Goal: Ask a question: Seek information or help from site administrators or community

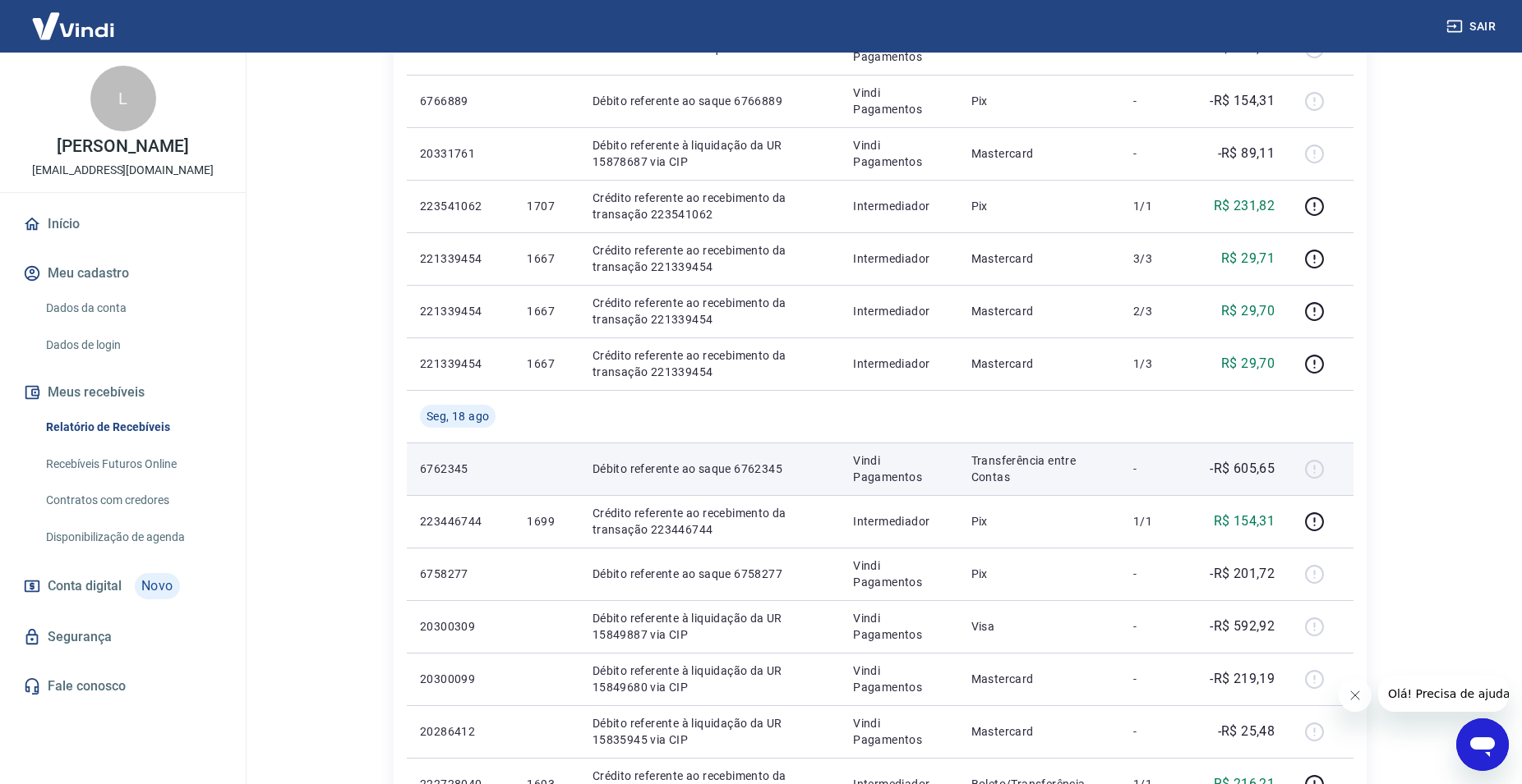
scroll to position [503, 0]
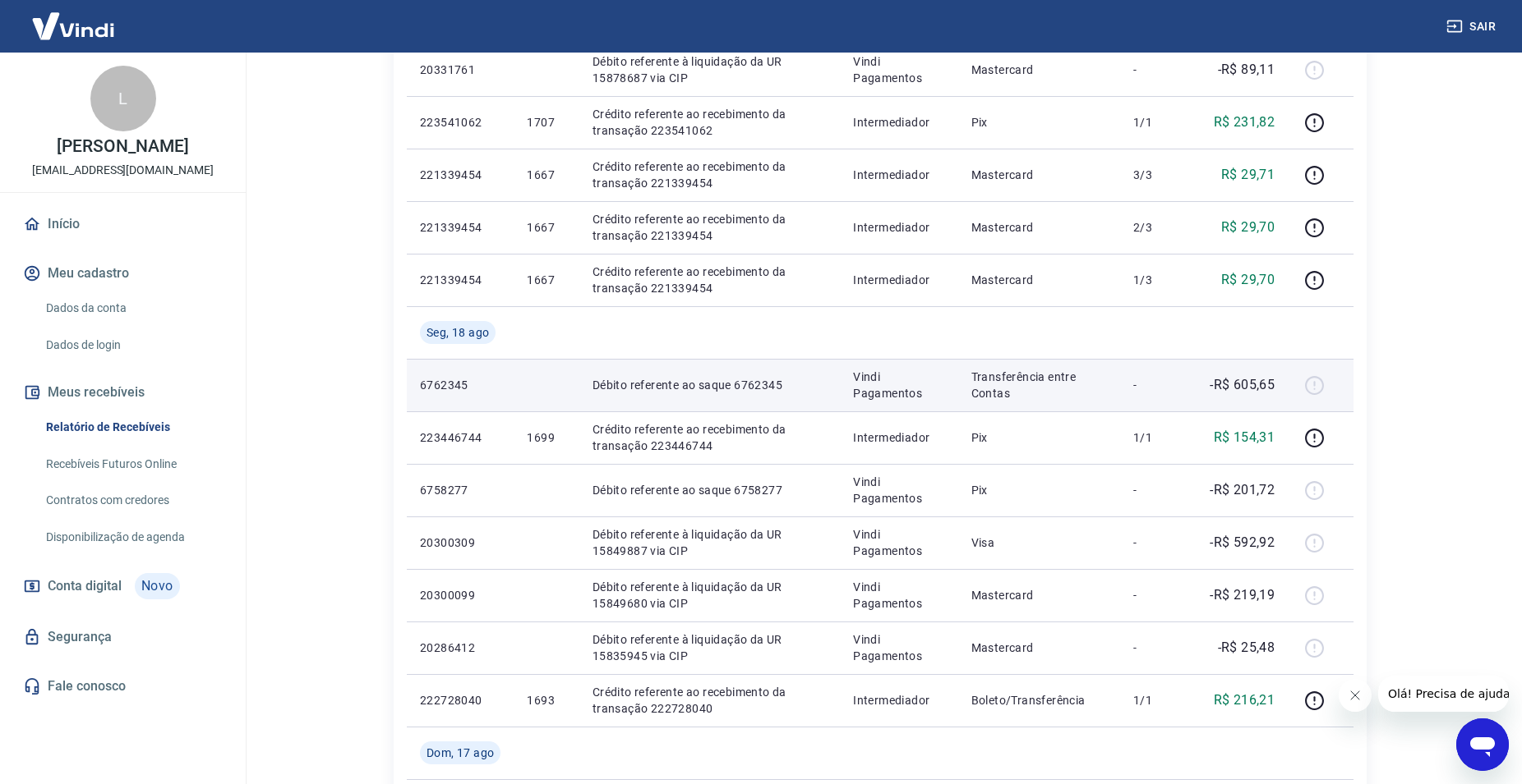
click at [1313, 386] on div at bounding box center [1319, 385] width 39 height 27
click at [1083, 388] on p "Transferência entre Contas" at bounding box center [1039, 386] width 136 height 33
click at [456, 382] on p "6762345" at bounding box center [460, 386] width 81 height 16
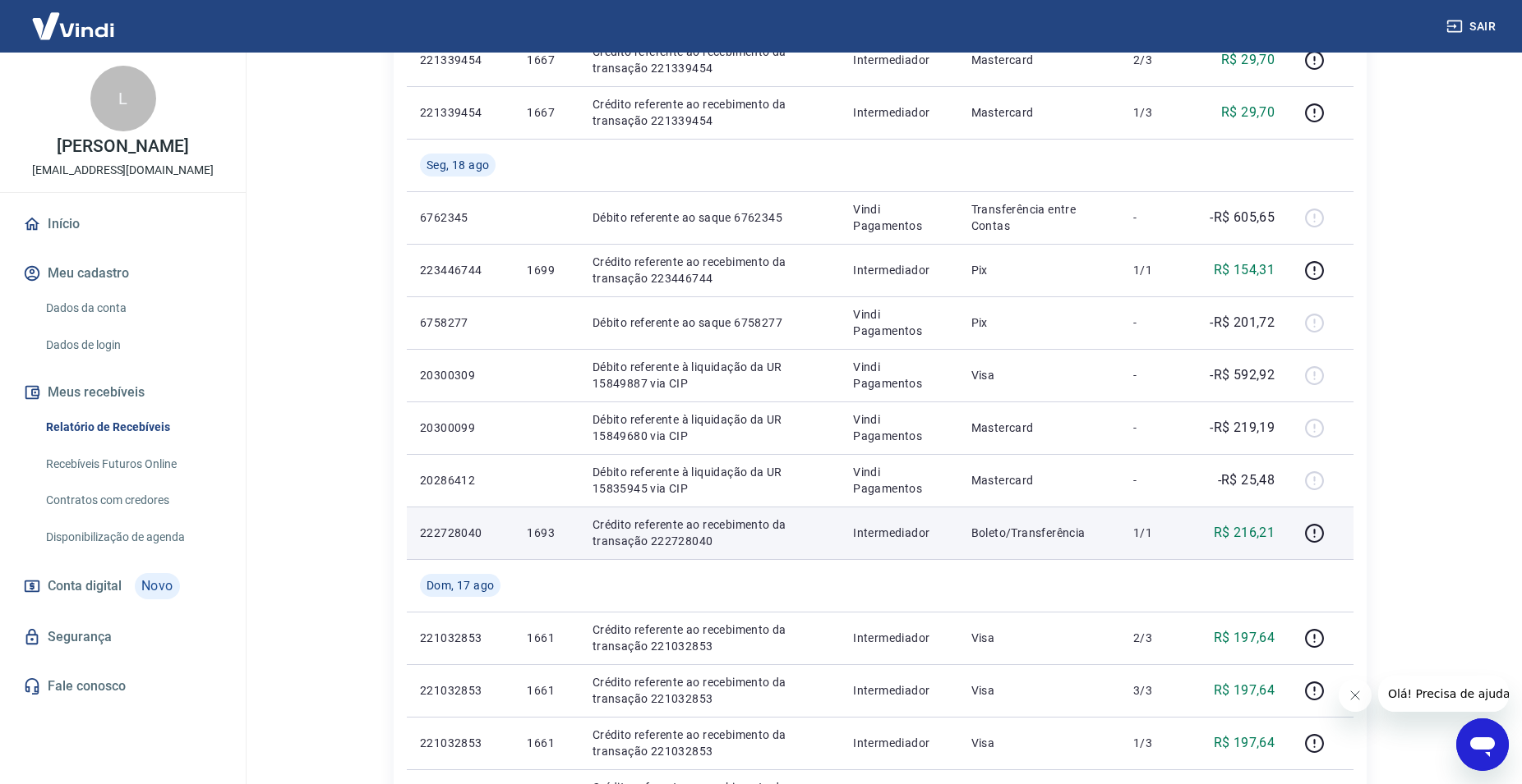
scroll to position [586, 0]
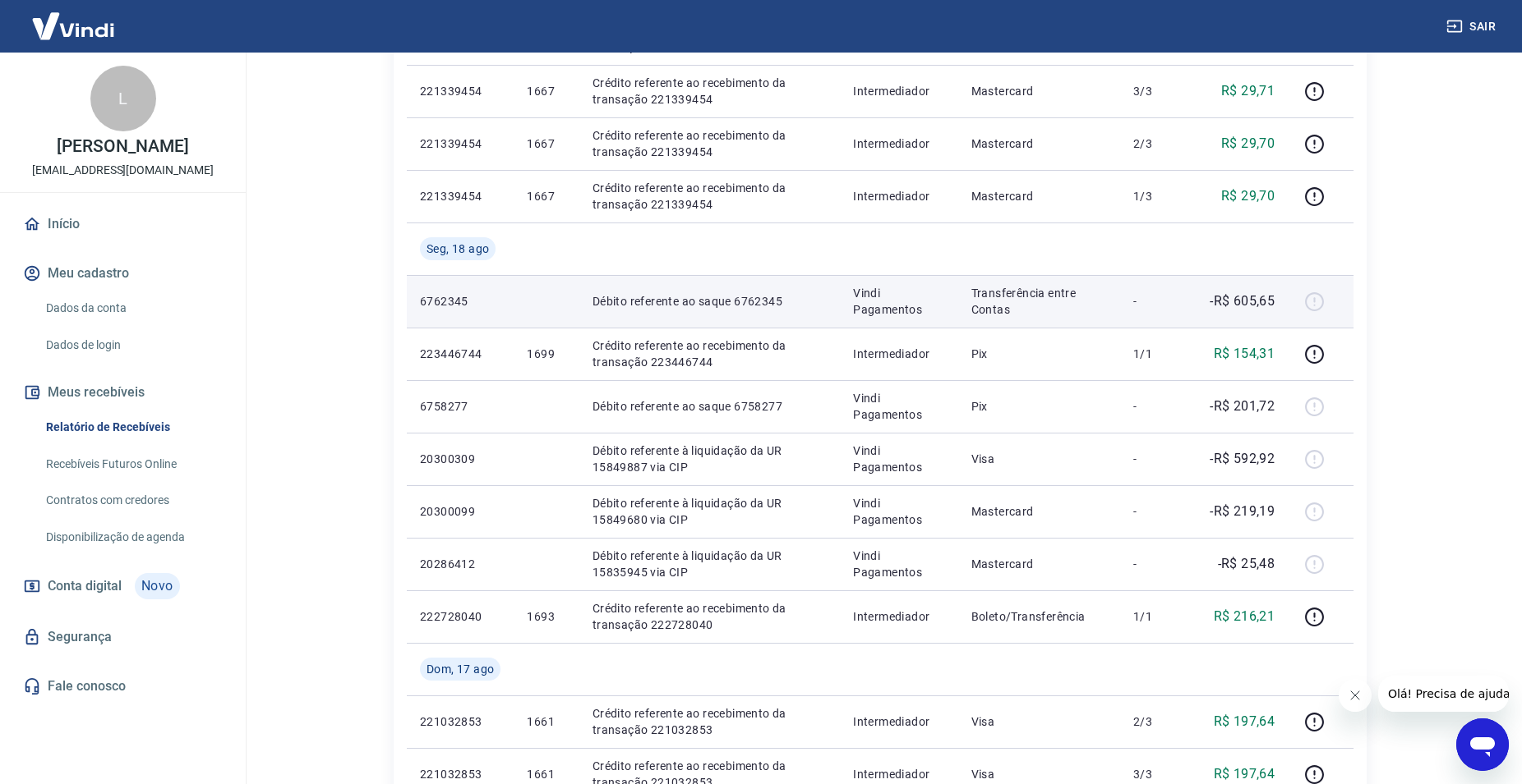
click at [1316, 304] on div at bounding box center [1319, 301] width 39 height 27
click at [1020, 304] on p "Transferência entre Contas" at bounding box center [1039, 301] width 136 height 33
click at [818, 319] on td "Débito referente ao saque 6762345" at bounding box center [709, 300] width 260 height 52
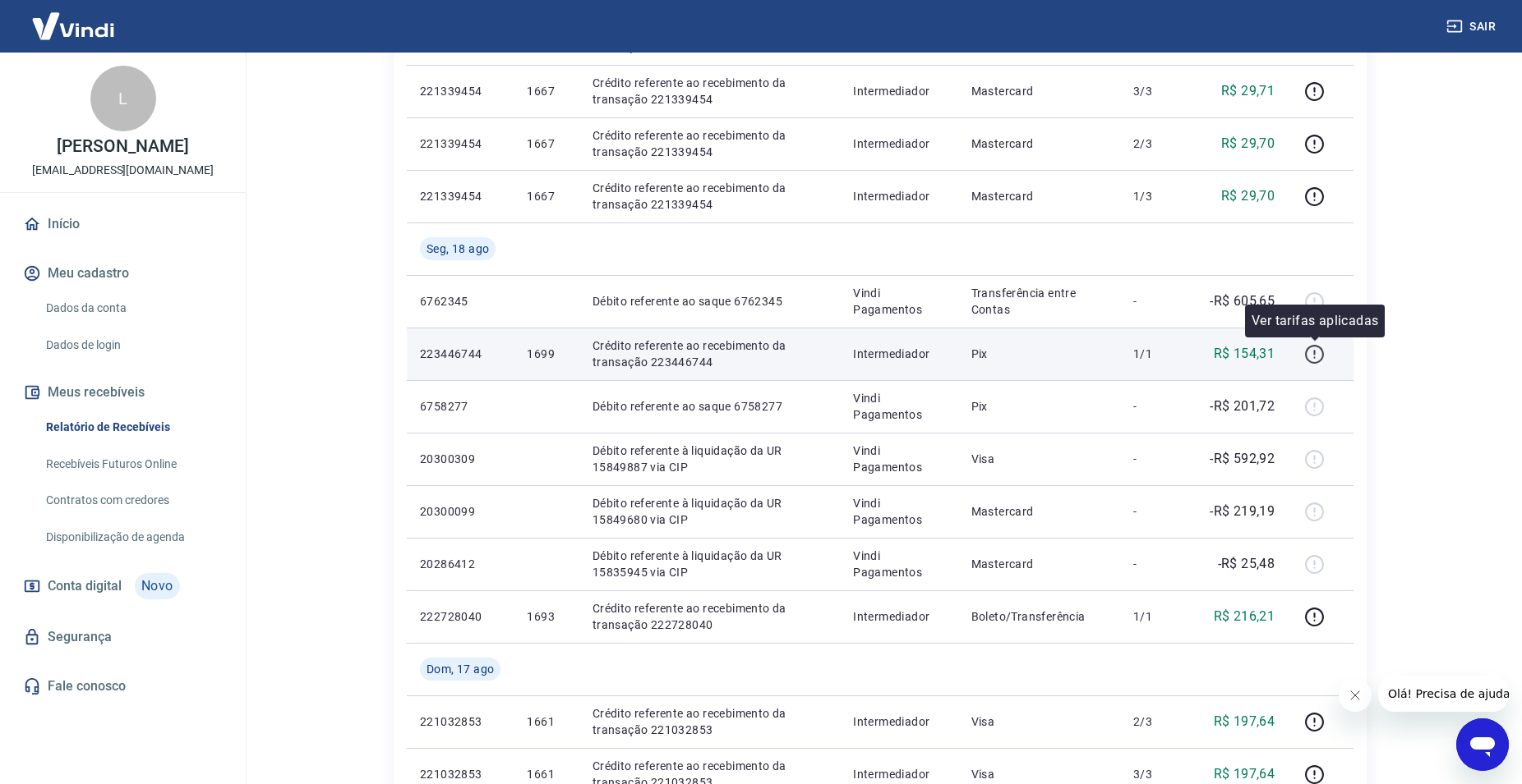
click at [1310, 358] on icon "button" at bounding box center [1314, 354] width 20 height 20
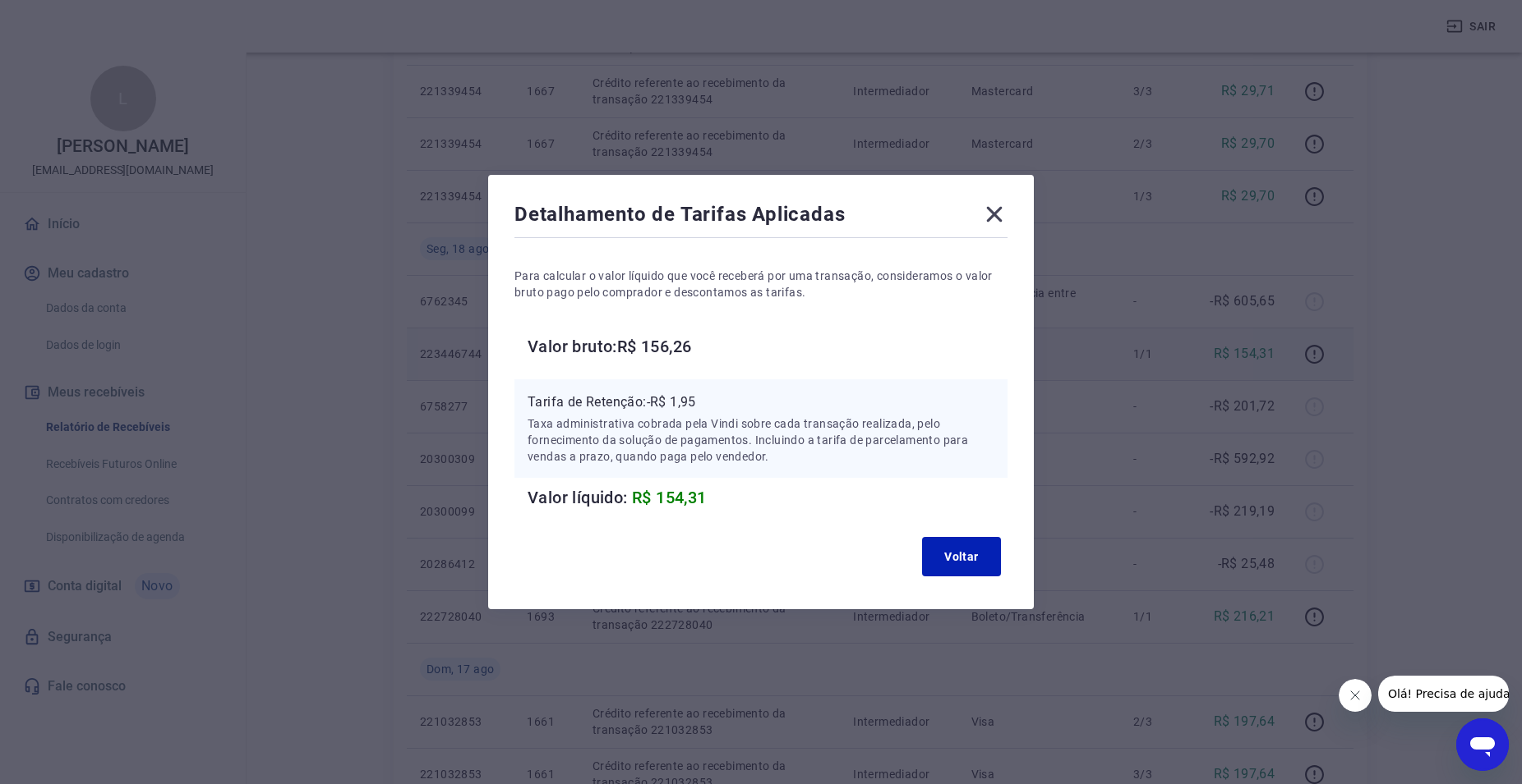
click at [1006, 213] on icon at bounding box center [994, 214] width 27 height 27
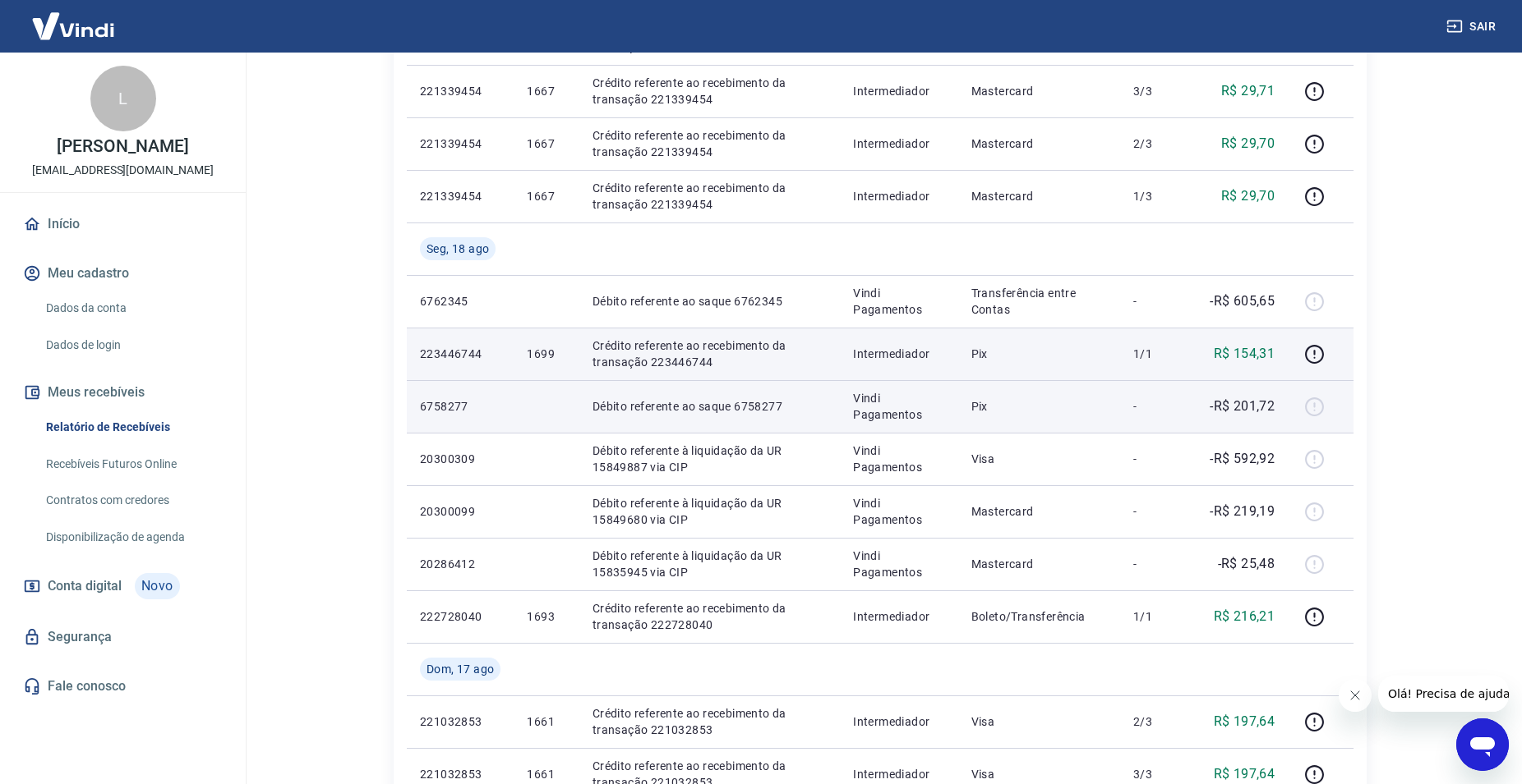
click at [1317, 409] on div at bounding box center [1319, 407] width 39 height 27
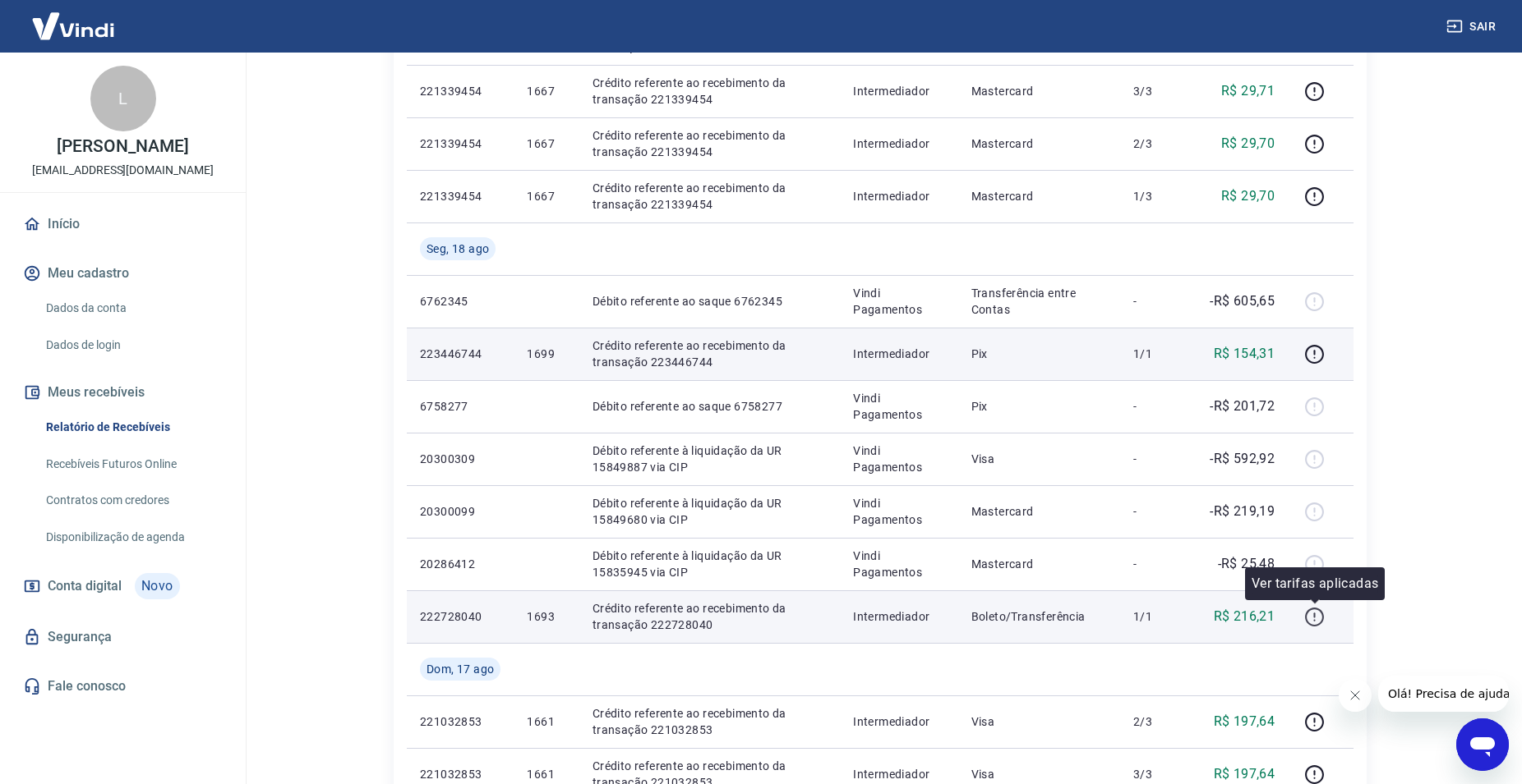
click at [1309, 615] on icon "button" at bounding box center [1314, 617] width 20 height 20
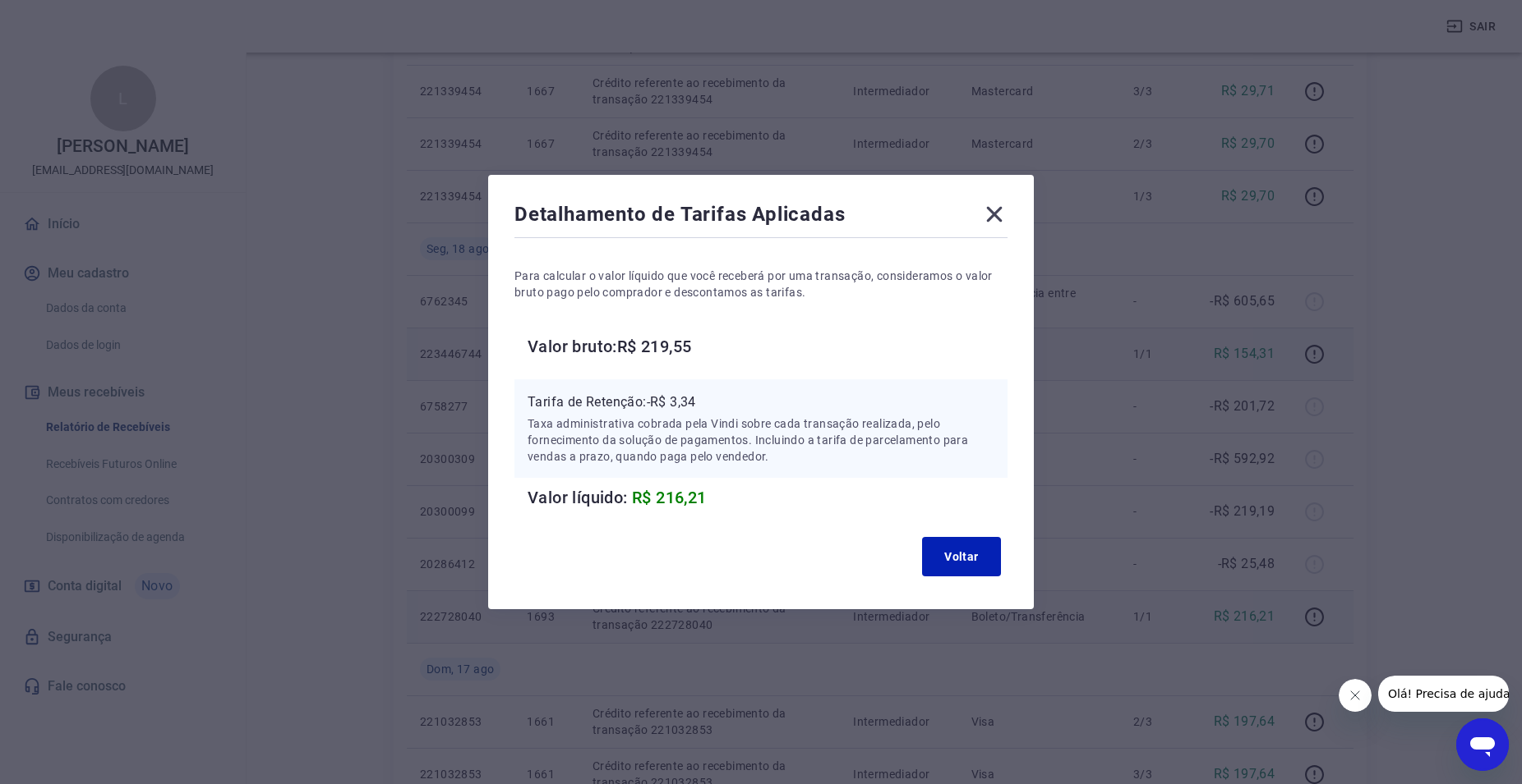
click at [1002, 214] on icon at bounding box center [994, 214] width 16 height 16
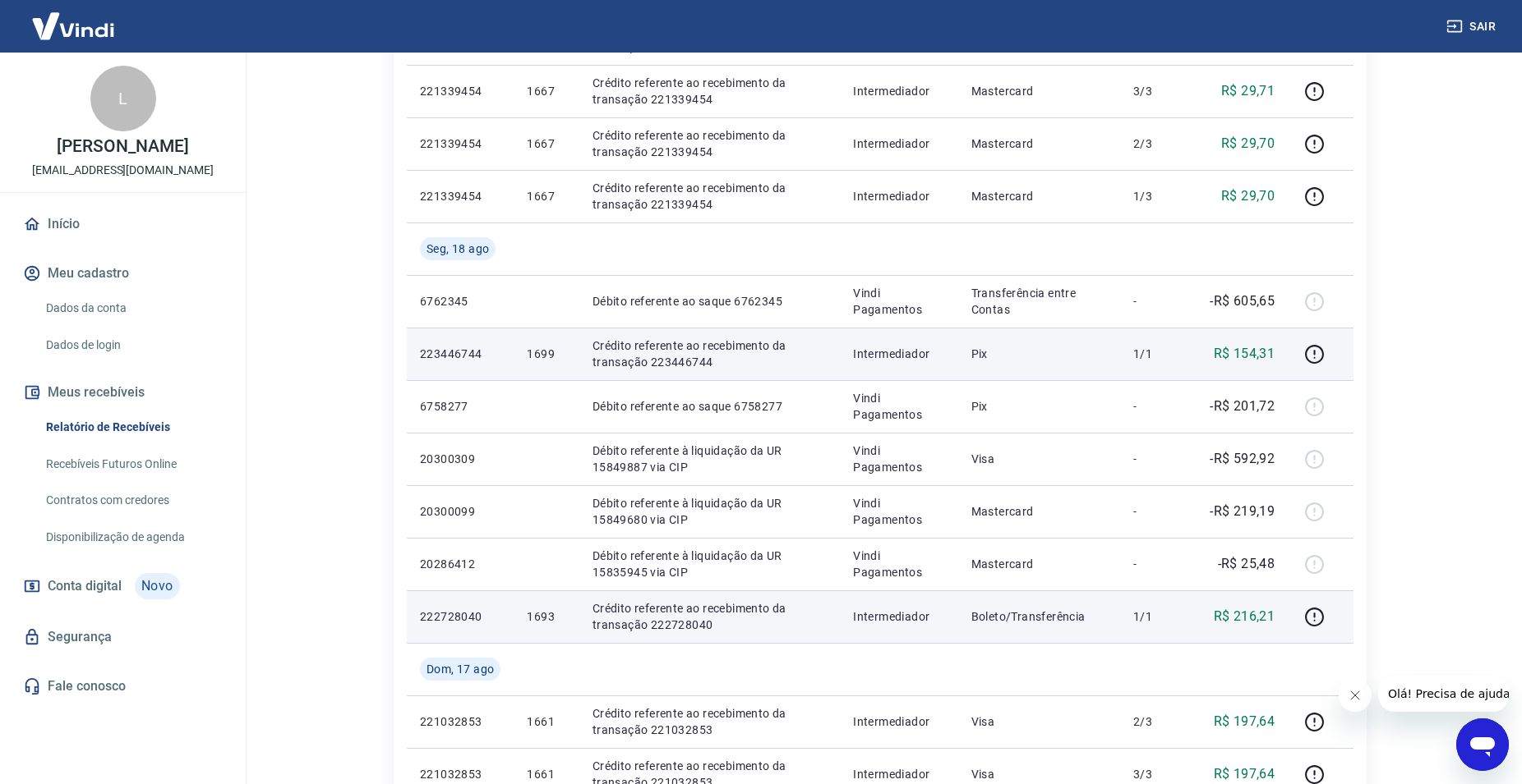
scroll to position [670, 0]
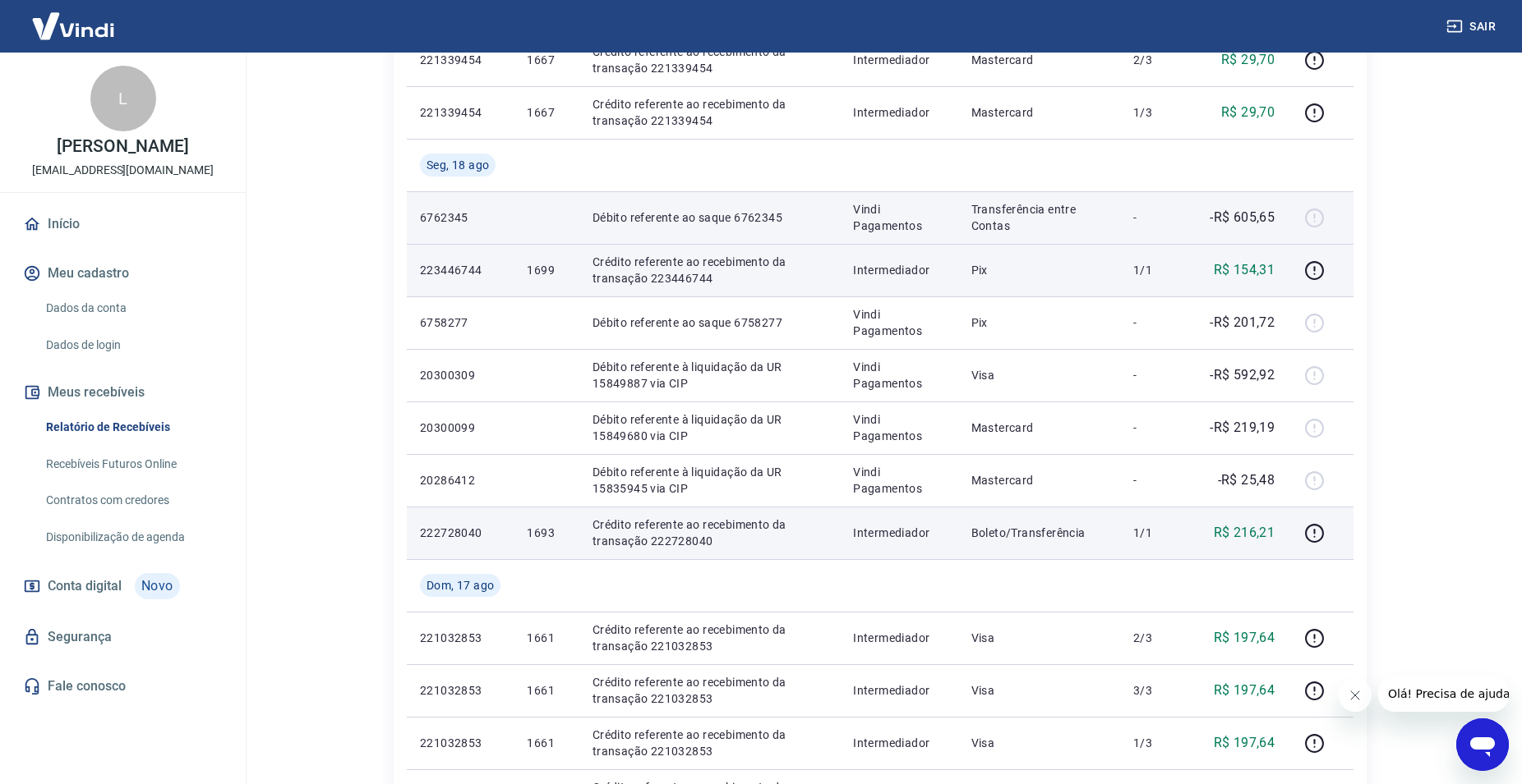
click at [1317, 219] on div at bounding box center [1319, 217] width 39 height 27
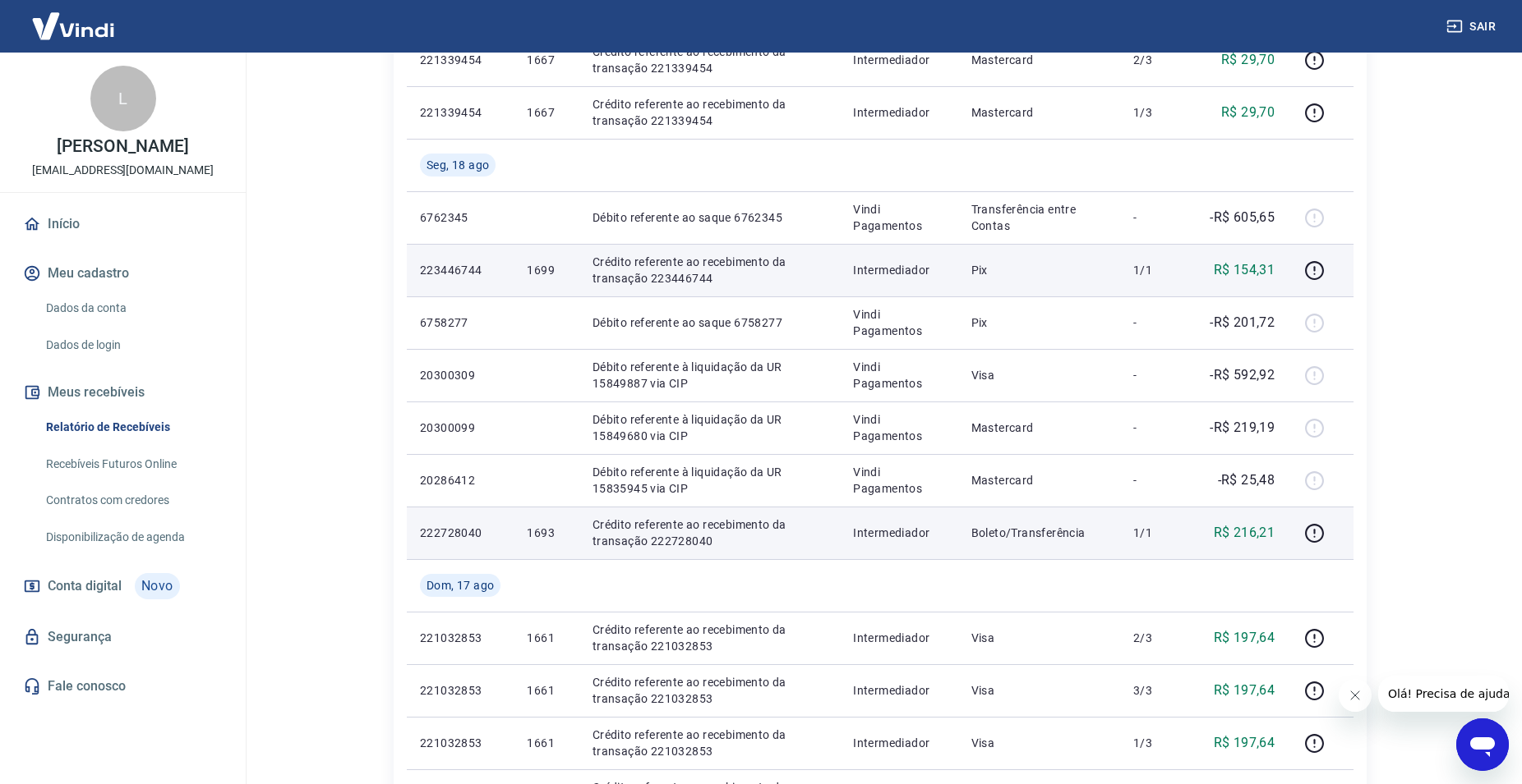
click at [1478, 743] on icon "Abrir janela de mensagens" at bounding box center [1482, 747] width 25 height 20
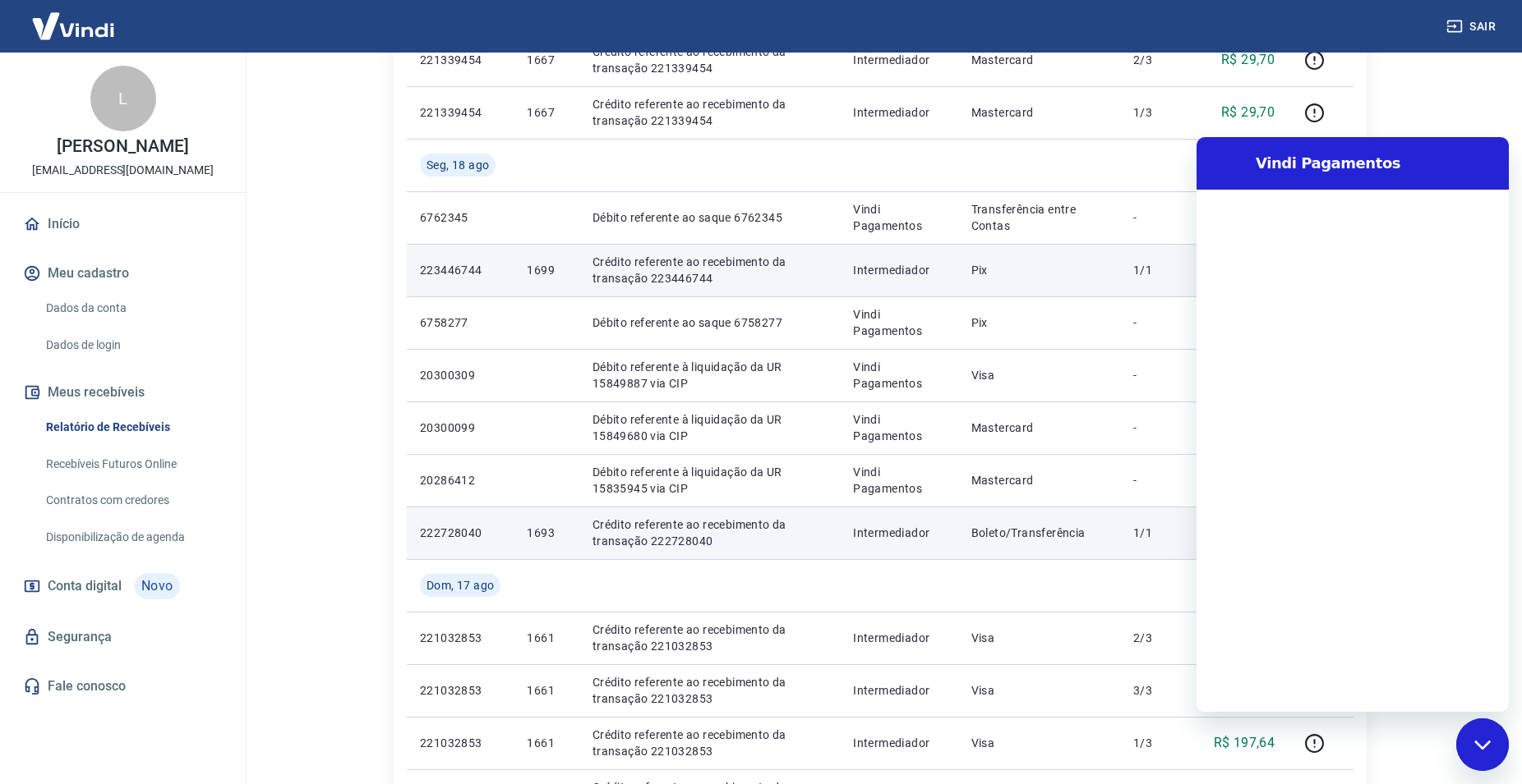
scroll to position [0, 0]
type textarea "b"
type textarea "x"
type textarea "bo"
type textarea "x"
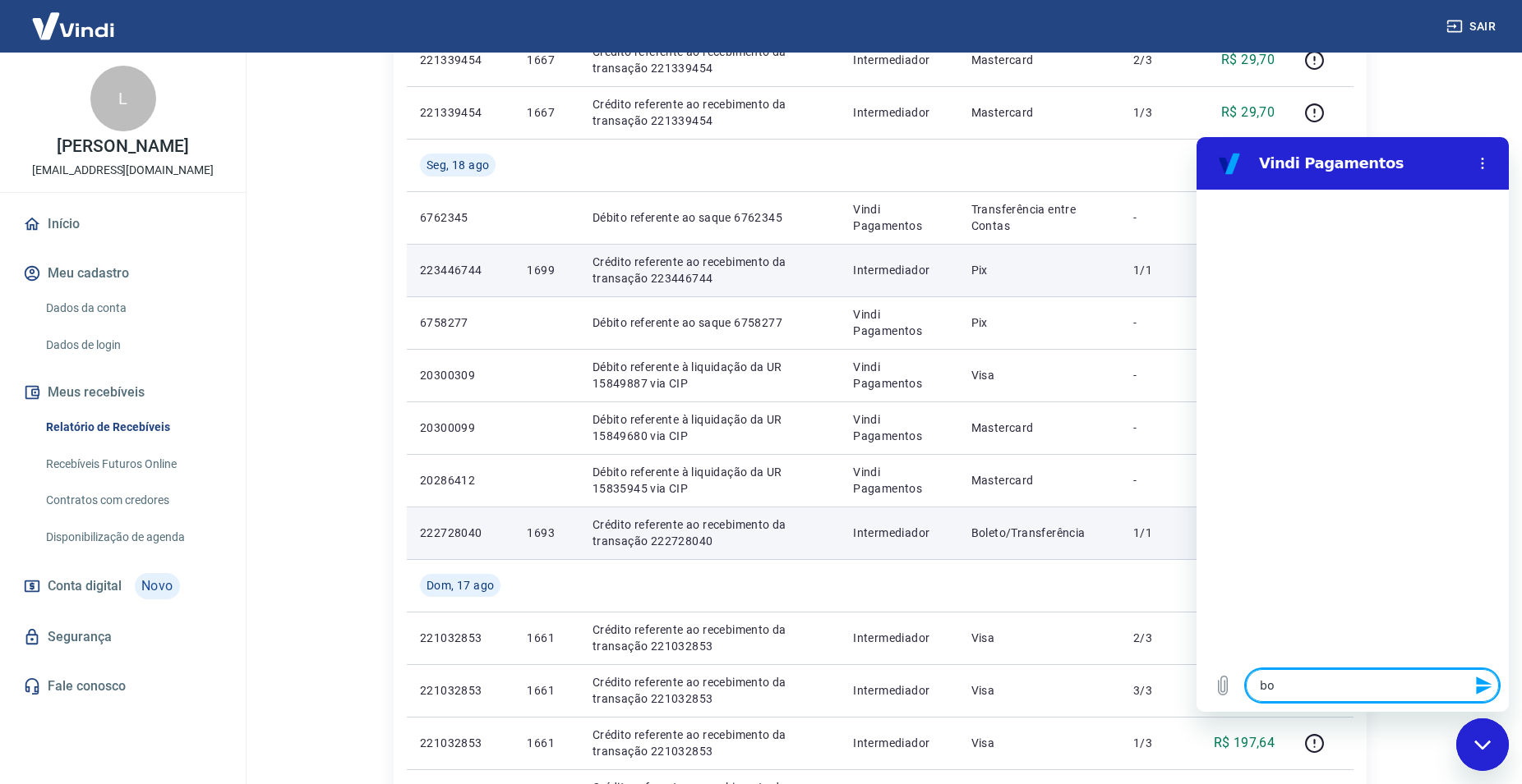
type textarea "boa"
type textarea "x"
type textarea "boa"
type textarea "x"
type textarea "boa t"
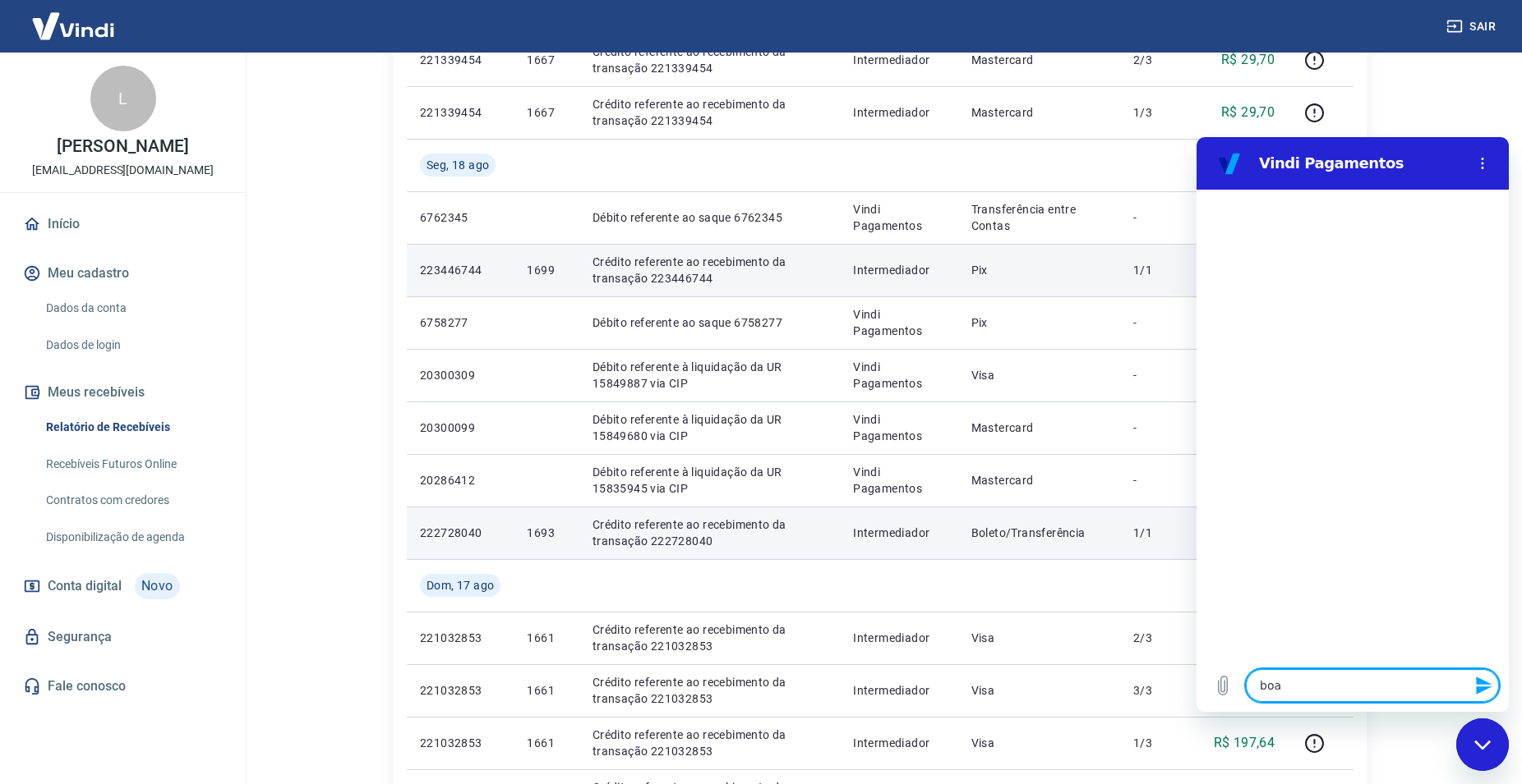
type textarea "x"
type textarea "boa ta"
type textarea "x"
type textarea "boa tar"
type textarea "x"
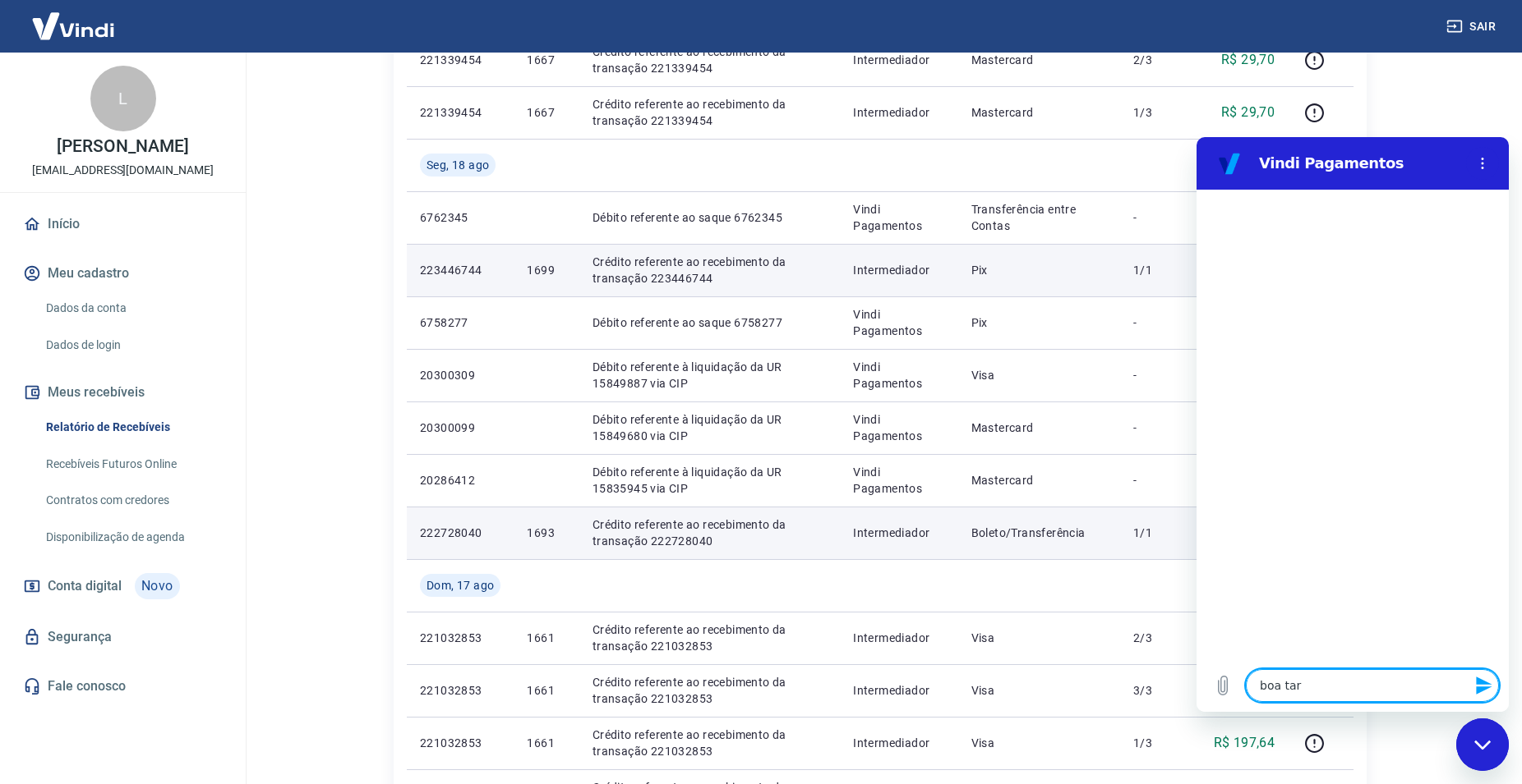
type textarea "boa tard"
type textarea "x"
type textarea "boa tarde"
type textarea "x"
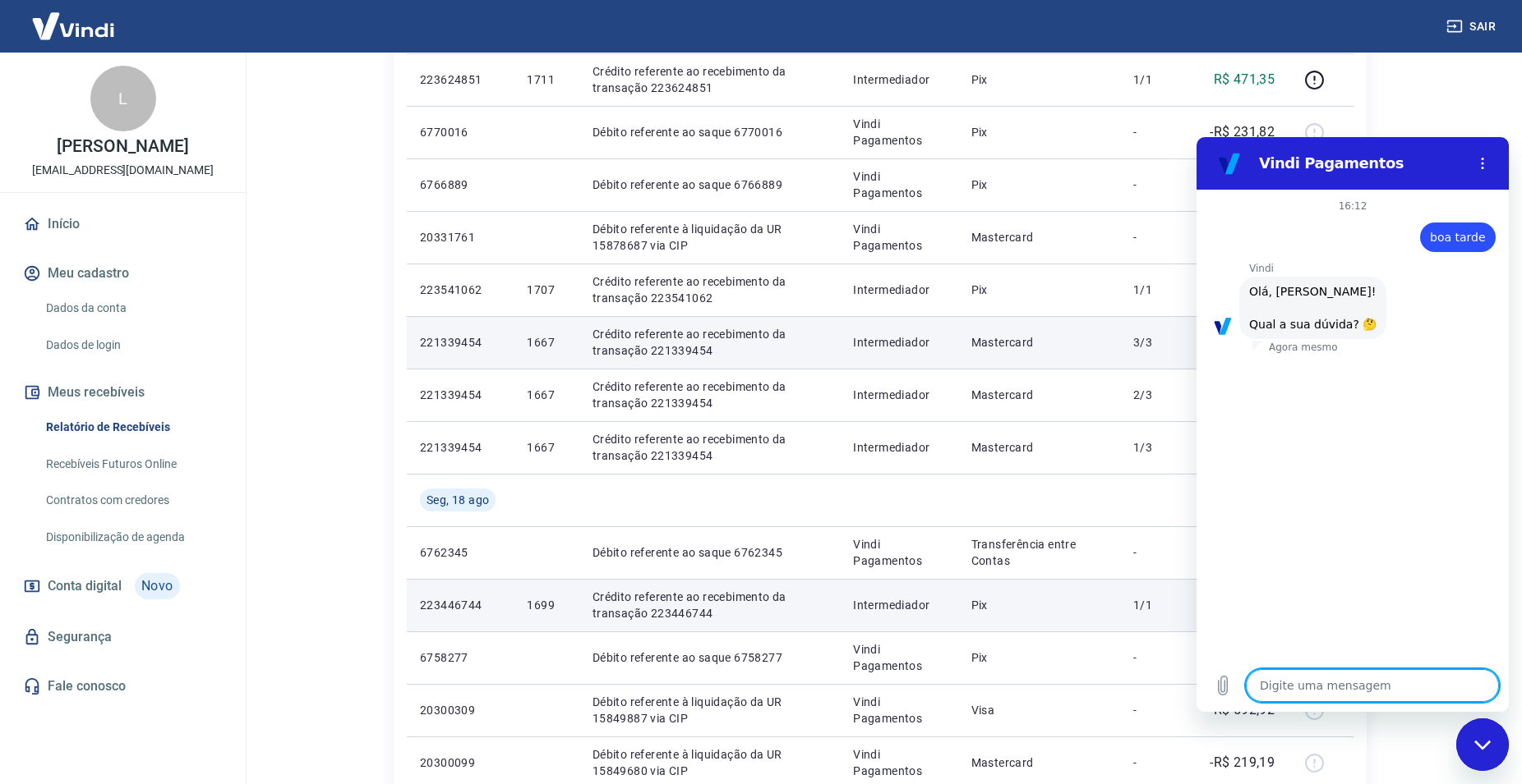
scroll to position [38, 0]
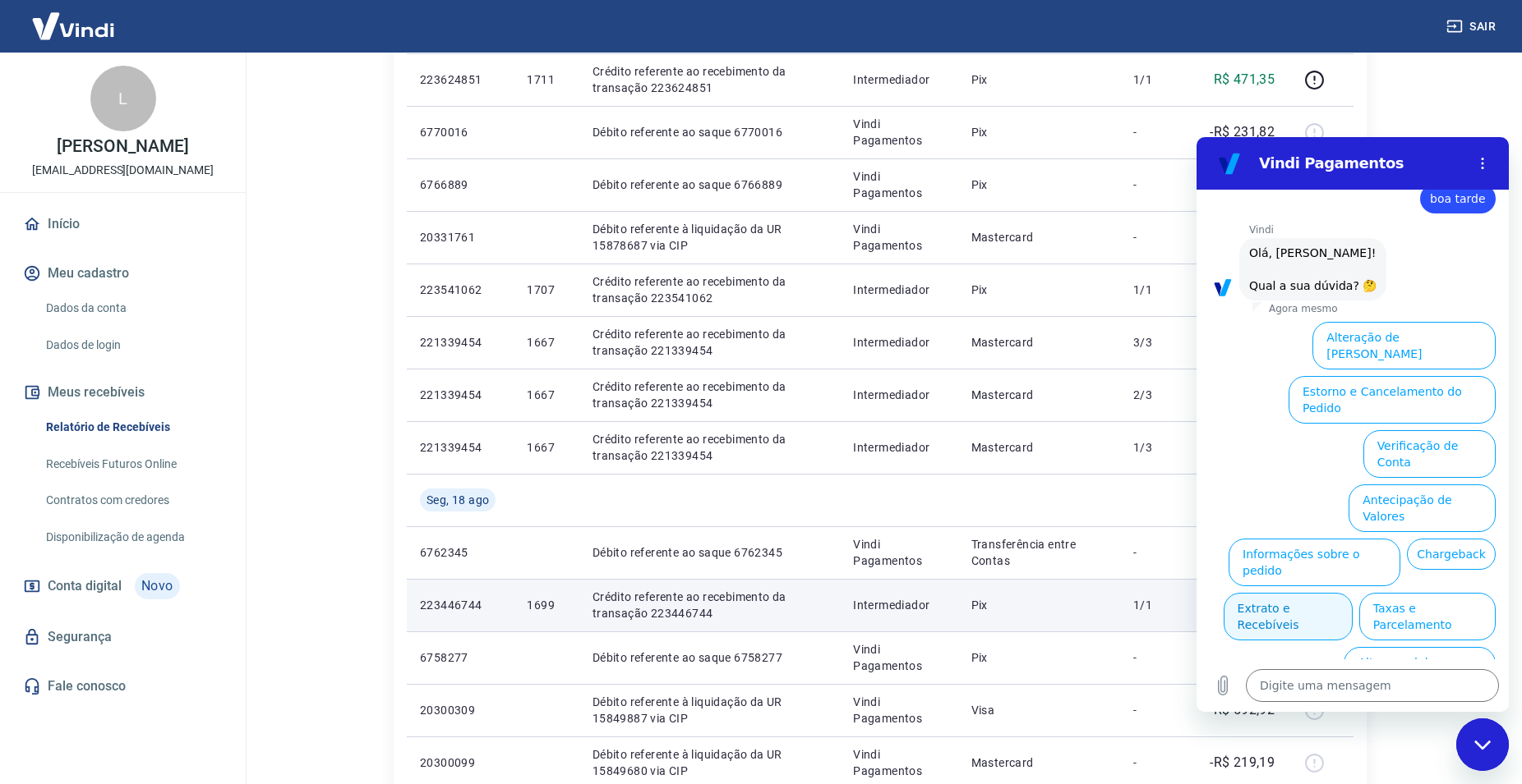
click at [1352, 593] on button "Extrato e Recebíveis" at bounding box center [1287, 616] width 129 height 48
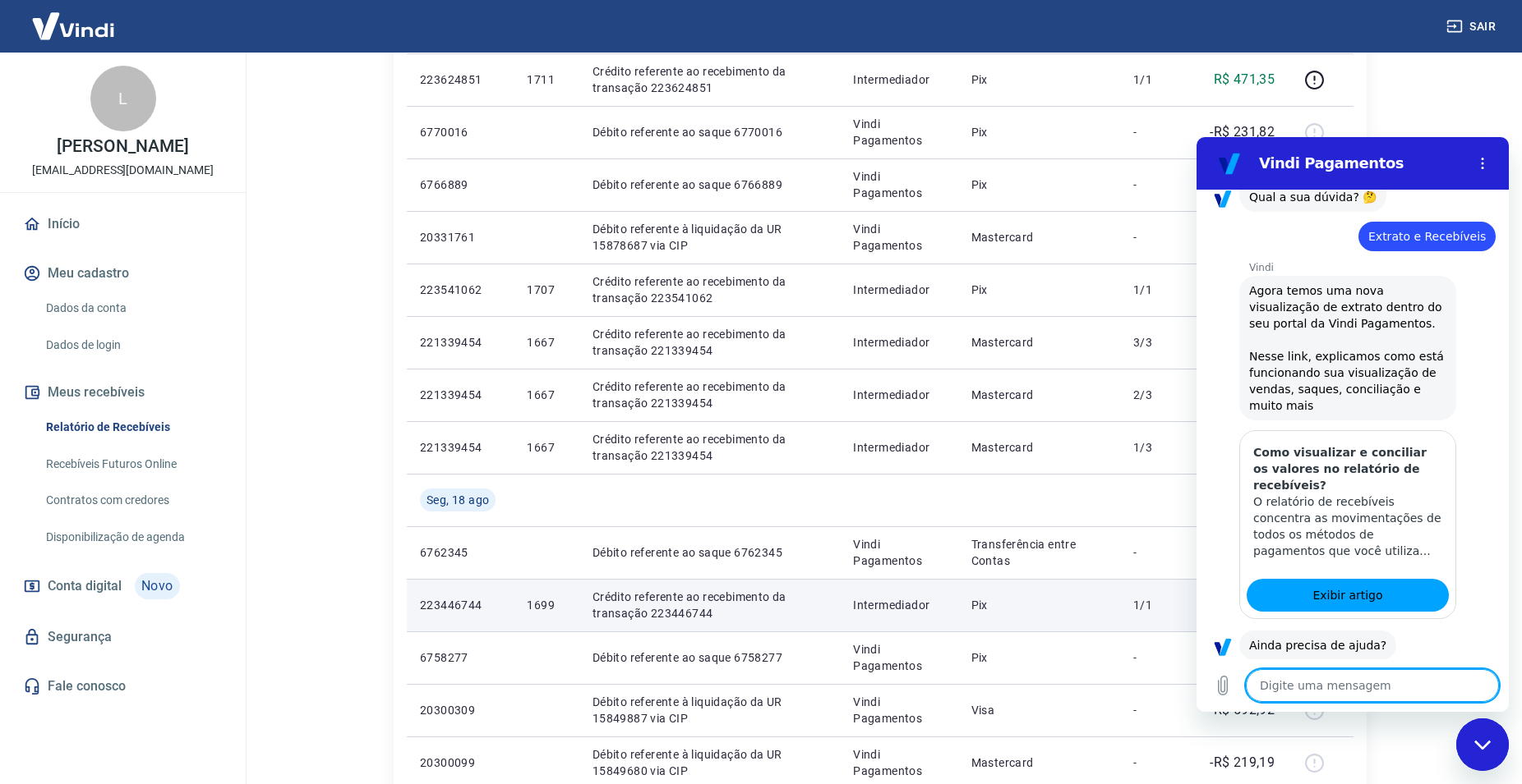
scroll to position [169, 0]
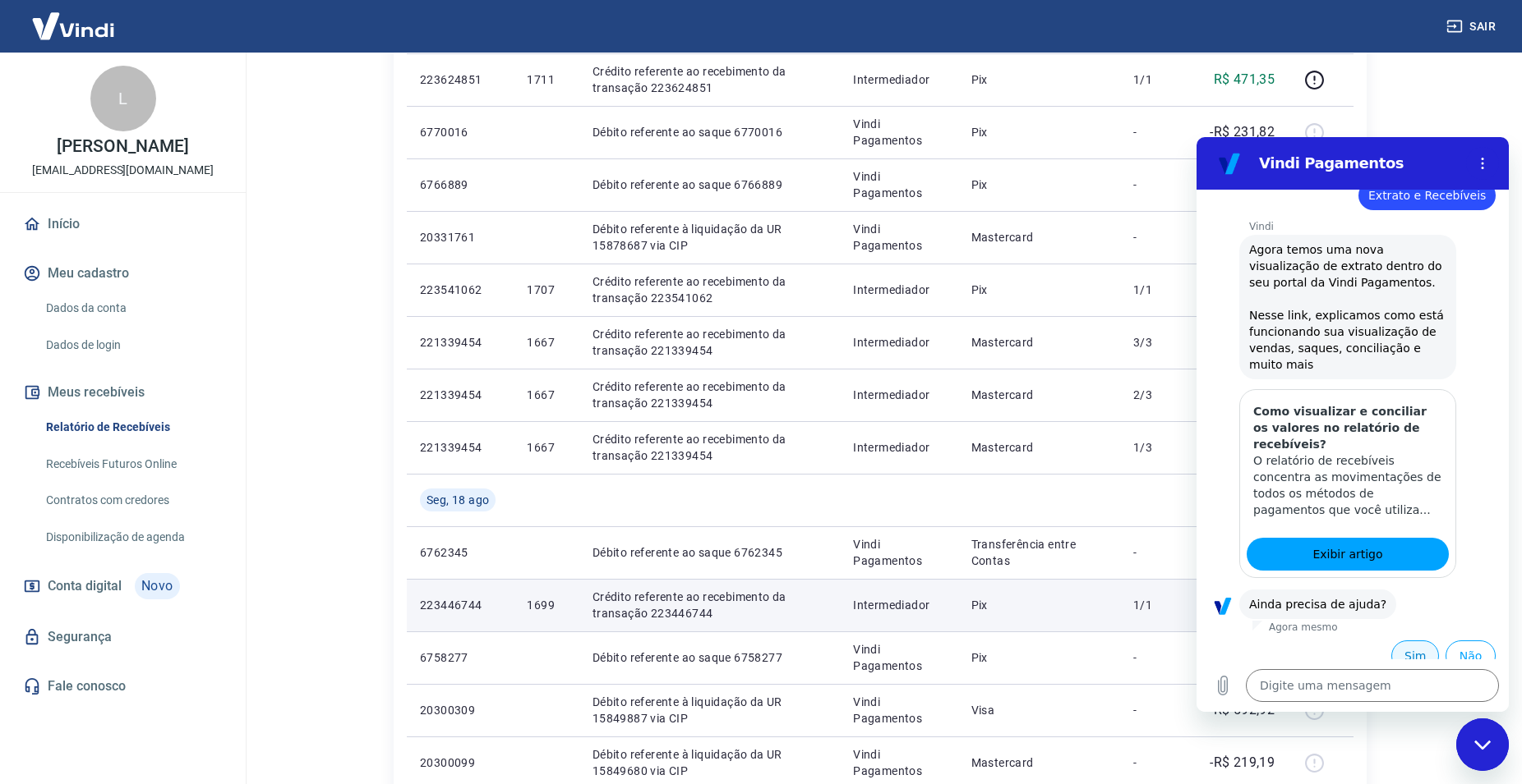
click at [1407, 640] on button "Sim" at bounding box center [1415, 656] width 48 height 31
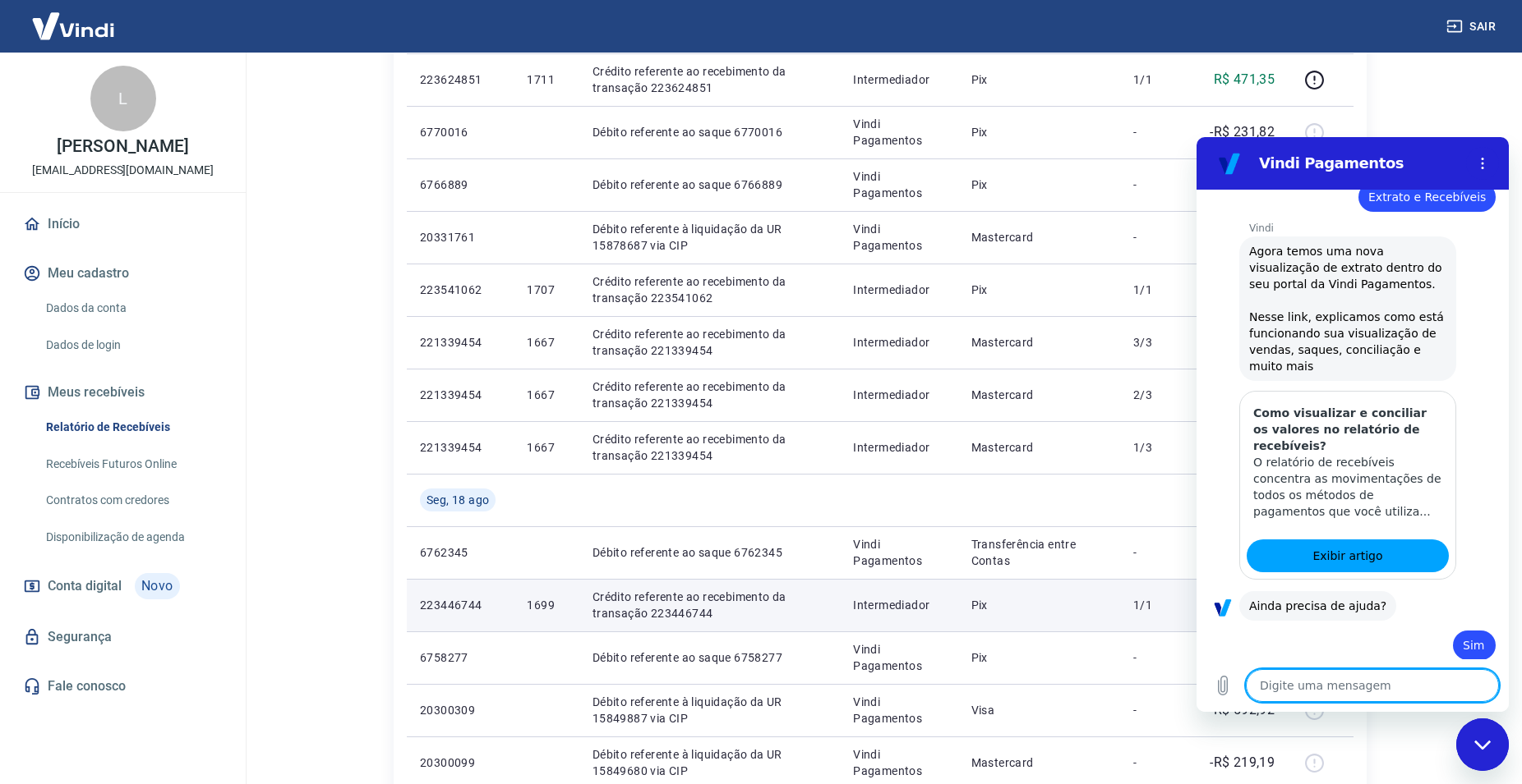
scroll to position [170, 0]
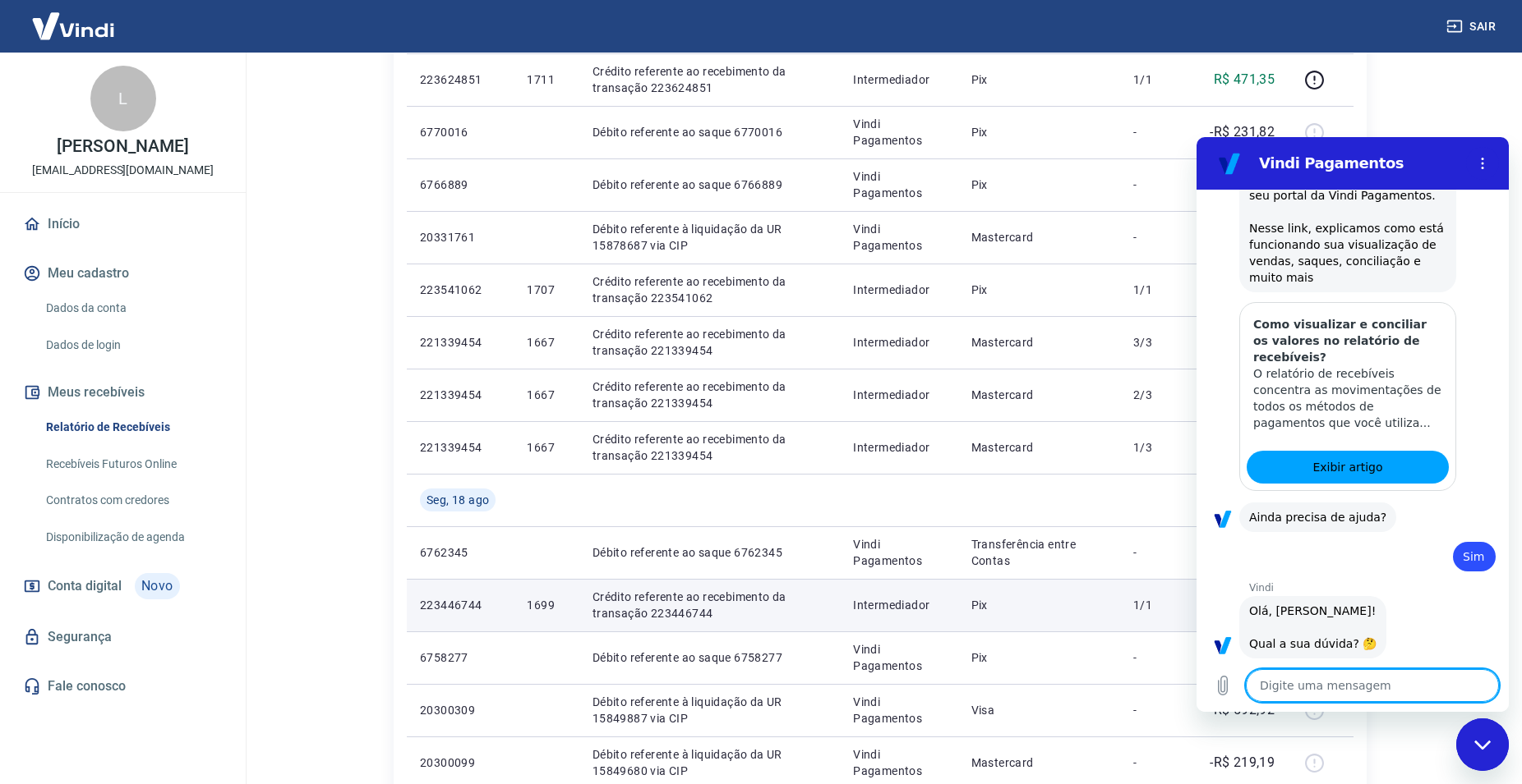
click at [1355, 689] on textarea at bounding box center [1372, 686] width 253 height 33
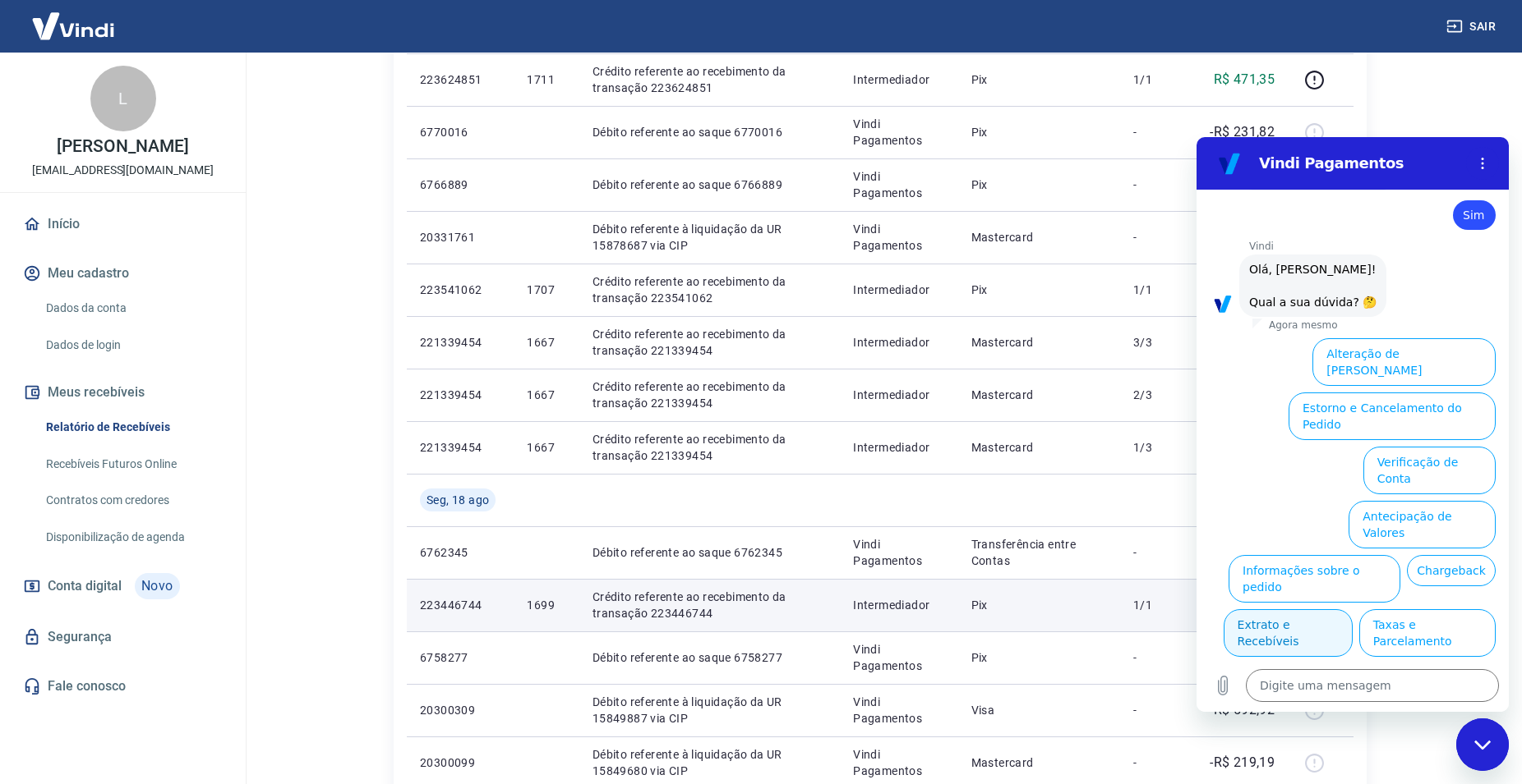
click at [1352, 609] on button "Extrato e Recebíveis" at bounding box center [1287, 633] width 129 height 48
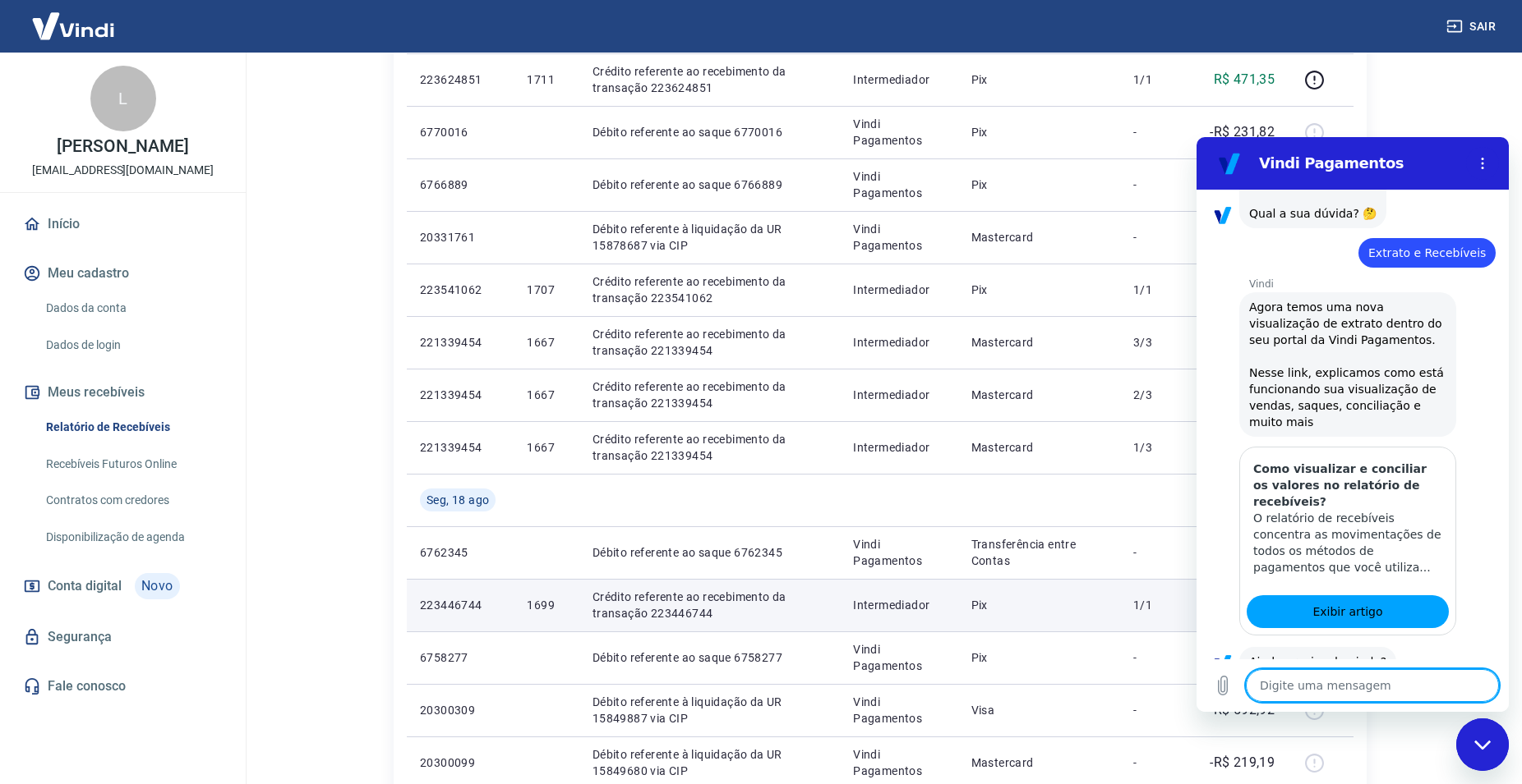
scroll to position [727, 0]
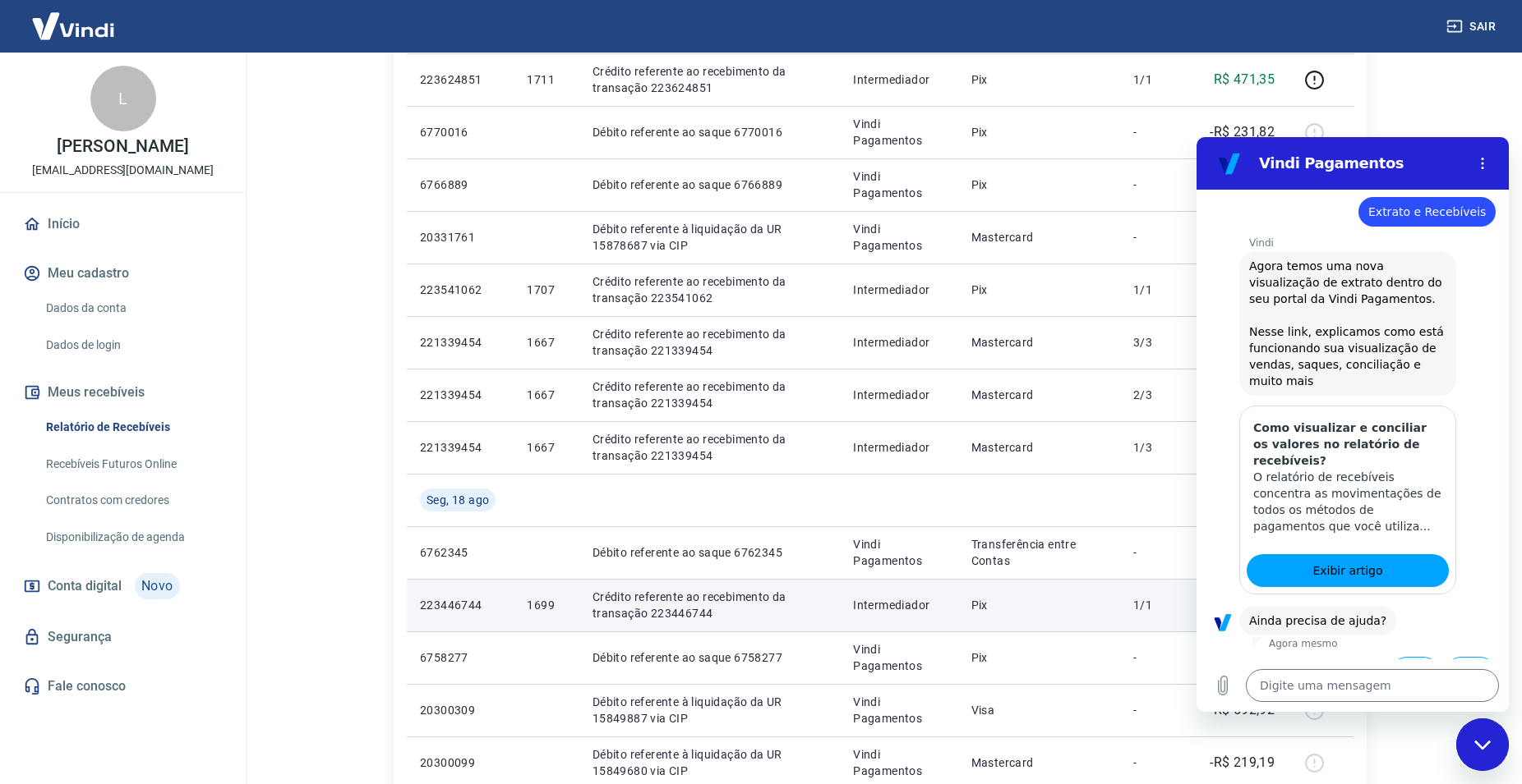
click at [1398, 657] on button "Sim" at bounding box center [1415, 672] width 48 height 31
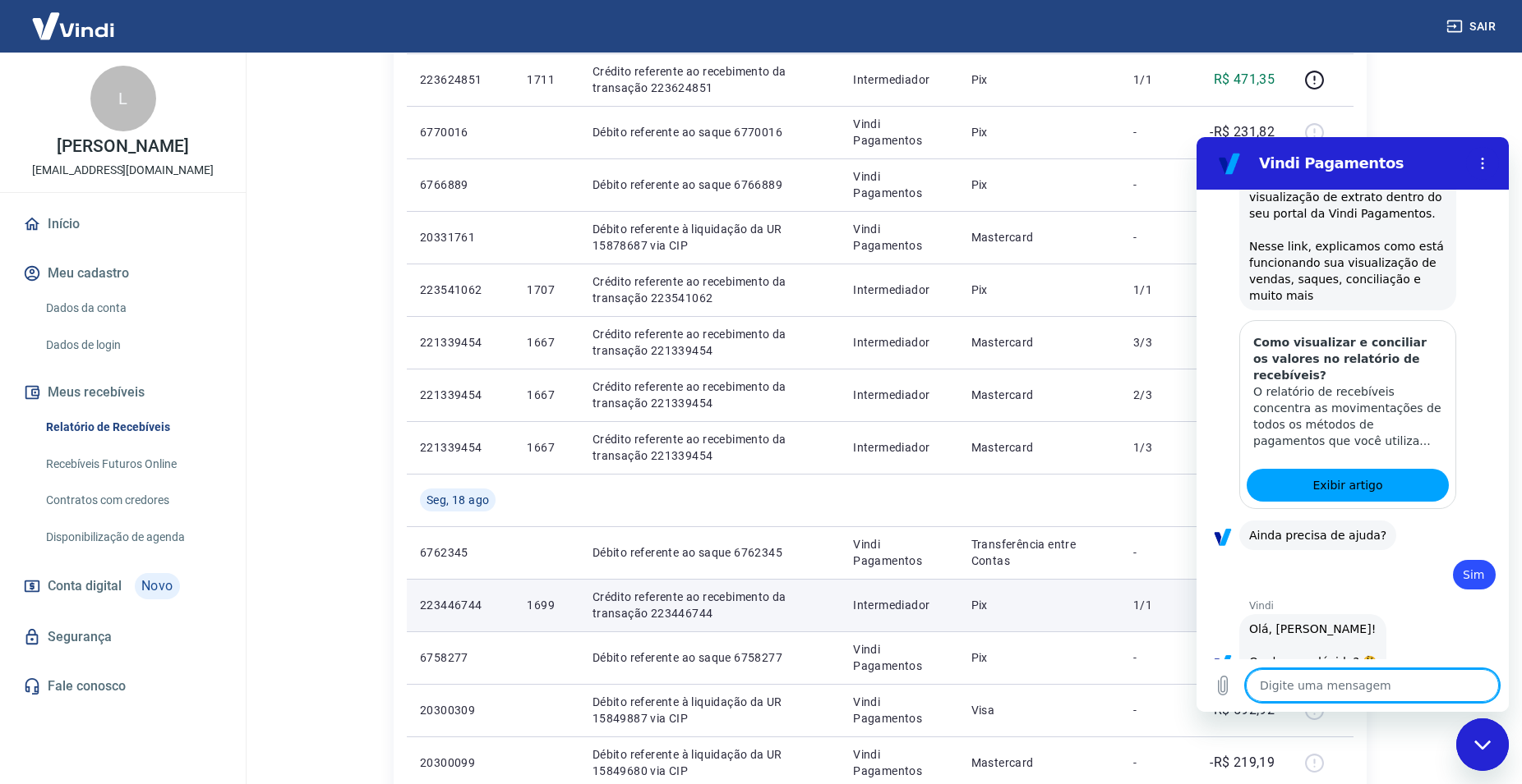
scroll to position [1156, 0]
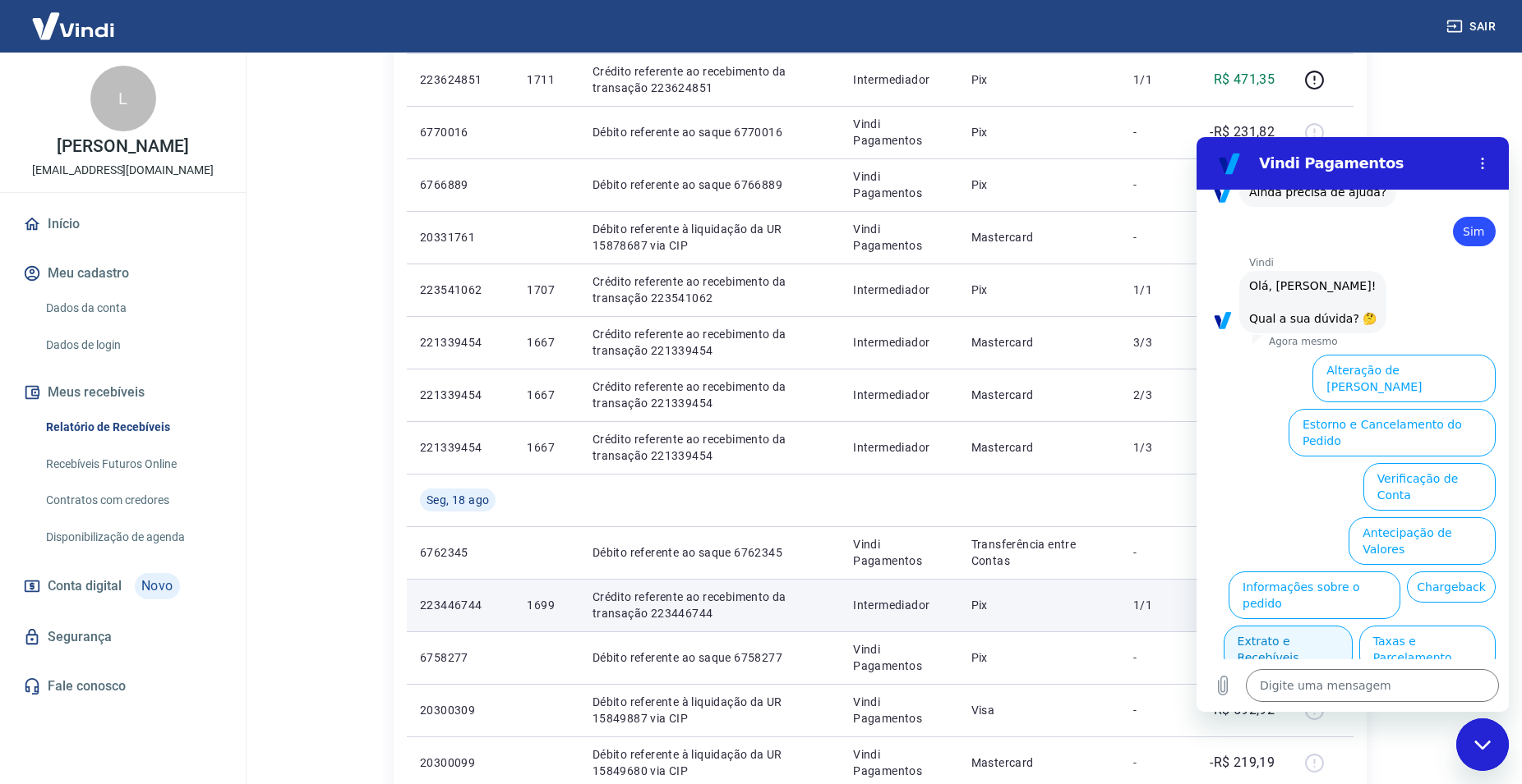
click at [1352, 626] on button "Extrato e Recebíveis" at bounding box center [1287, 649] width 129 height 48
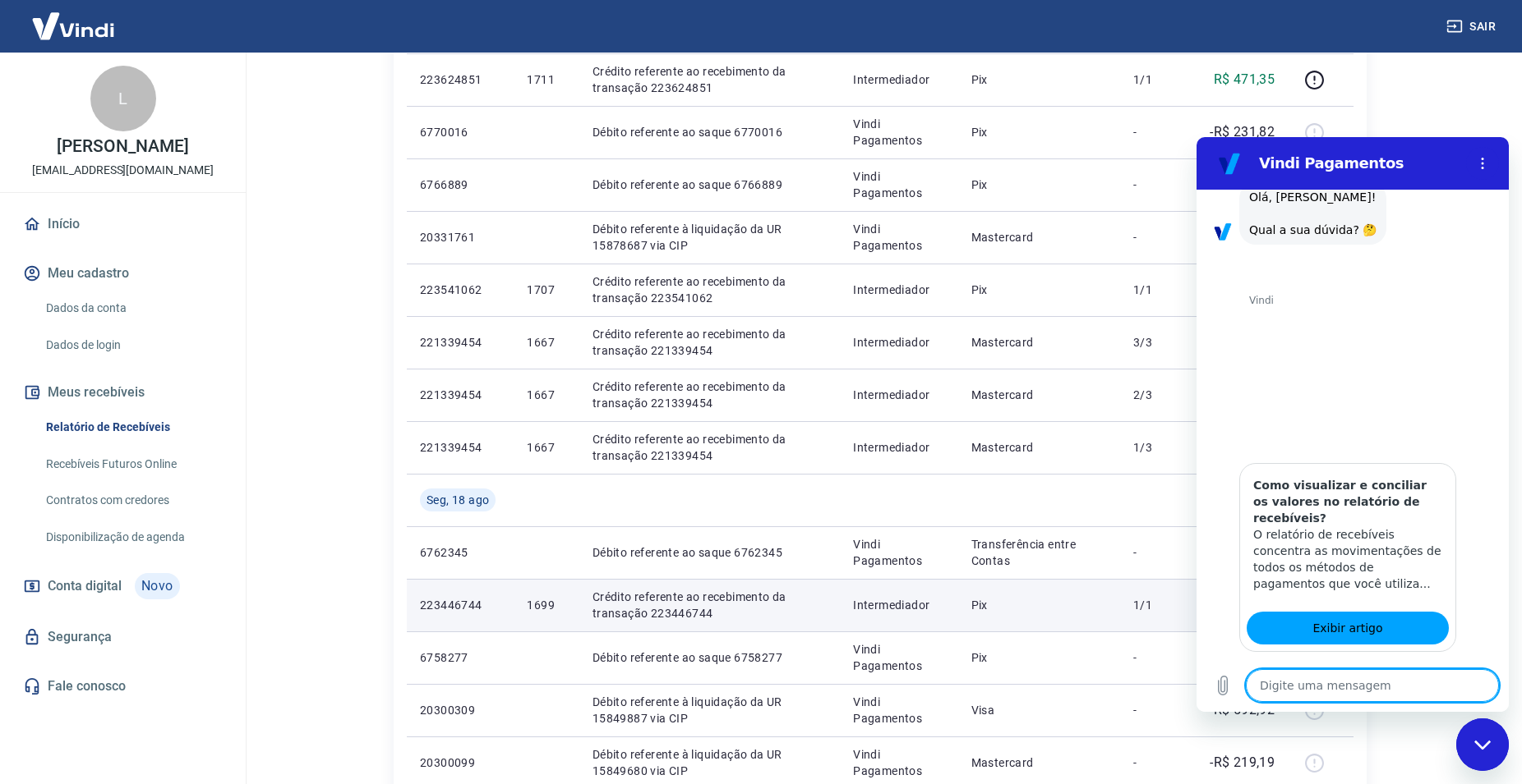
scroll to position [1285, 0]
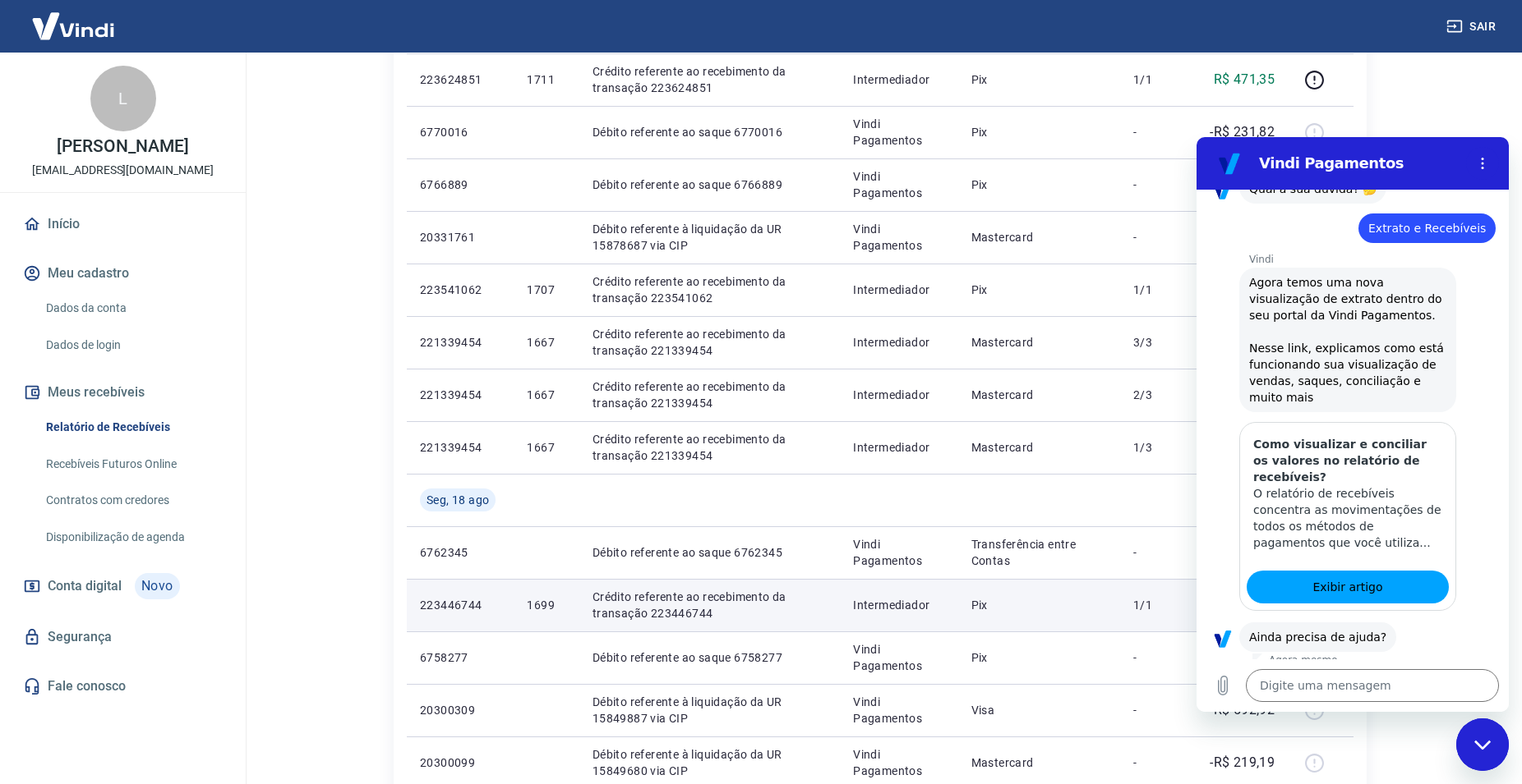
click at [1398, 673] on button "Sim" at bounding box center [1415, 689] width 48 height 31
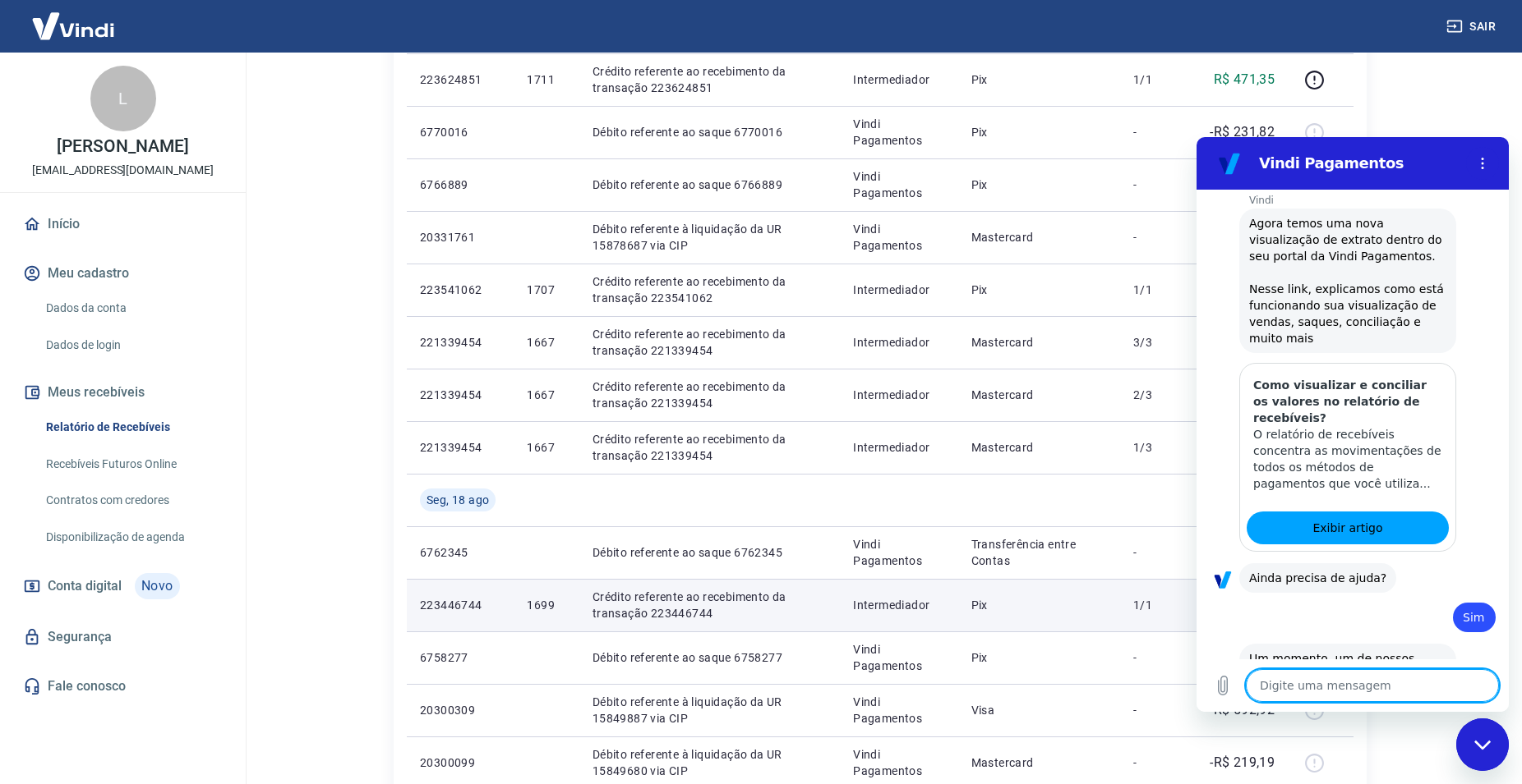
scroll to position [1419, 0]
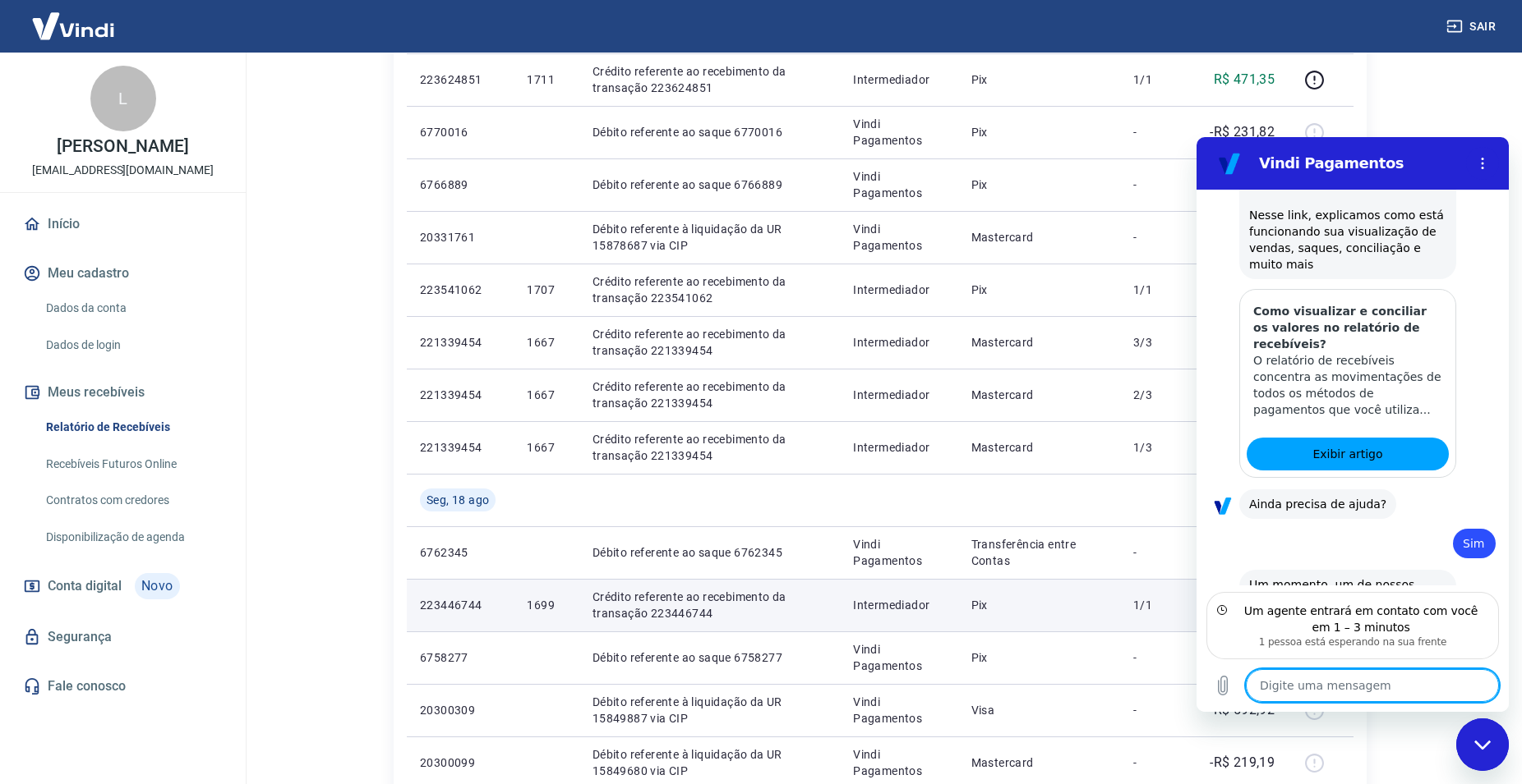
click at [1334, 691] on textarea at bounding box center [1372, 686] width 253 height 33
type textarea "x"
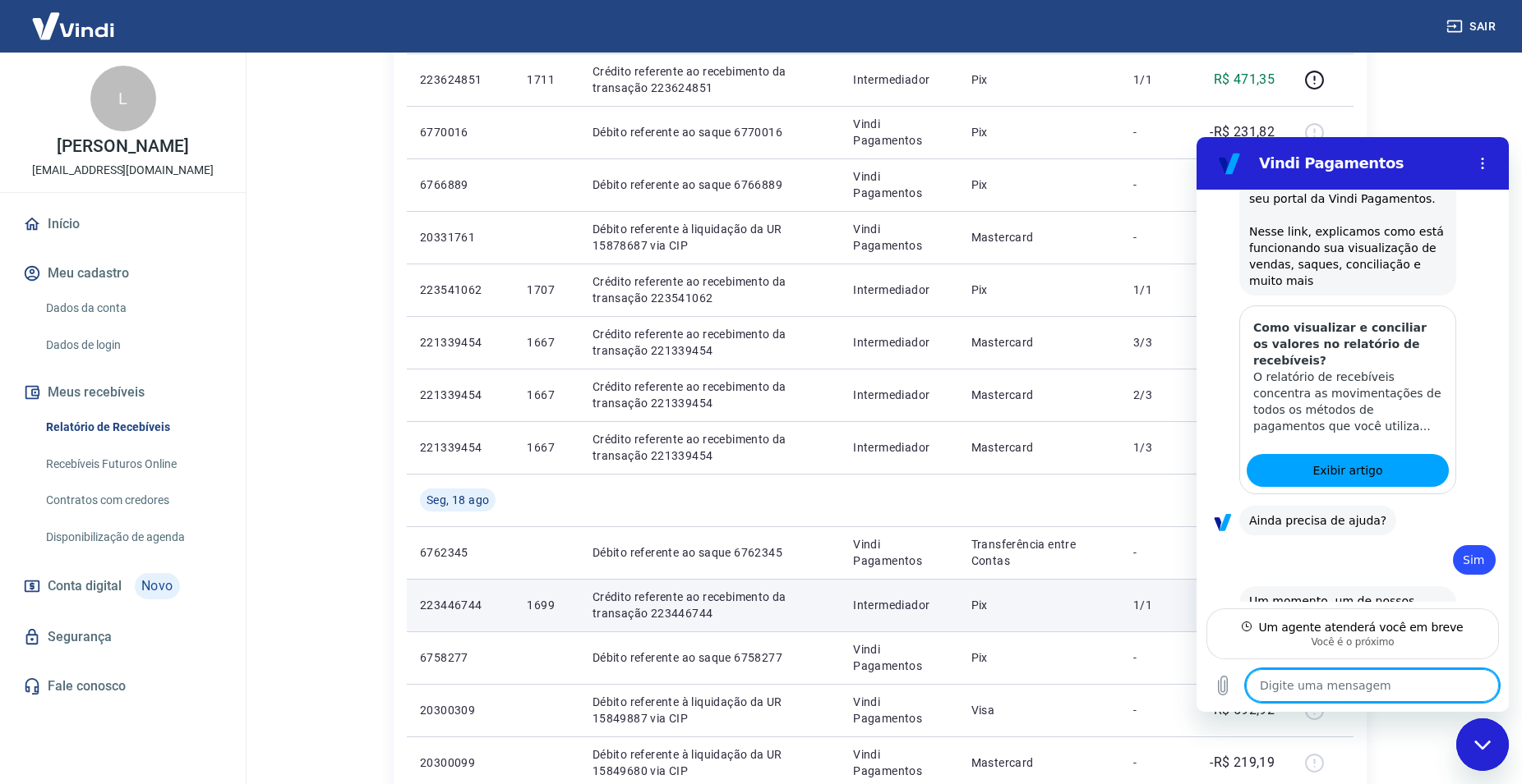
type textarea "B"
type textarea "x"
type textarea "Bo"
type textarea "x"
type textarea "Boa"
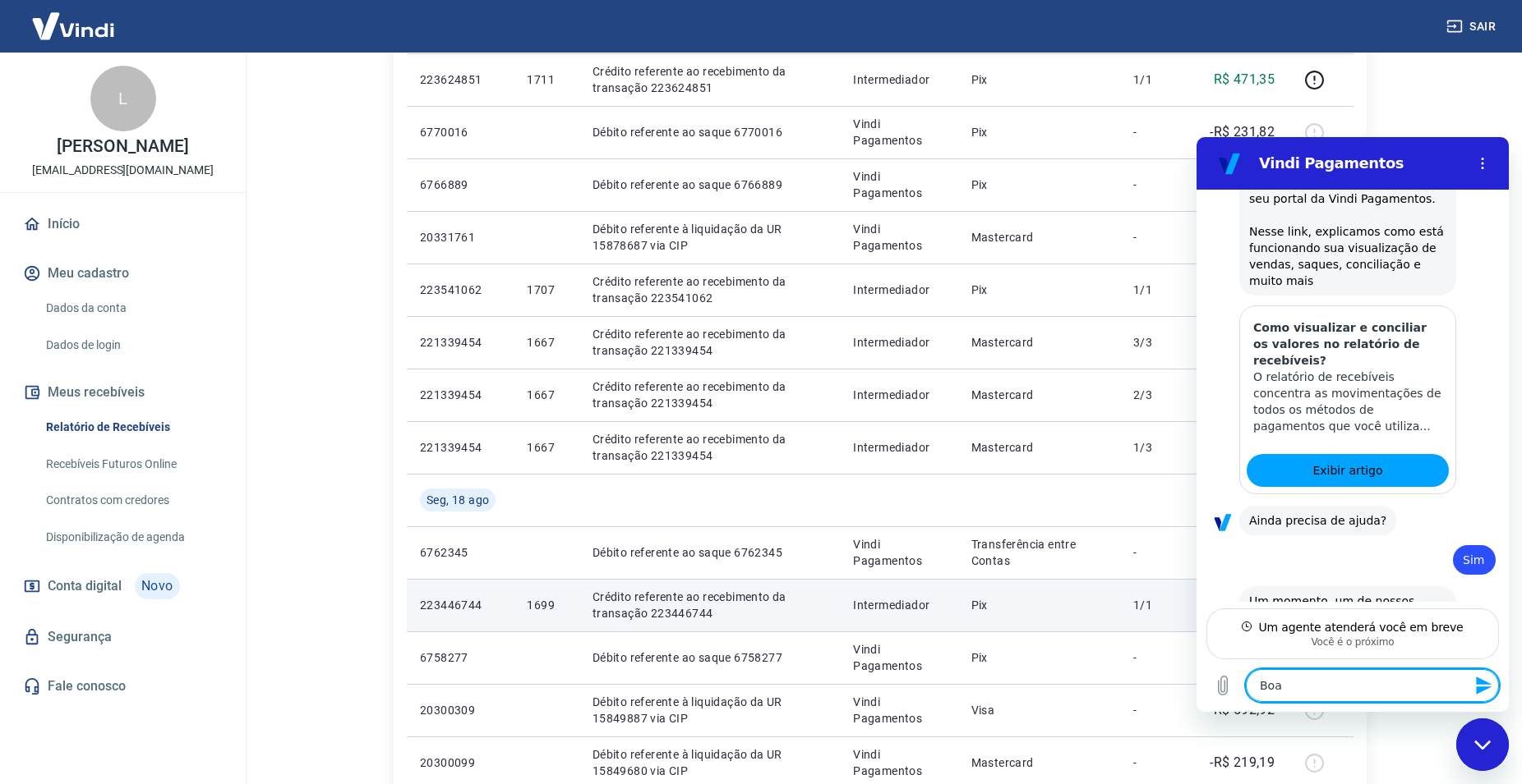
type textarea "x"
type textarea "Boa"
type textarea "x"
type textarea "Boa t"
type textarea "x"
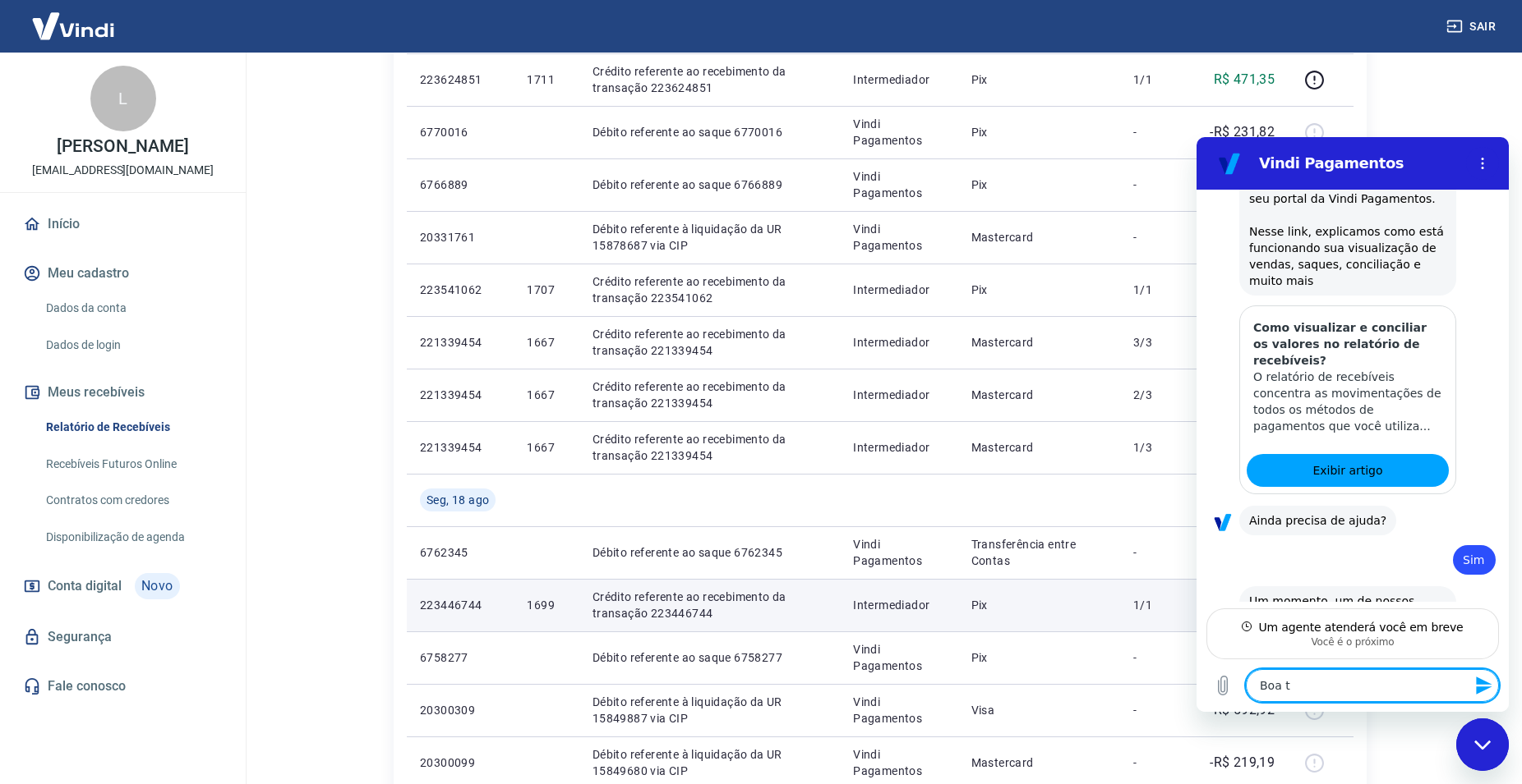
type textarea "Boa ta"
type textarea "x"
type textarea "Boa tar"
type textarea "x"
type textarea "Boa tard"
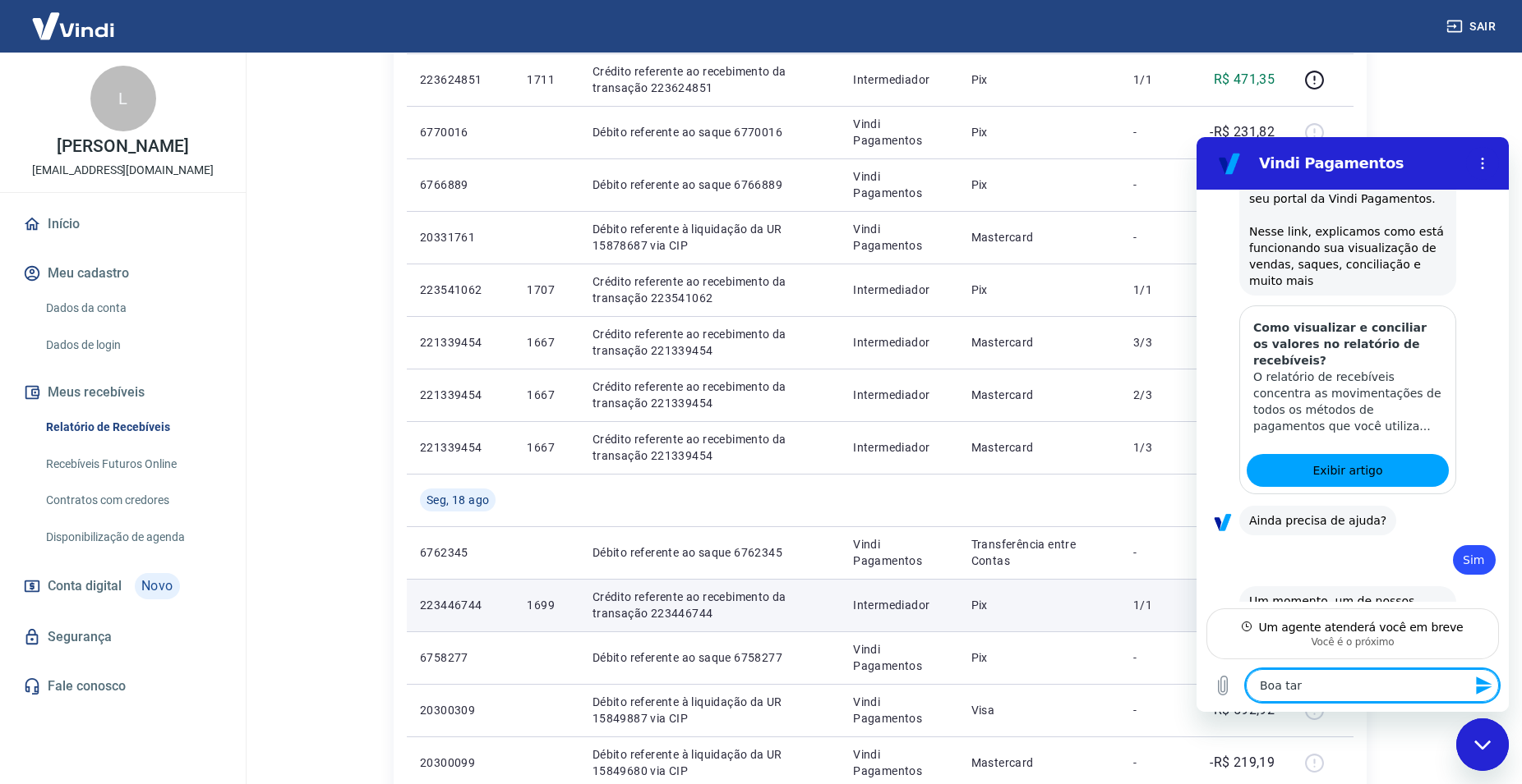
type textarea "x"
type textarea "Boa tarde"
type textarea "x"
type textarea "Boa tarde."
type textarea "x"
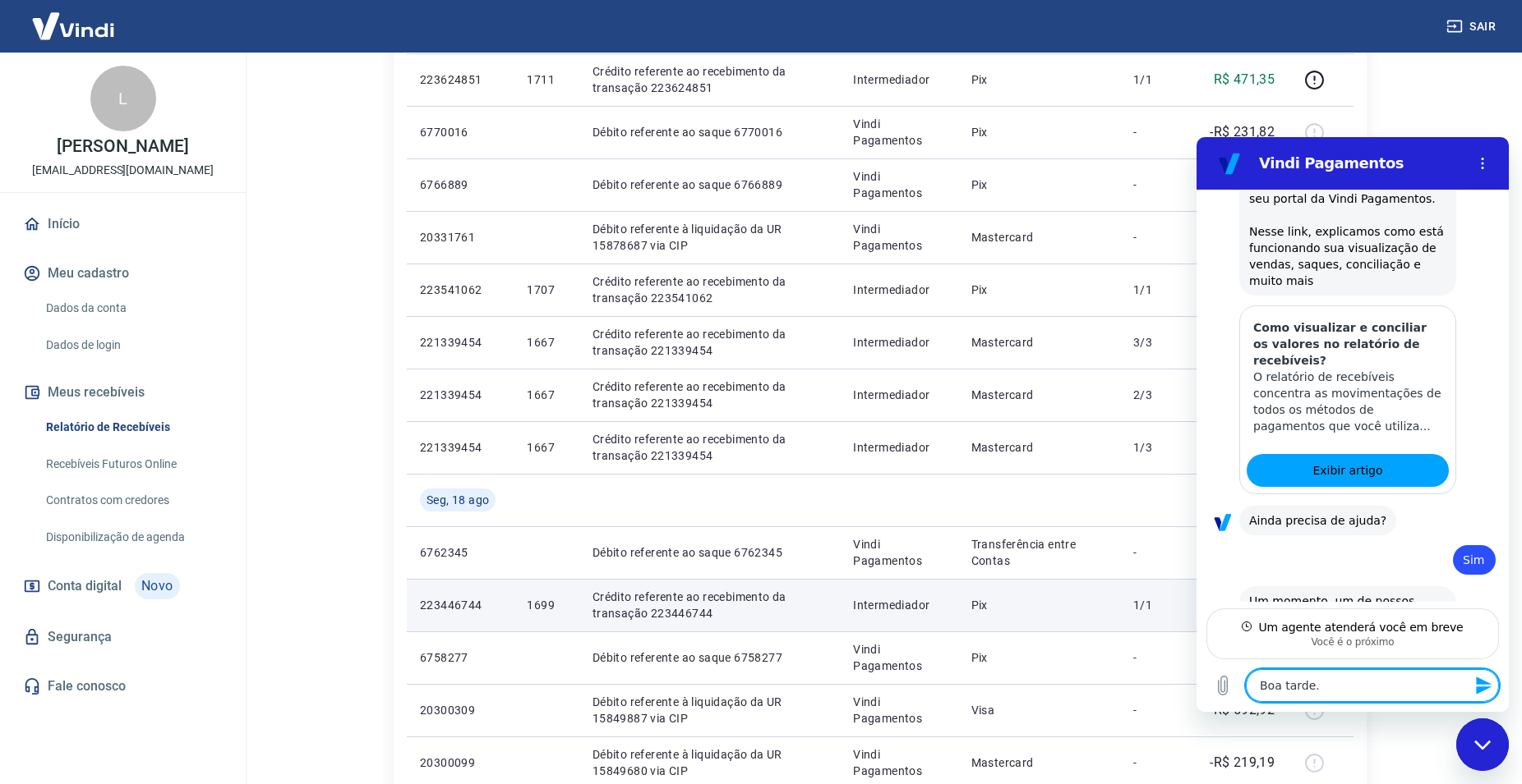
type textarea "Boa tarde."
type textarea "x"
type textarea "Boa tarde. O"
type textarea "x"
type textarea "Boa tarde. O"
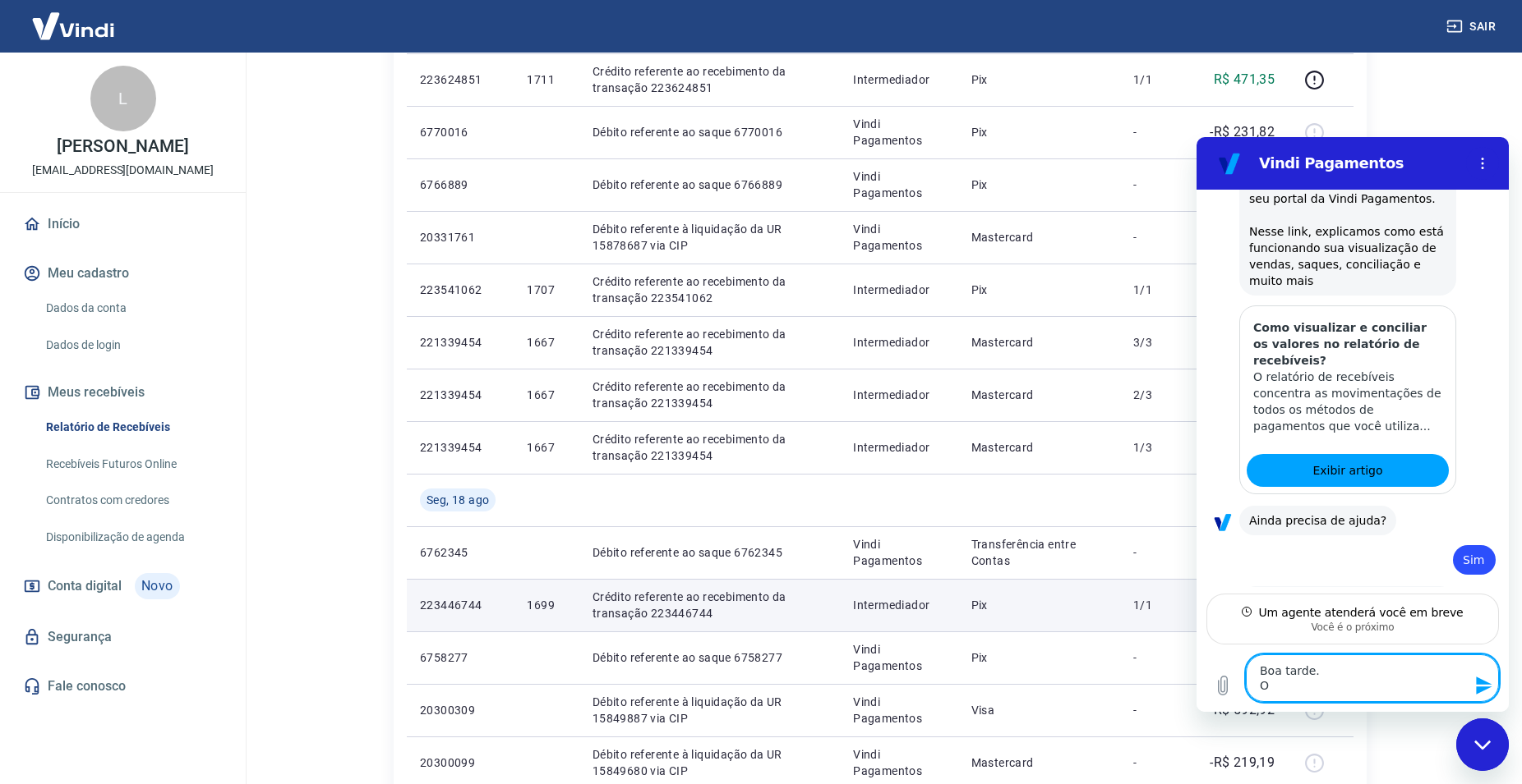
type textarea "x"
type textarea "Boa tarde. O v"
type textarea "x"
type textarea "Boa tarde. O va"
type textarea "x"
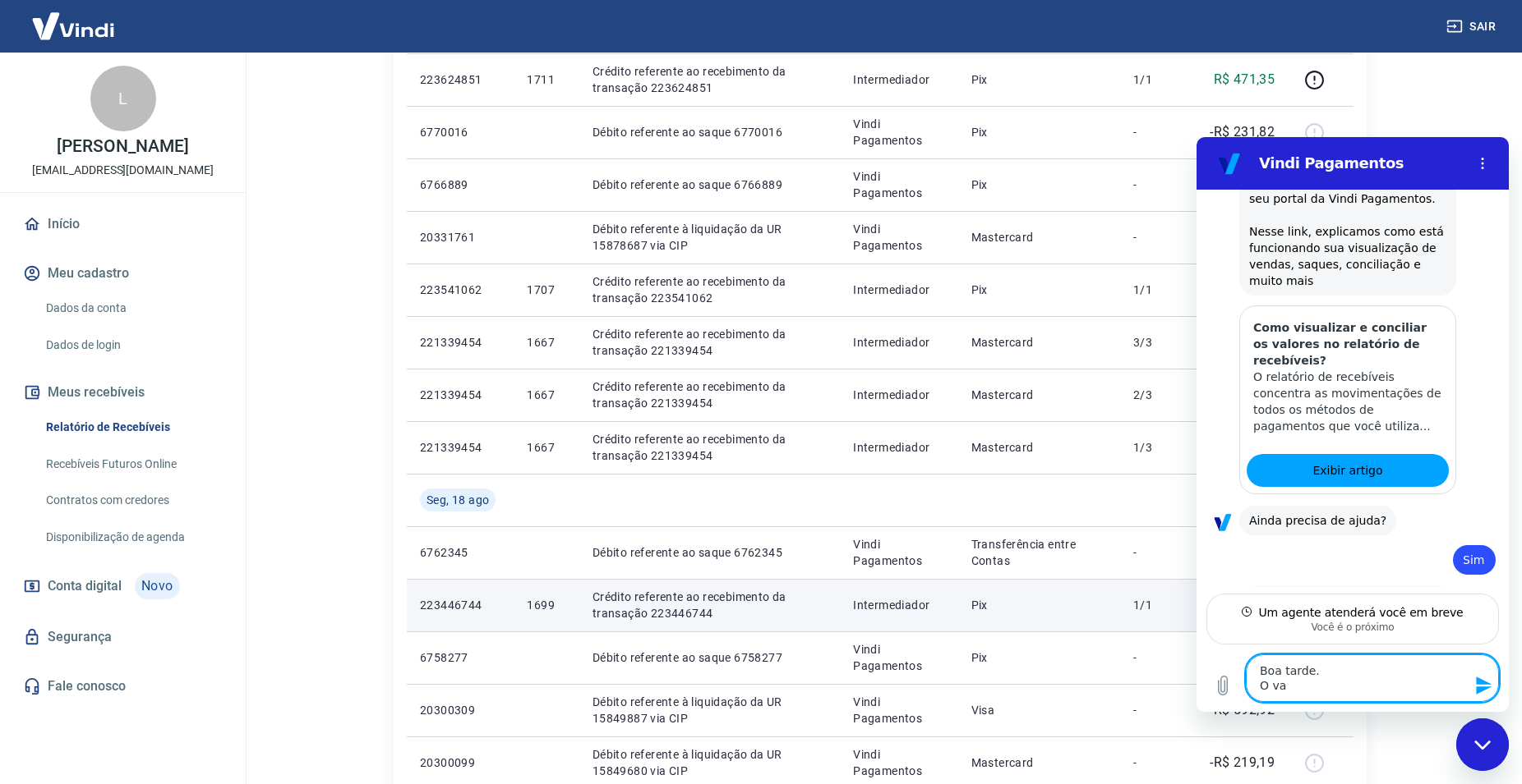
type textarea "Boa tarde. O val"
type textarea "x"
type textarea "Boa tarde. O valo"
type textarea "x"
type textarea "Boa tarde. O valor"
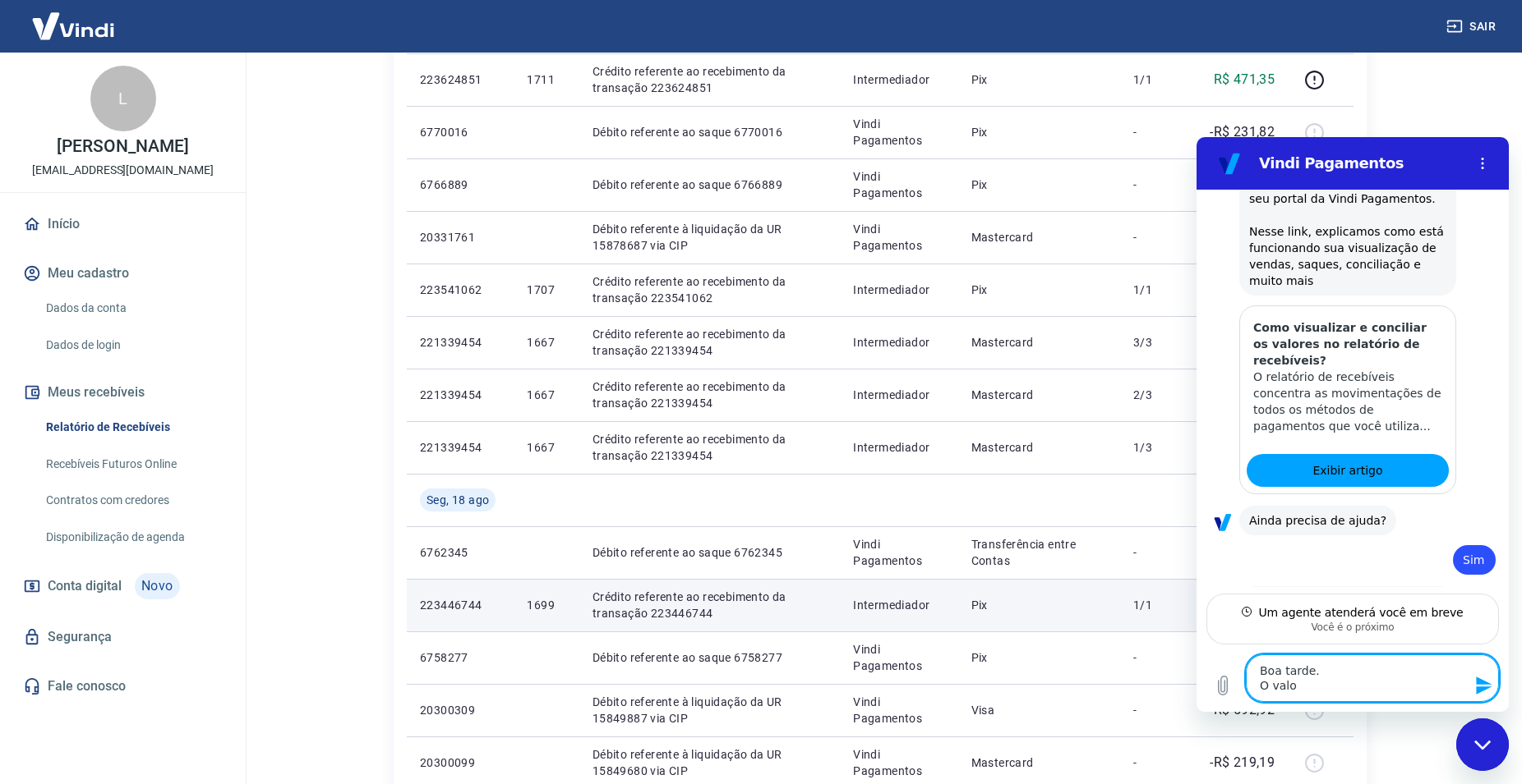
type textarea "x"
type textarea "Boa tarde. O valor"
type textarea "x"
type textarea "Boa tarde. O valor r"
type textarea "x"
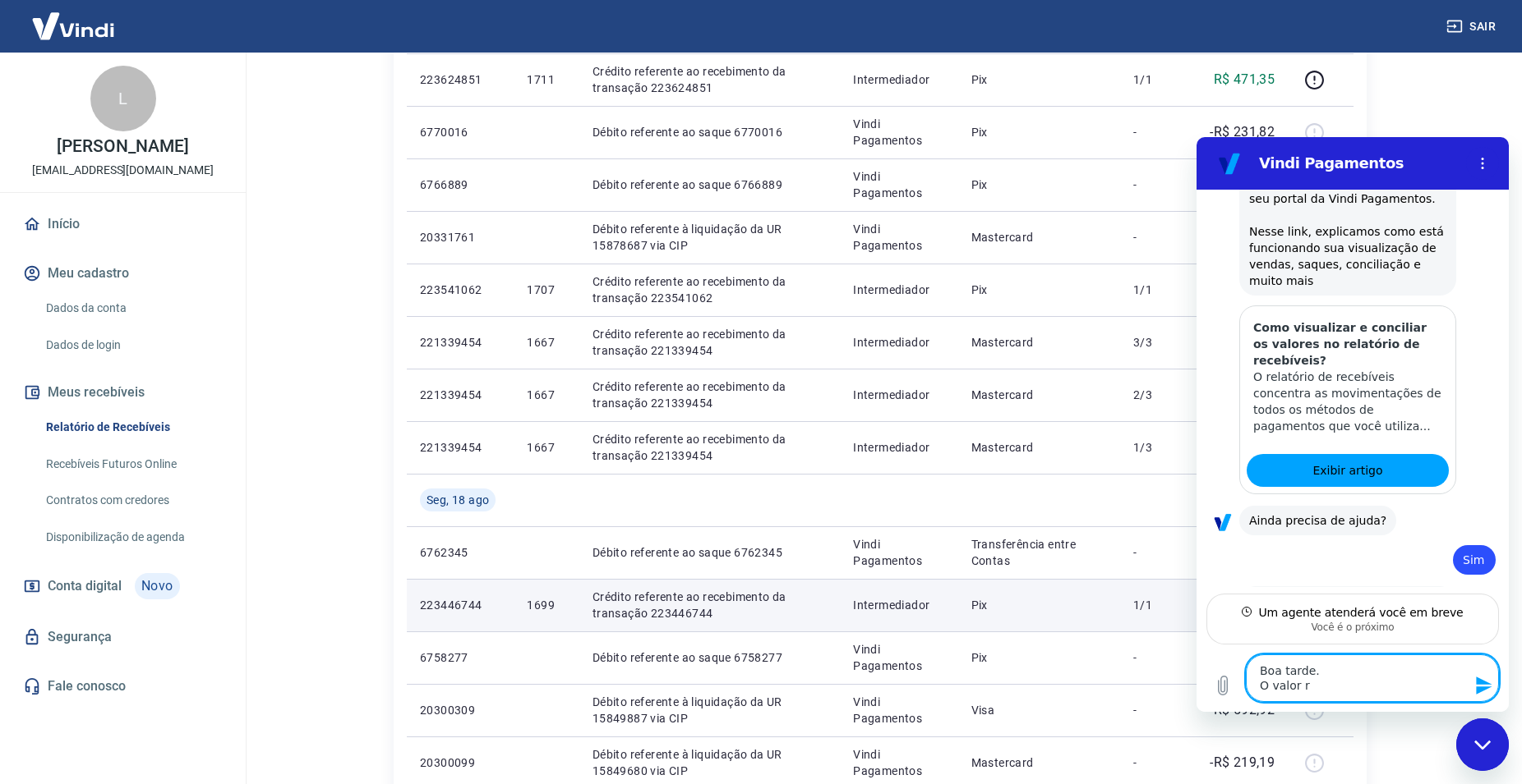
type textarea "Boa tarde. O valor re"
type textarea "x"
type textarea "Boa tarde. O valor r"
type textarea "x"
type textarea "Boa tarde. O valor re"
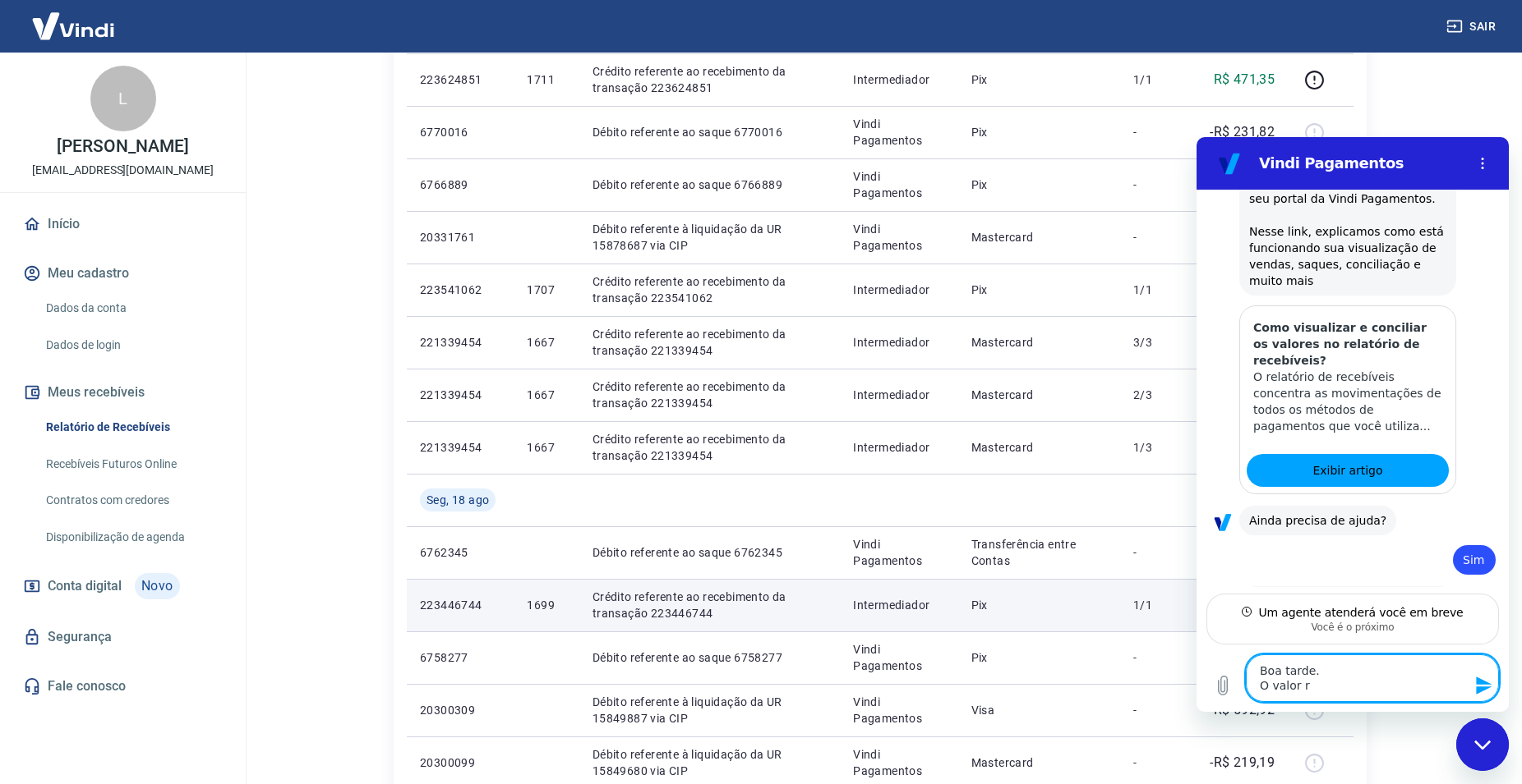
type textarea "x"
type textarea "Boa tarde. O valor rec"
type textarea "x"
type textarea "Boa tarde. O valor rece"
type textarea "x"
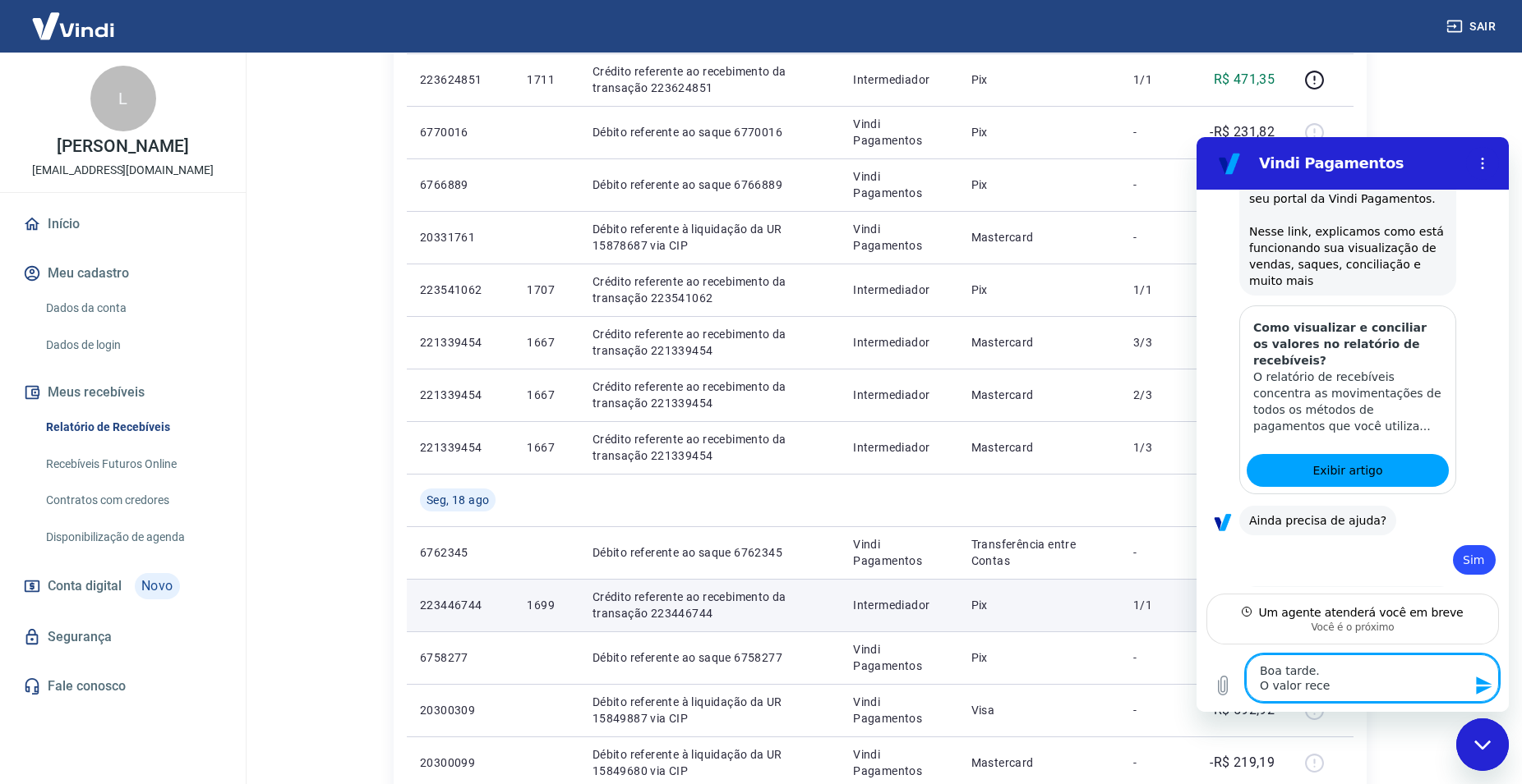
type textarea "Boa tarde. O valor receb"
type textarea "x"
type textarea "Boa tarde. O valor recebi"
type textarea "x"
type textarea "Boa tarde. O valor recebid"
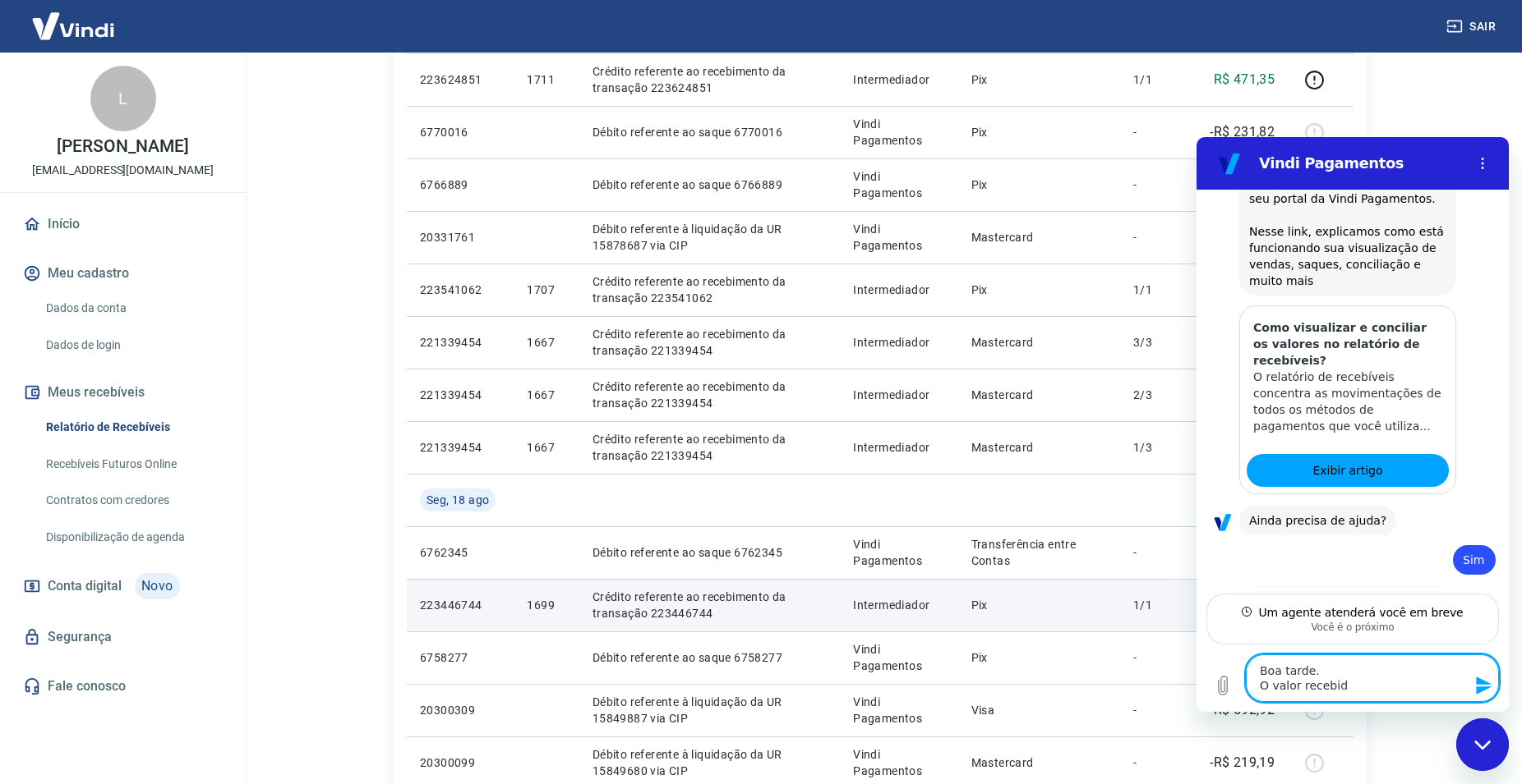
type textarea "x"
type textarea "Boa tarde. O valor recebido"
type textarea "x"
type textarea "Boa tarde. O valor recebido"
type textarea "x"
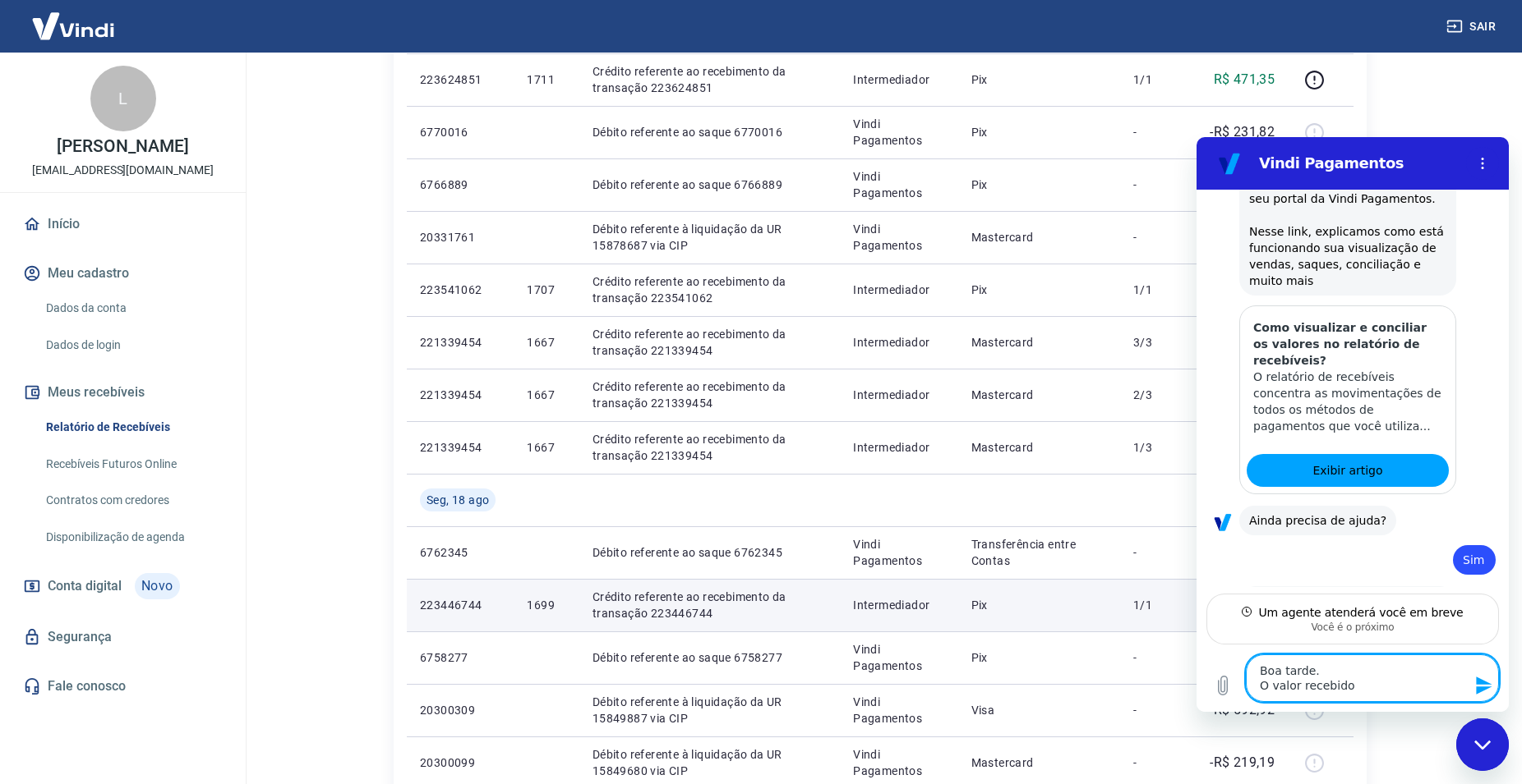
type textarea "Boa tarde. O valor recebido 1"
type textarea "x"
type textarea "Boa tarde. O valor recebido 18"
type textarea "x"
type textarea "Boa tarde. O valor recebido 18-"
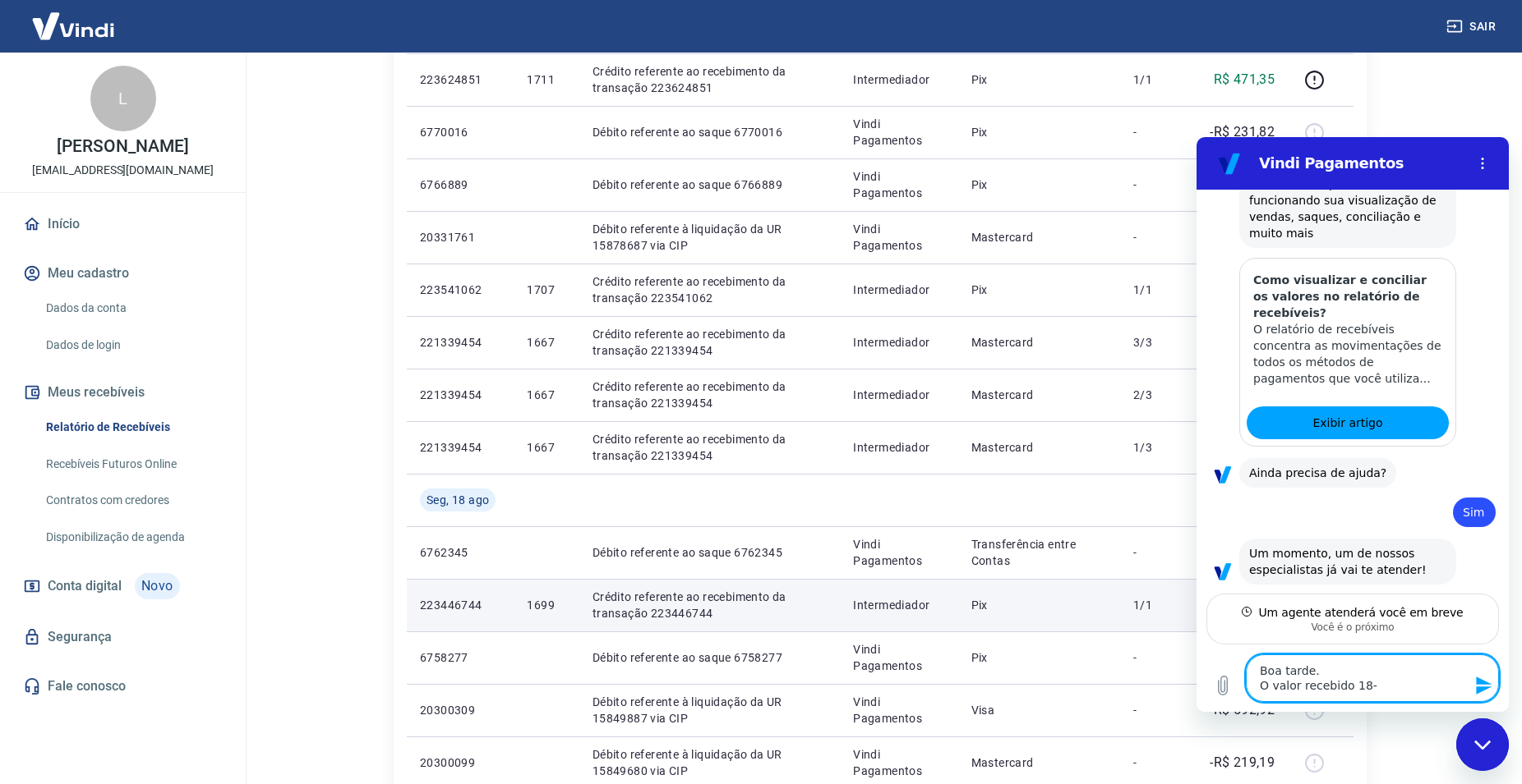
type textarea "x"
type textarea "Boa tarde. O valor recebido 18-0"
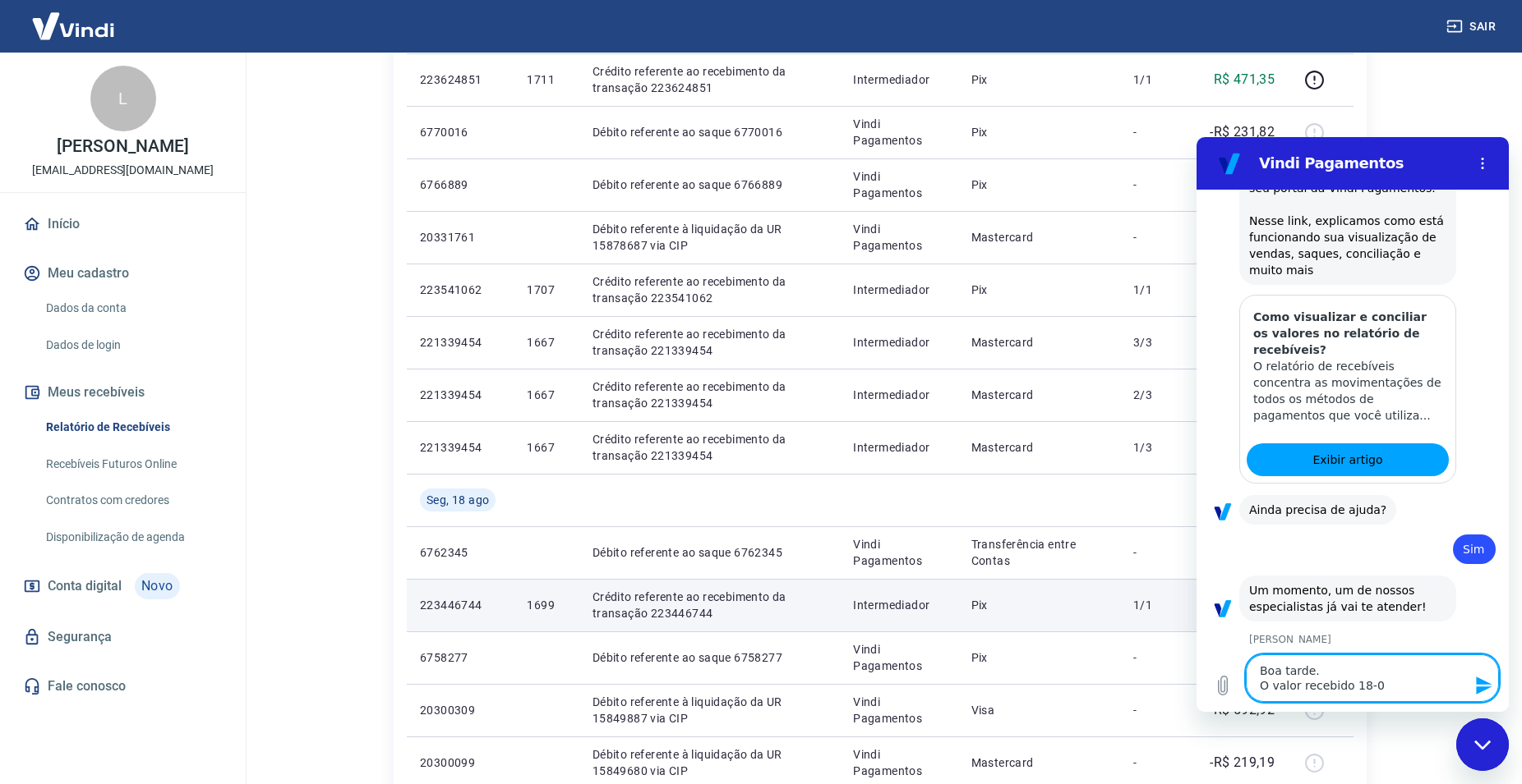
type textarea "x"
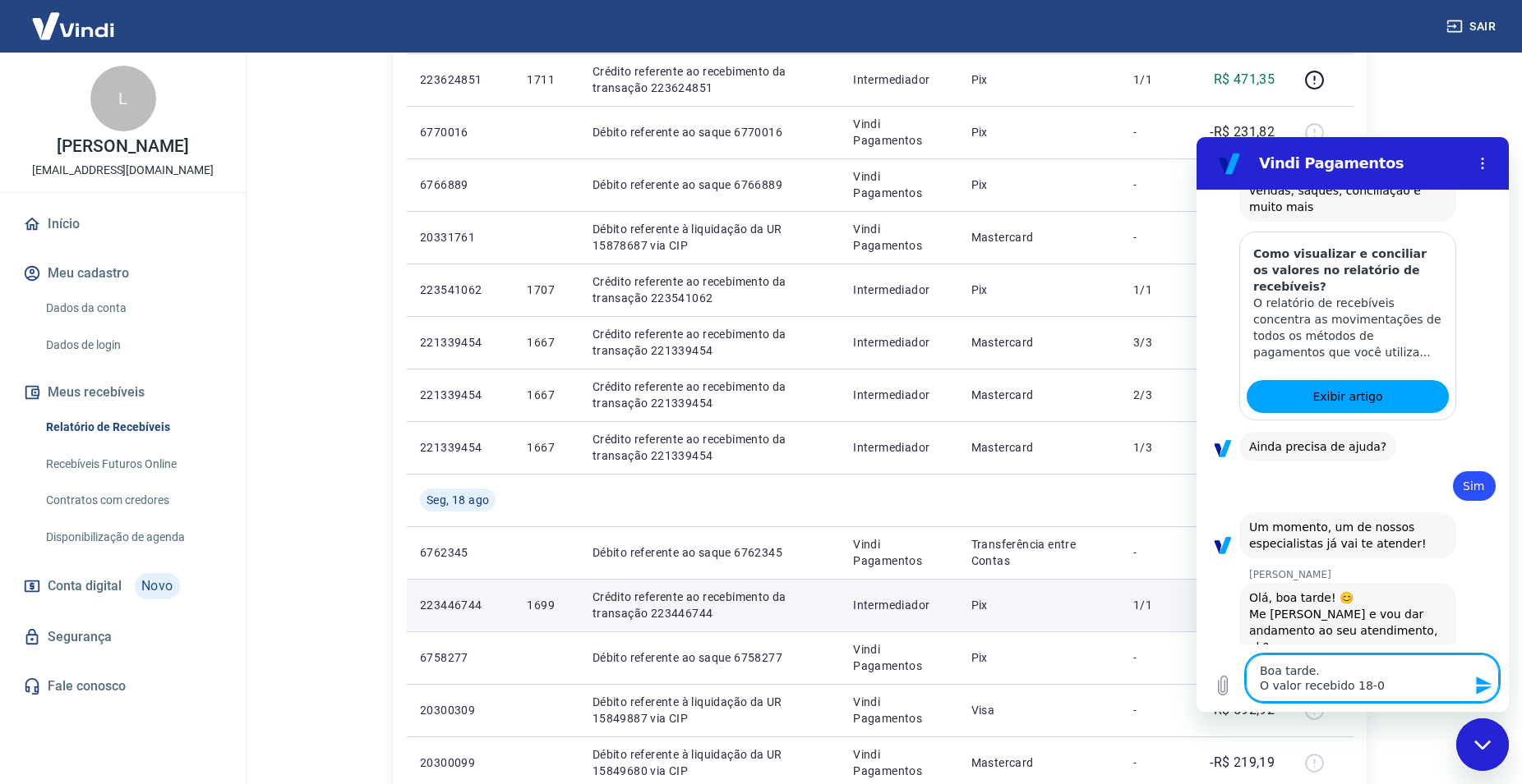
scroll to position [1479, 0]
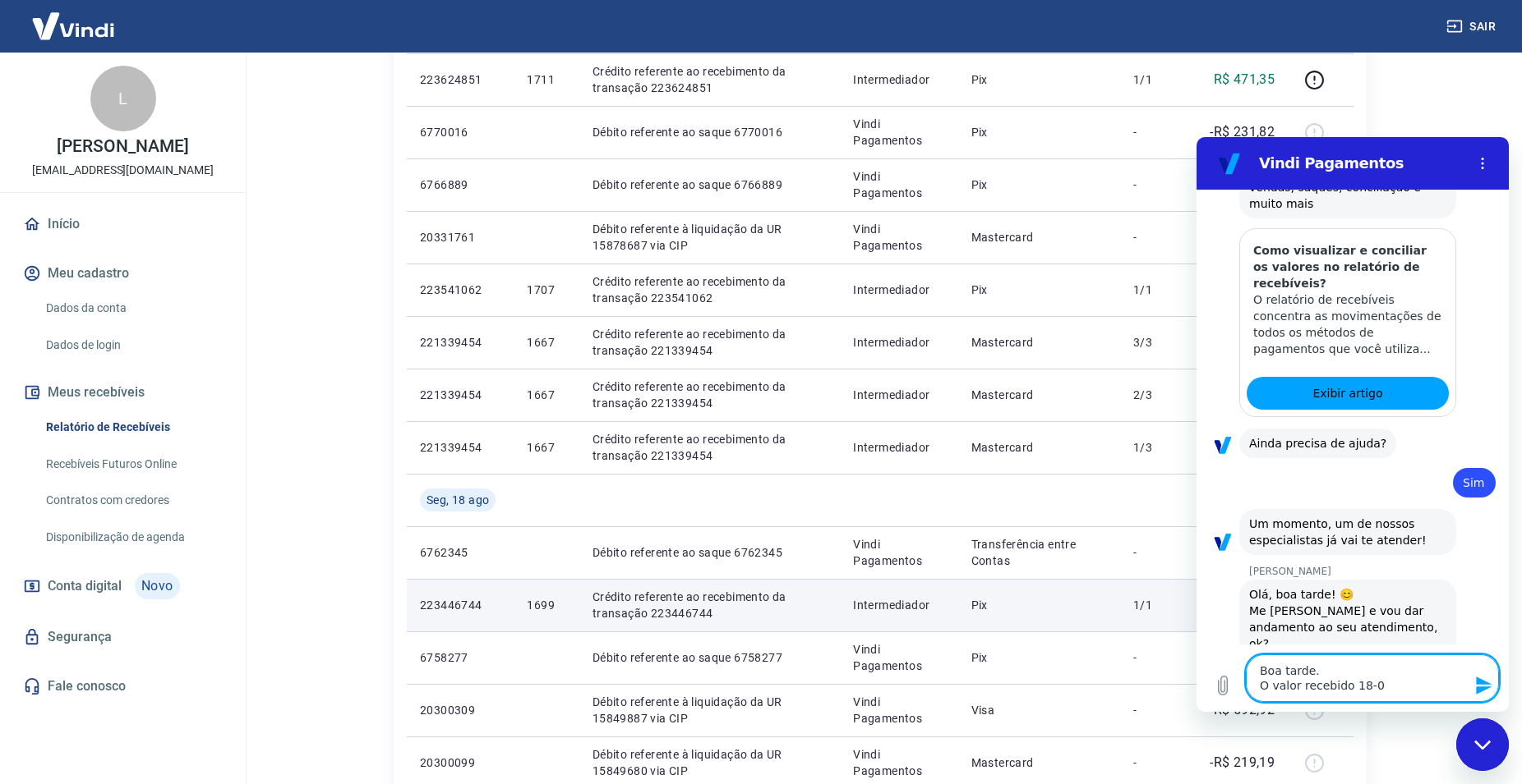
type textarea "Boa tarde. O valor recebido 18-0"
type textarea "x"
type textarea "Boa tarde. O valor recebido 18-0"
type textarea "x"
type textarea "Boa tarde. O valor recebido 18-08"
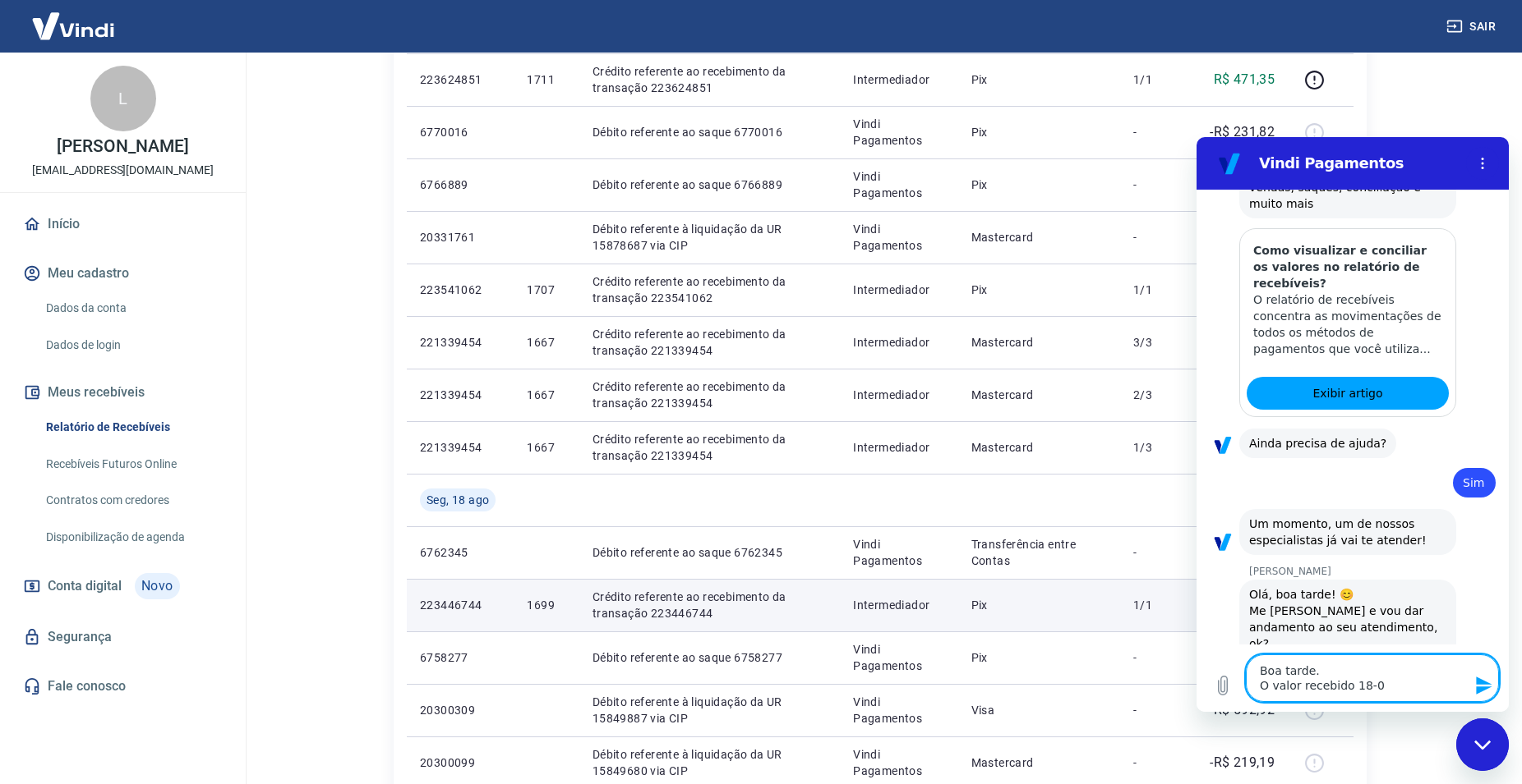
type textarea "x"
type textarea "Boa tarde. O valor recebido 18-08"
type textarea "x"
type textarea "Boa tarde. O valor recebido 18-08 n"
type textarea "x"
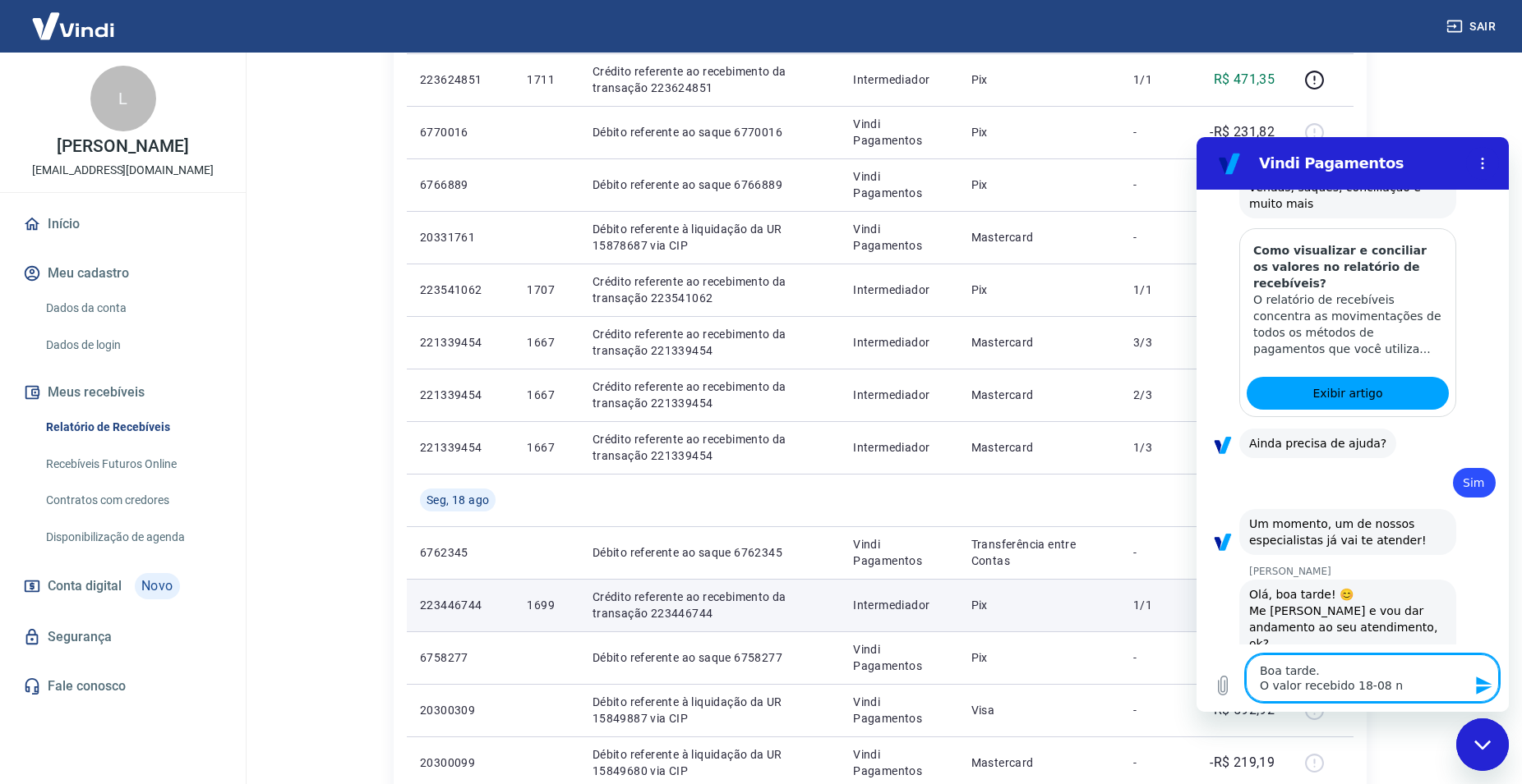
type textarea "Boa tarde. O valor recebido 18-08 no"
type textarea "x"
type textarea "Boa tarde. O valor recebido 18-08 no"
type textarea "x"
type textarea "Boa tarde. O valor recebido 18-08 no v"
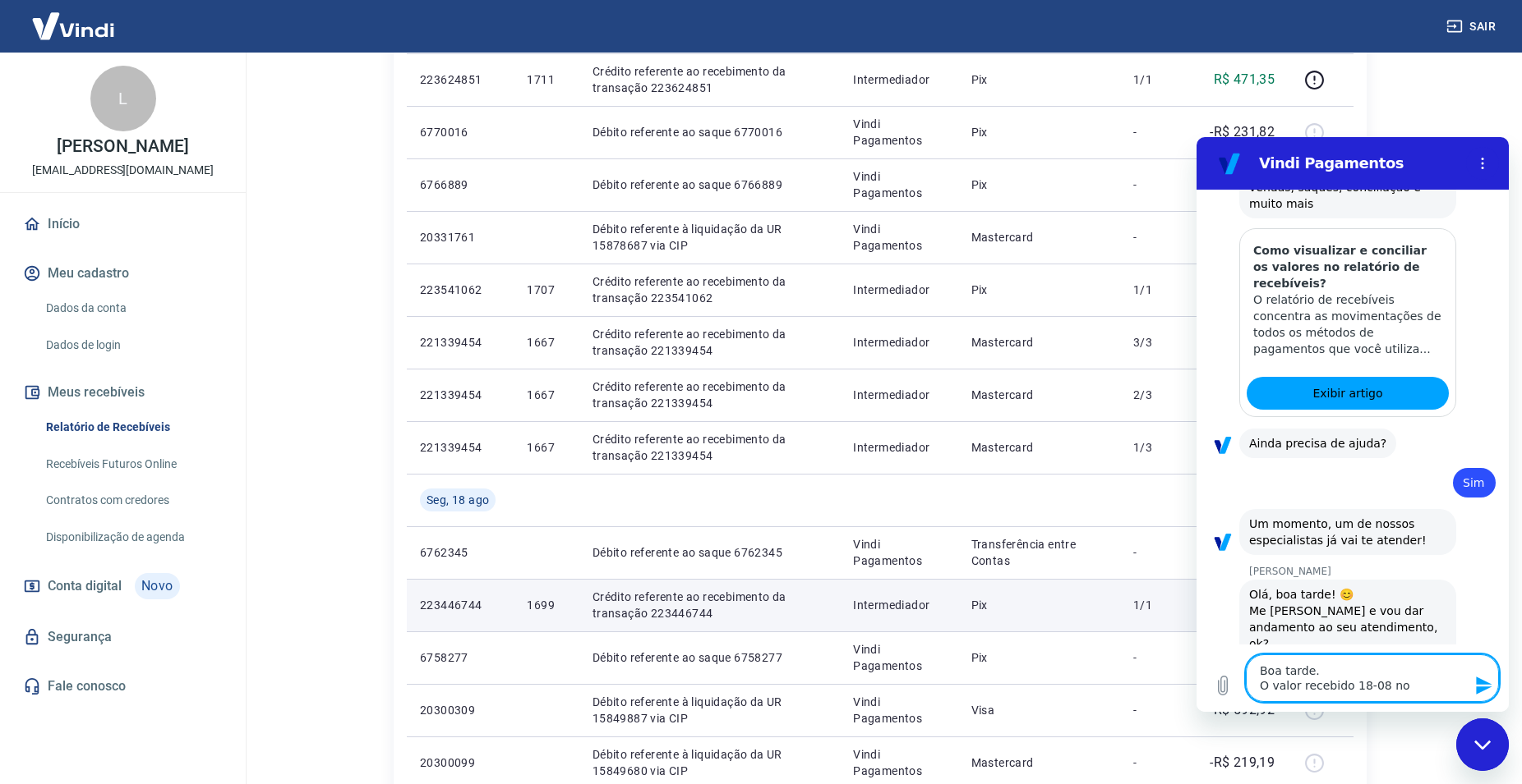
type textarea "x"
type textarea "Boa tarde. O valor recebido 18-08 no va"
type textarea "x"
type textarea "Boa tarde. O valor recebido 18-08 no val"
type textarea "x"
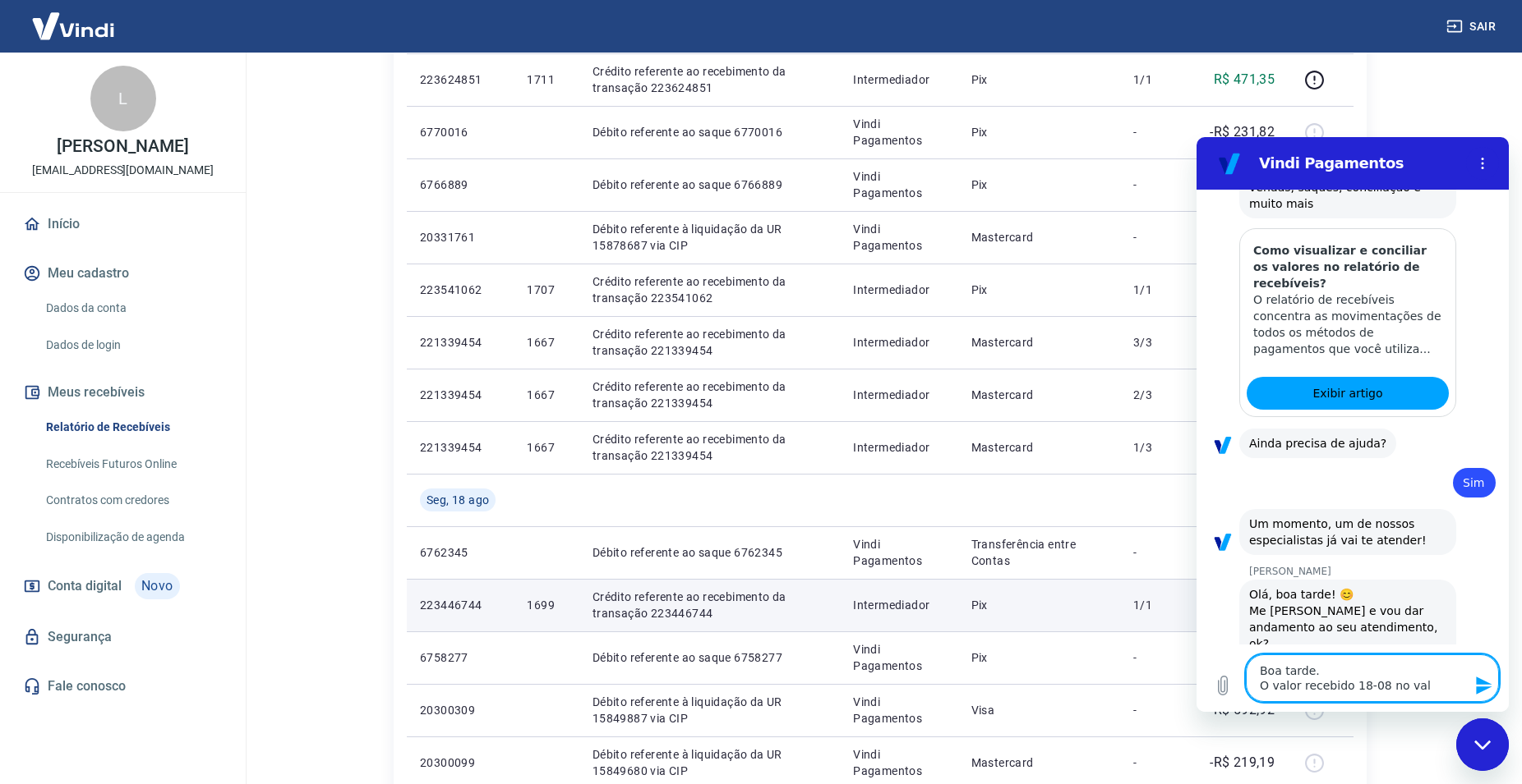
type textarea "Boa tarde. O valor recebido 18-08 no valo"
type textarea "x"
type textarea "Boa tarde. O valor recebido 18-08 no valor"
type textarea "x"
type textarea "Boa tarde. O valor recebido 18-08 no valor"
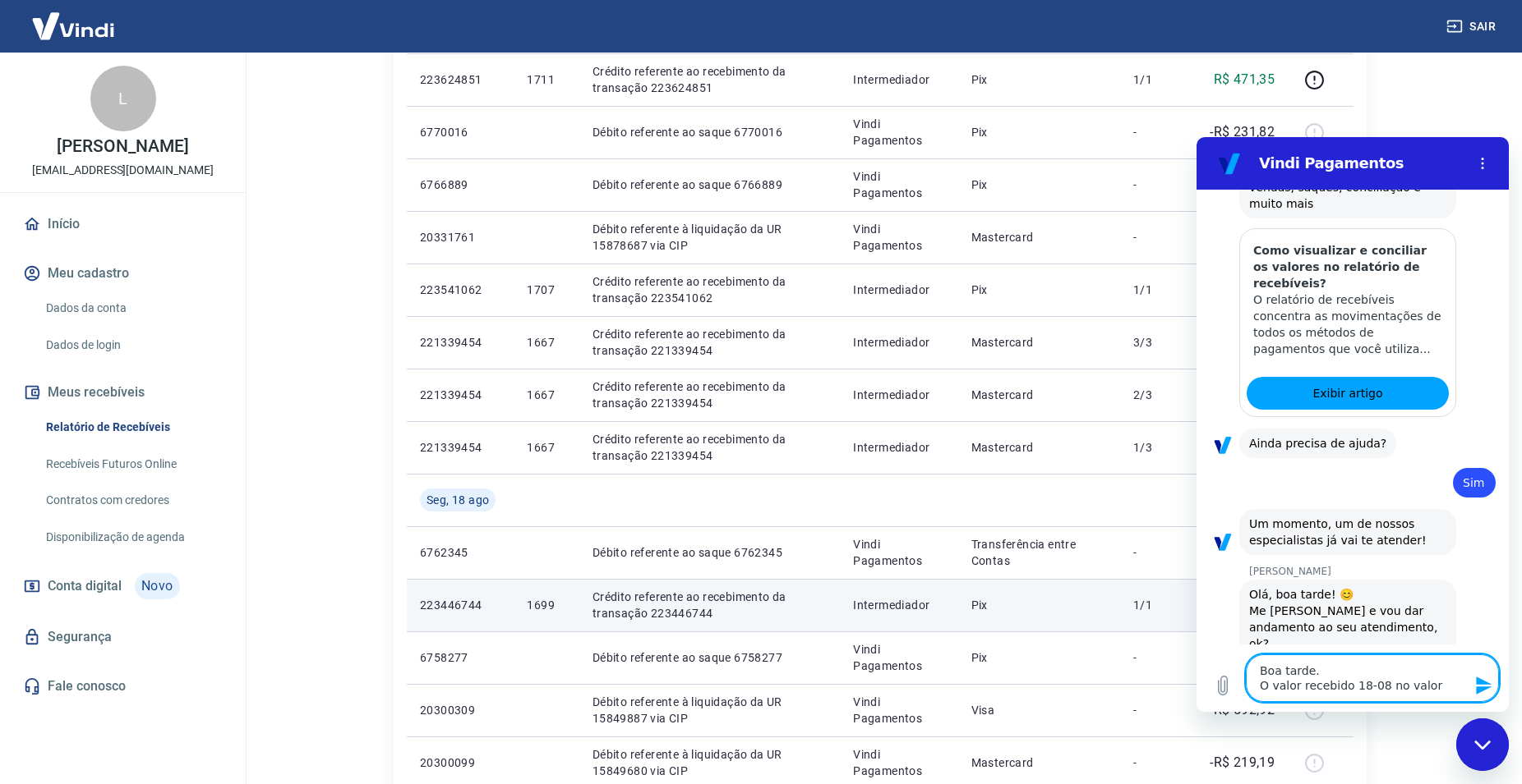
type textarea "x"
type textarea "Boa tarde. O valor recebido 18-08 no valor R"
type textarea "x"
type textarea "Boa tarde. O valor recebido 18-08 no valor R$"
type textarea "x"
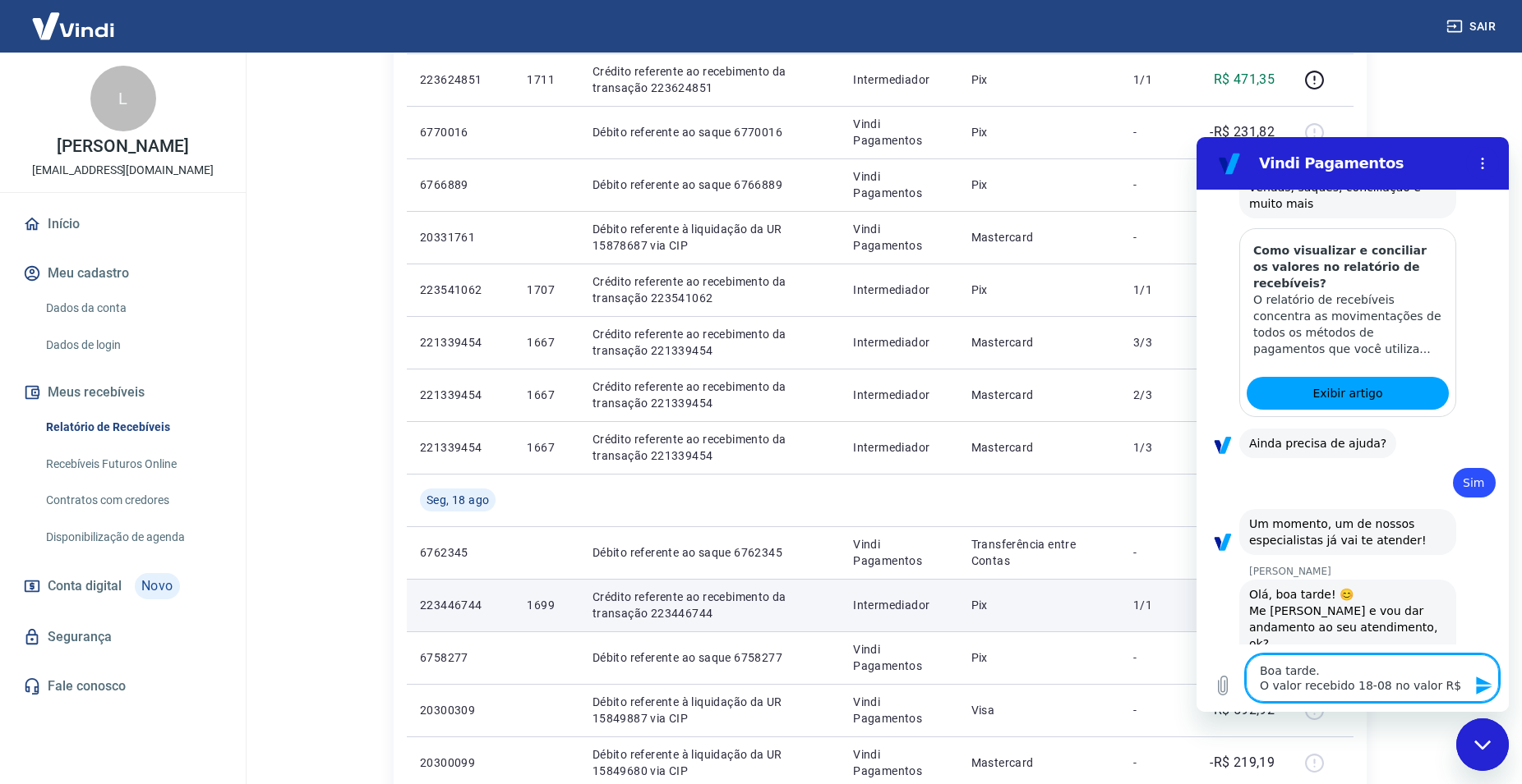
type textarea "Boa tarde. O valor recebido 18-08 no valor R$"
type textarea "x"
type textarea "Boa tarde. O valor recebido 18-08 no valor R$ 6"
type textarea "x"
type textarea "Boa tarde. O valor recebido 18-08 no valor R$ 60"
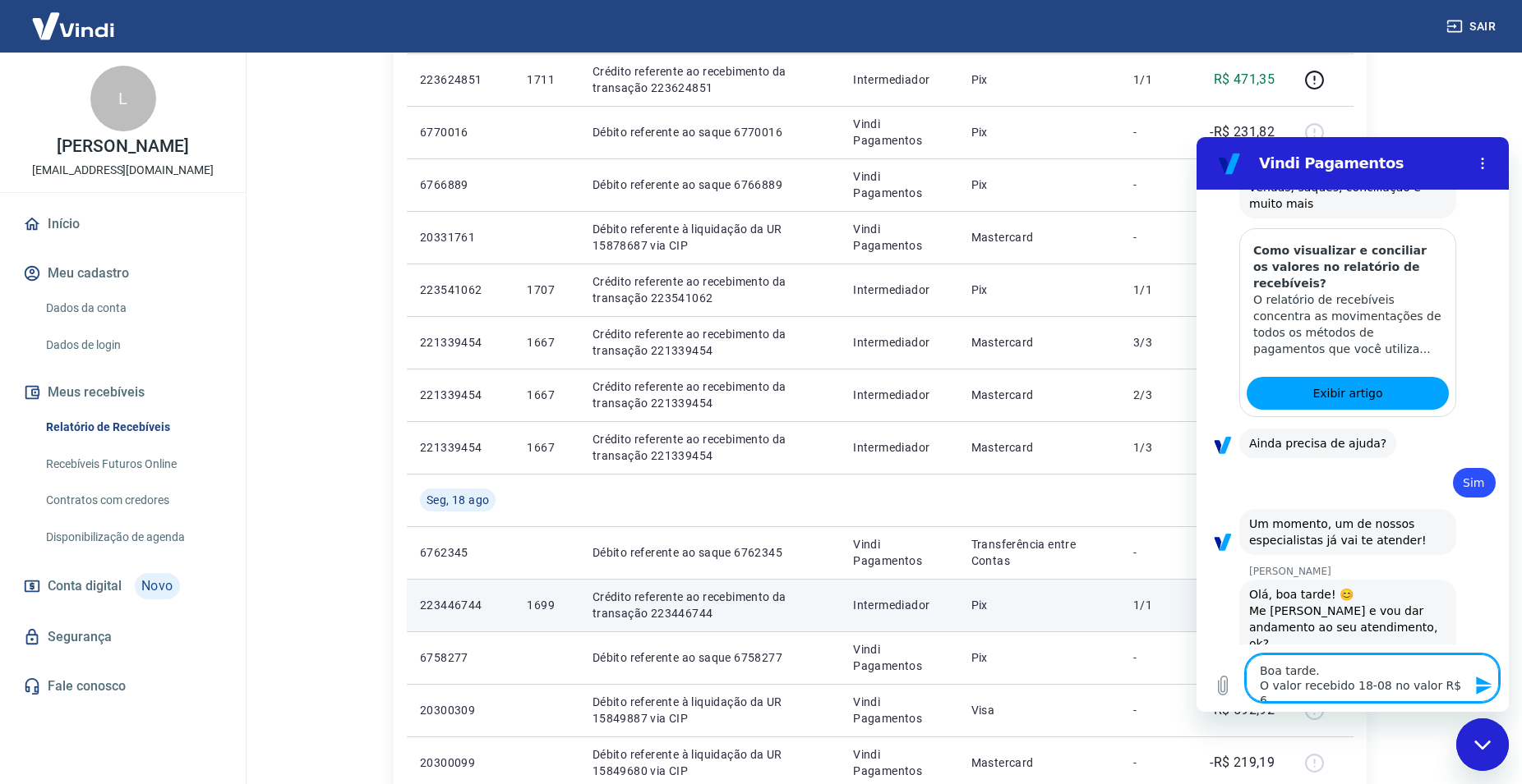
type textarea "x"
type textarea "Boa tarde. O valor recebido 18-08 no valor R$ 605"
type textarea "x"
type textarea "Boa tarde. O valor recebido 18-08 no valor R$ 605,"
type textarea "x"
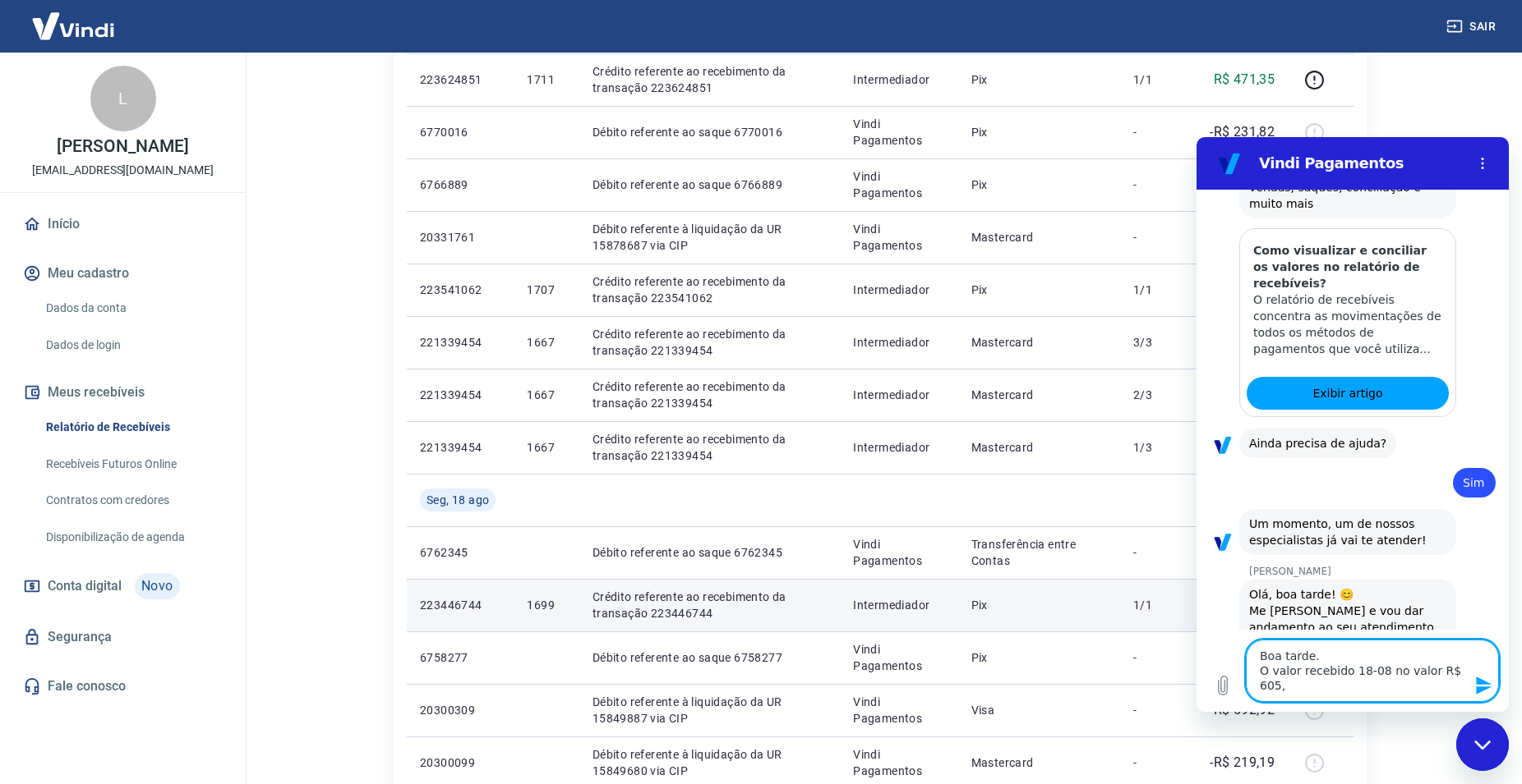
type textarea "Boa tarde. O valor recebido 18-08 no valor R$ 605,6"
type textarea "x"
type textarea "Boa tarde. O valor recebido 18-08 no valor R$ 605,65"
type textarea "x"
type textarea "Boa tarde. O valor recebido 18-08 no valor R$ 605,65"
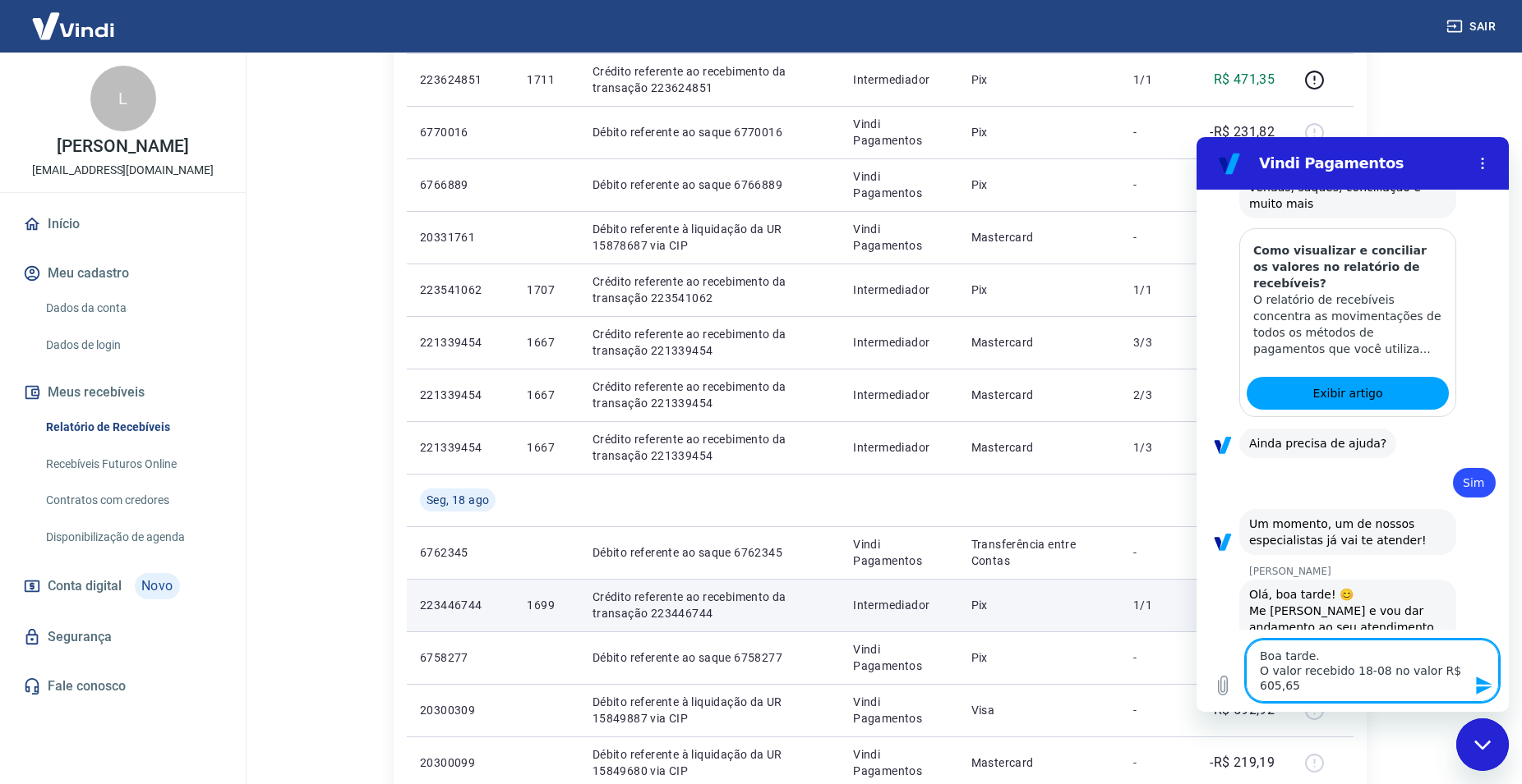
type textarea "x"
type textarea "Boa tarde. O valor recebido 18-08 no valor R$ 605,65 r"
type textarea "x"
type textarea "Boa tarde. O valor recebido 18-08 no valor R$ 605,65 re"
type textarea "x"
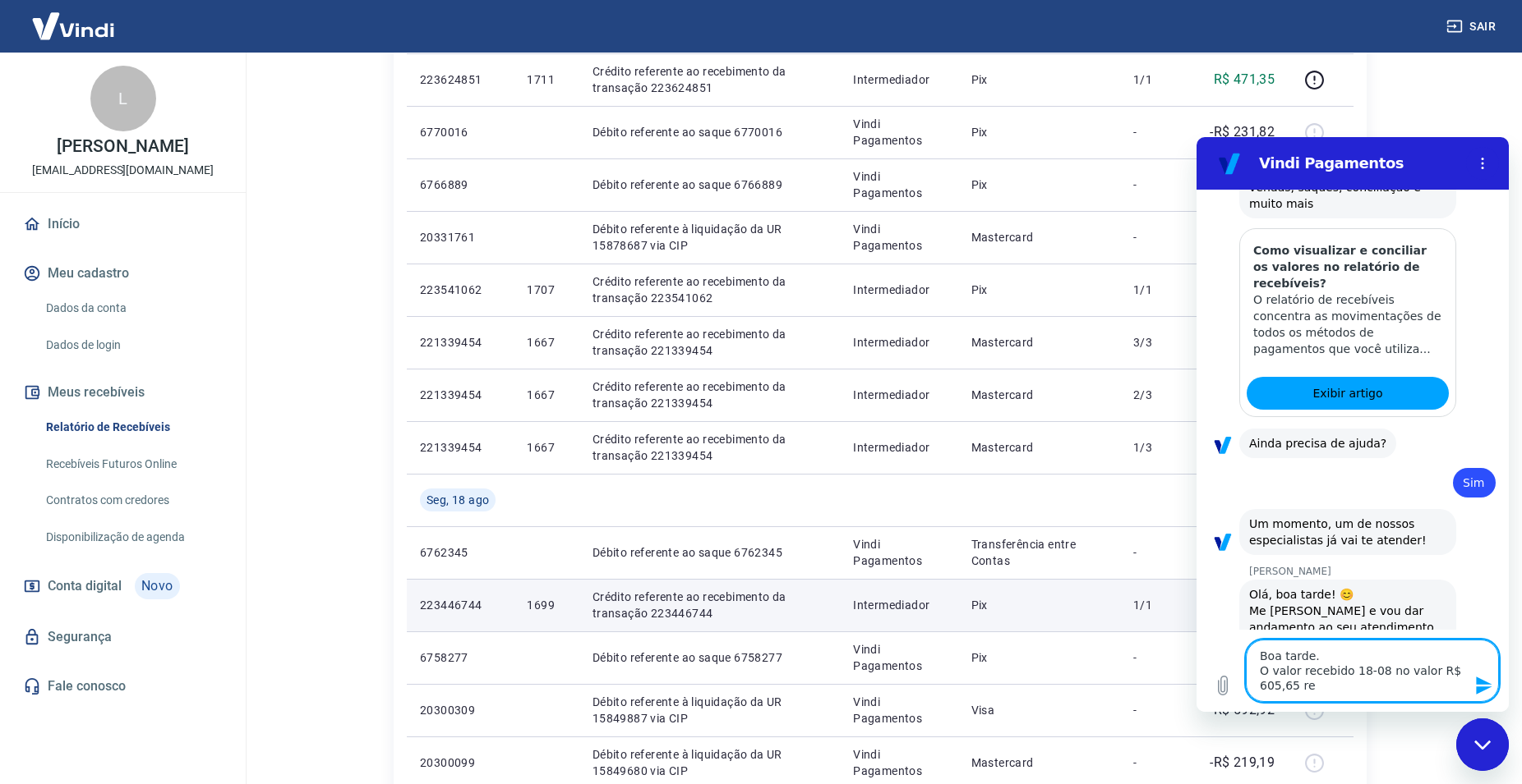
type textarea "Boa tarde. O valor recebido 18-08 no valor R$ 605,65 ref"
type textarea "x"
type textarea "Boa tarde. O valor recebido 18-08 no valor R$ 605,65 refe"
type textarea "x"
type textarea "Boa tarde. O valor recebido 18-08 no valor R$ 605,65 refer"
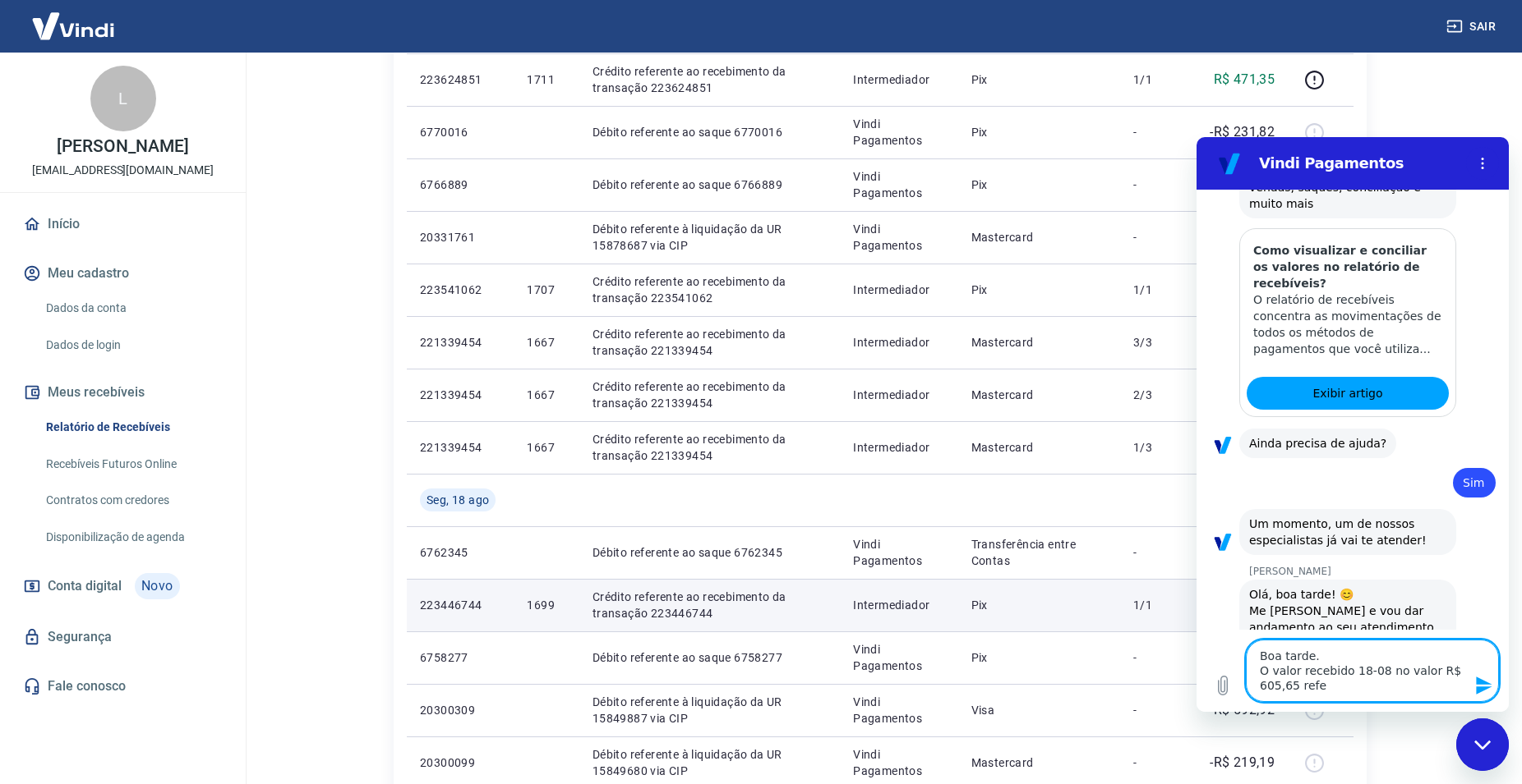
type textarea "x"
type textarea "Boa tarde. O valor recebido 18-08 no valor R$ 605,65 refere"
type textarea "x"
type textarea "Boa tarde. O valor recebido 18-08 no valor R$ 605,65 refere-"
type textarea "x"
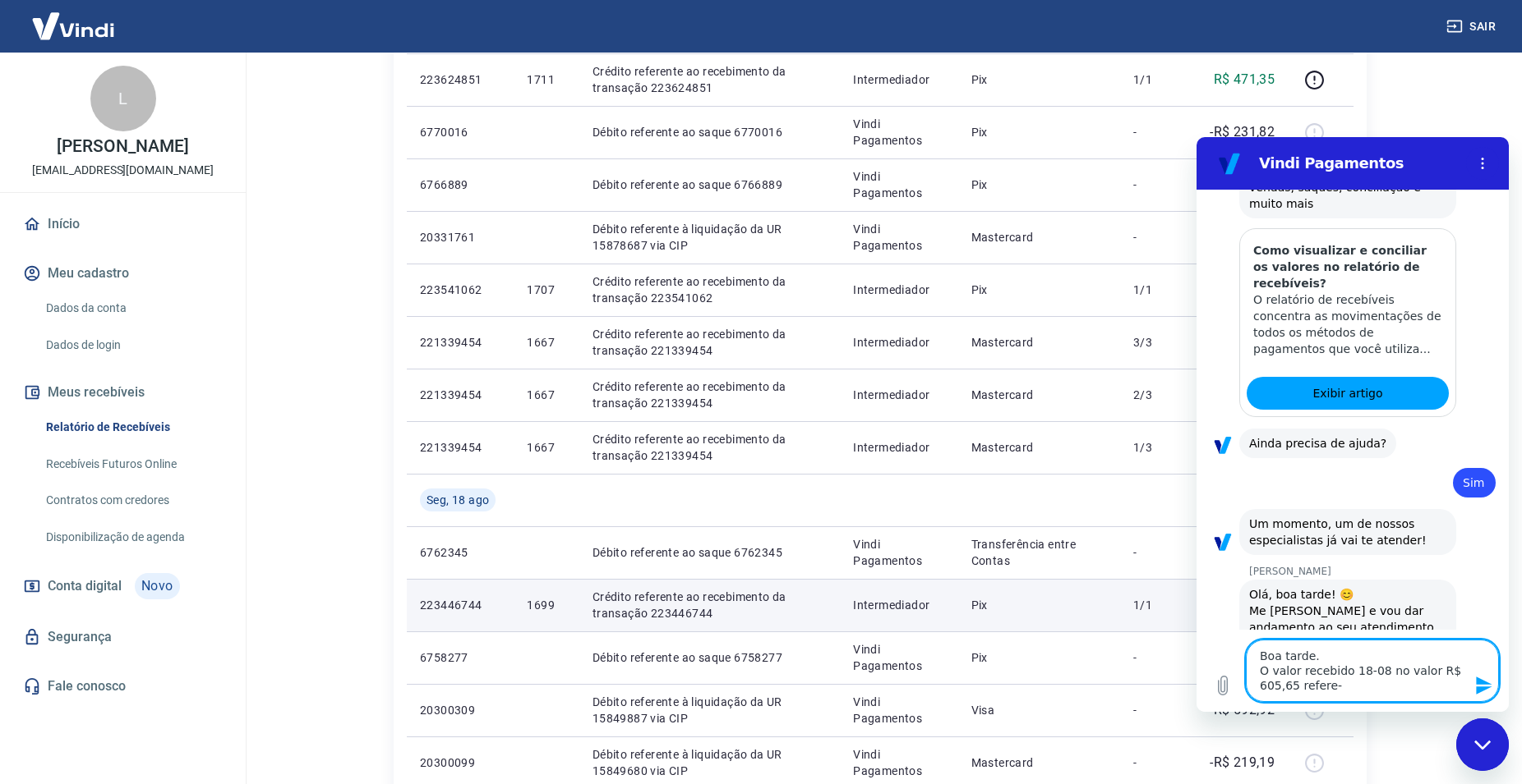
type textarea "Boa tarde. O valor recebido 18-08 no valor R$ 605,65 refere-s"
type textarea "x"
type textarea "Boa tarde. O valor recebido 18-08 no valor R$ 605,65 refere-se"
type textarea "x"
type textarea "Boa tarde. O valor recebido 18-08 no valor R$ 605,65 refere-se"
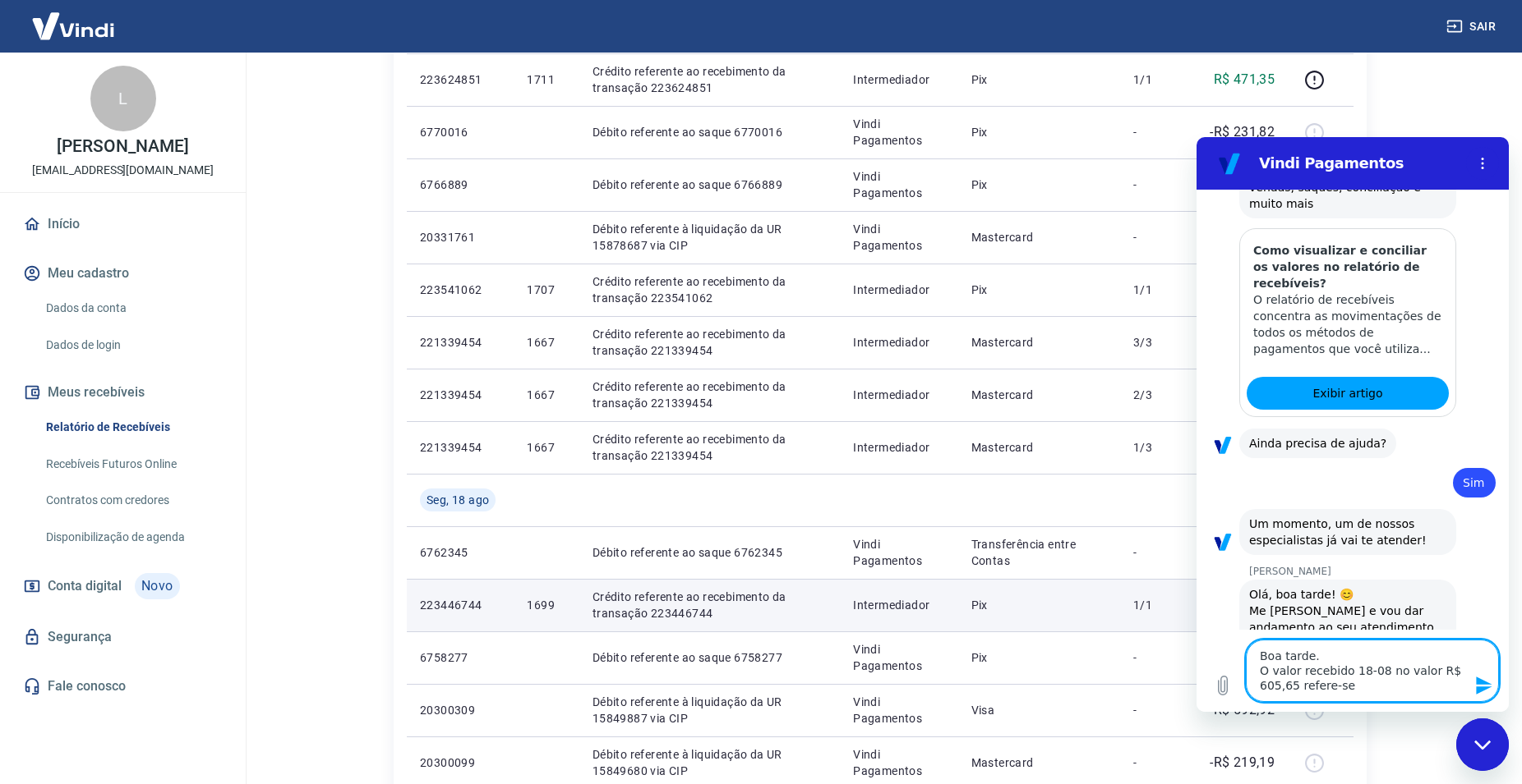
type textarea "x"
type textarea "Boa tarde. O valor recebido 18-08 no valor R$ 605,65 refere-se a"
type textarea "x"
type textarea "Boa tarde. O valor recebido 18-08 no valor R$ 605,65 refere-se"
type textarea "x"
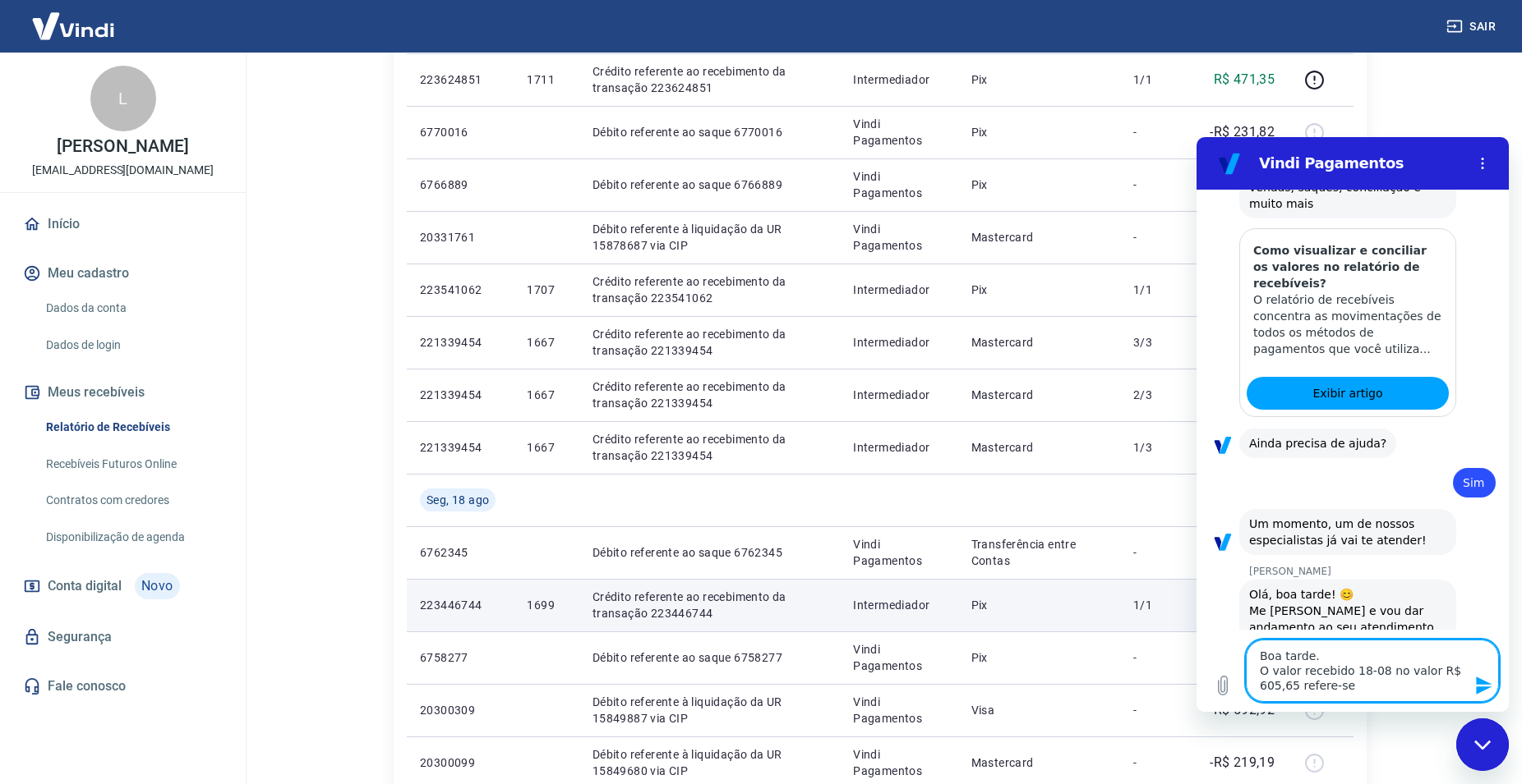
type textarea "Boa tarde. O valor recebido 18-08 no valor R$ 605,65 refere-se a"
type textarea "x"
type textarea "Boa tarde. O valor recebido 18-08 no valor R$ 605,65 refere-se as"
type textarea "x"
type textarea "Boa tarde. O valor recebido 18-08 no valor R$ 605,65 refere-se a"
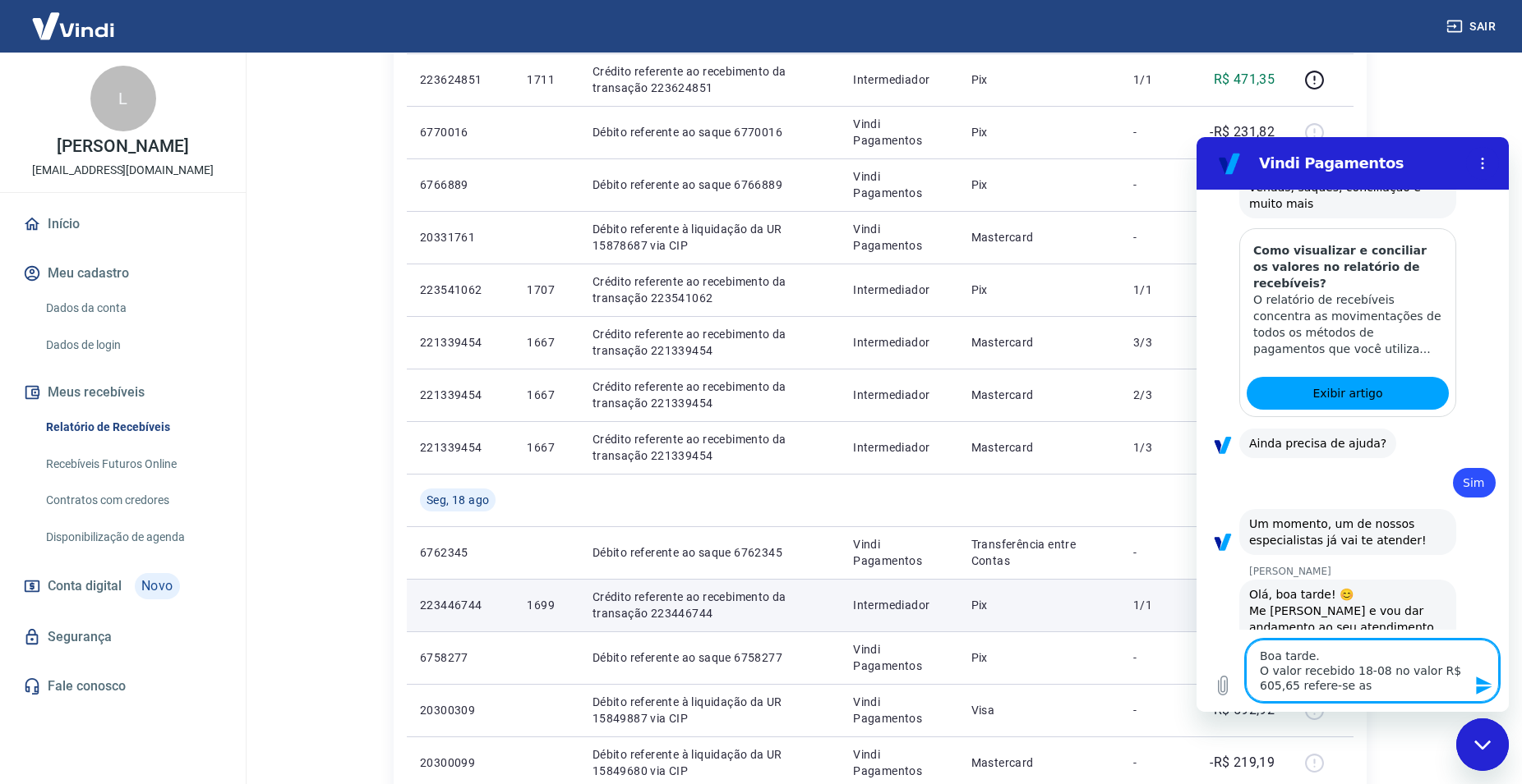
type textarea "x"
type textarea "Boa tarde. O valor recebido 18-08 no valor R$ 605,65 refere-se a"
type textarea "x"
type textarea "Boa tarde. O valor recebido 18-08 no valor R$ 605,65 refere-se a q"
type textarea "x"
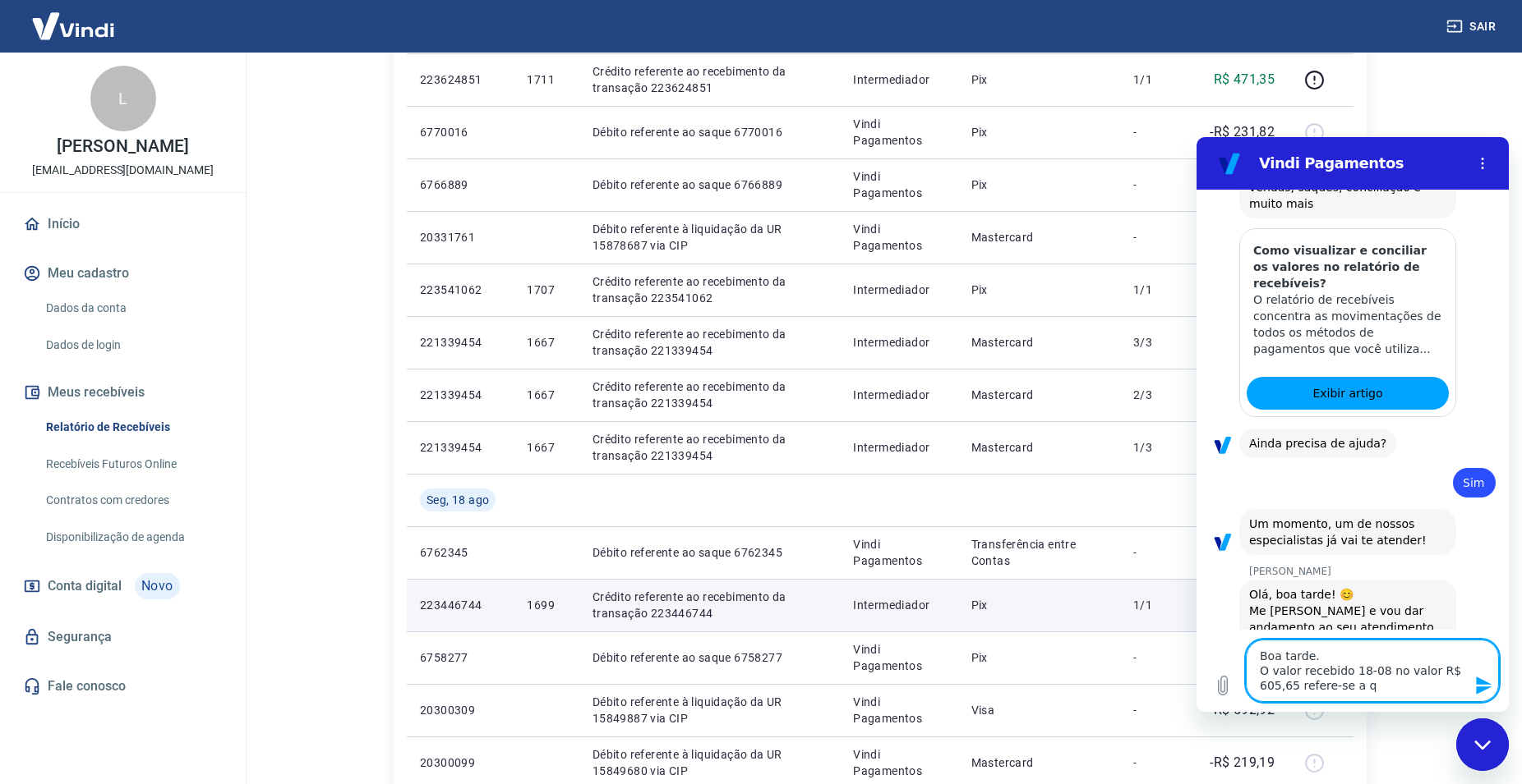
type textarea "Boa tarde. O valor recebido 18-08 no valor R$ 605,65 refere-se a qu"
type textarea "x"
type textarea "Boa tarde. O valor recebido 18-08 no valor R$ 605,65 refere-se a qua"
type textarea "x"
type textarea "Boa tarde. O valor recebido 18-08 no valor R$ 605,65 refere-se a quai"
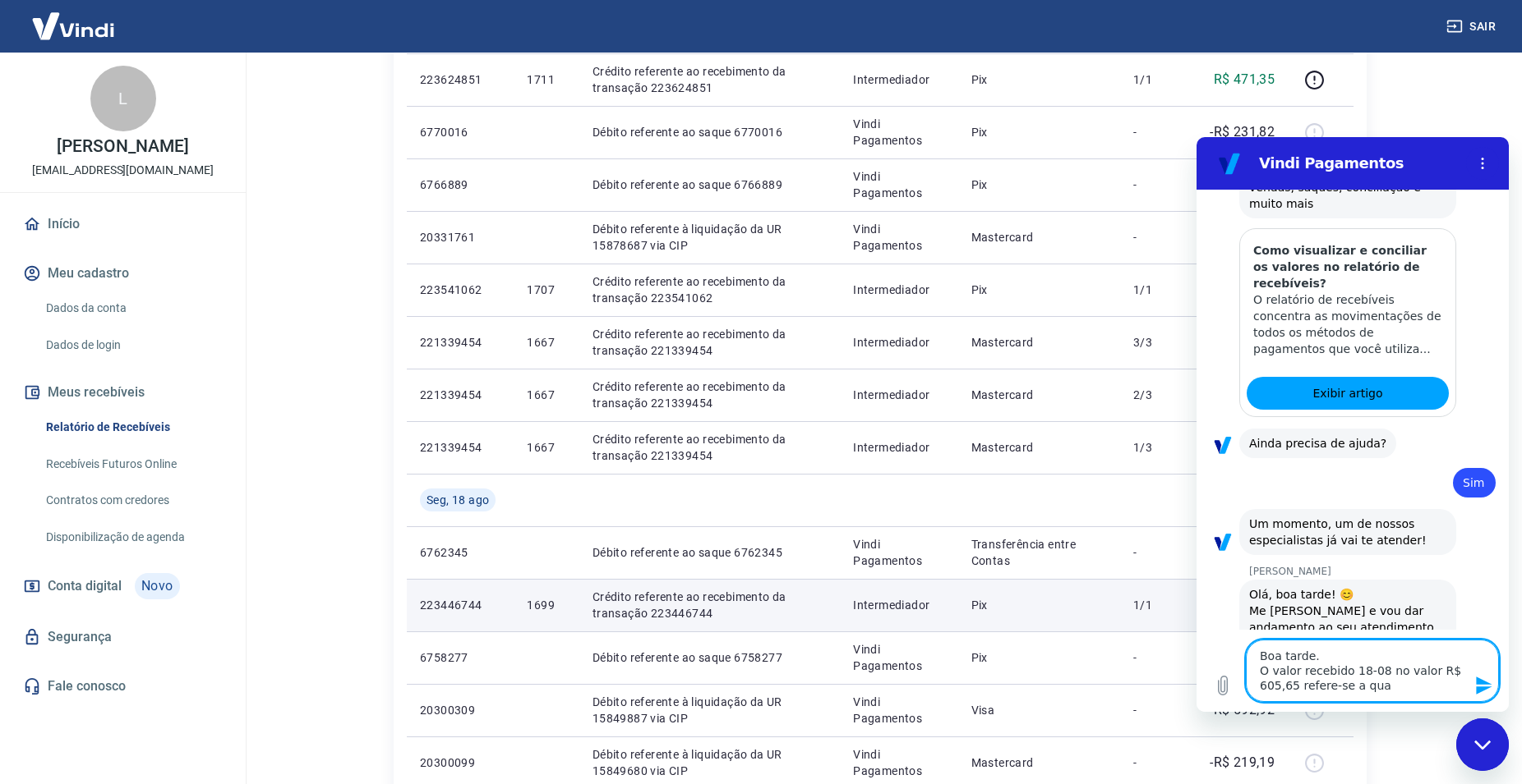
type textarea "x"
type textarea "Boa tarde. O valor recebido 18-08 no valor R$ 605,65 refere-se a quais"
type textarea "x"
type textarea "Boa tarde. O valor recebido 18-08 no valor R$ 605,65 refere-se a quais"
type textarea "x"
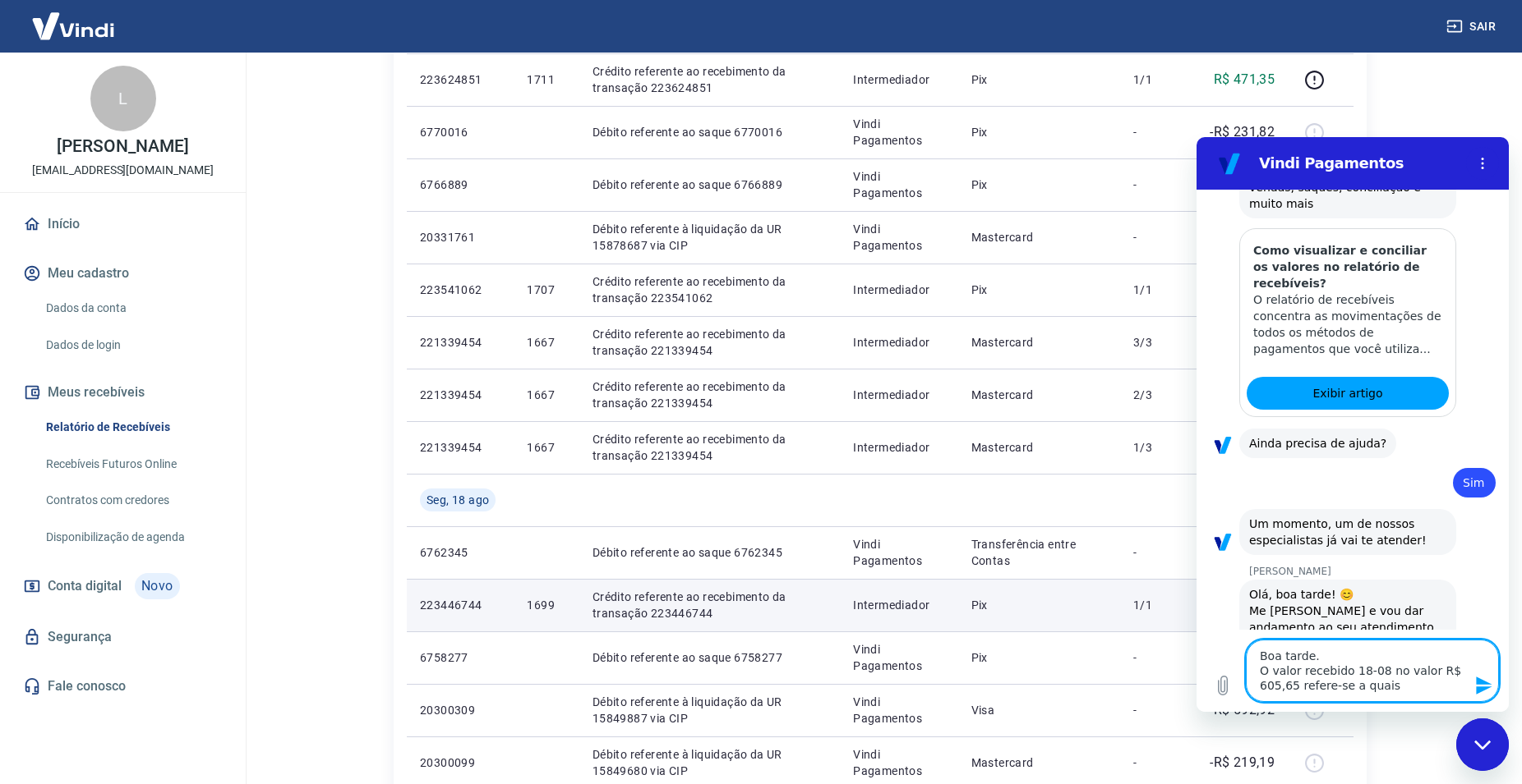
type textarea "Boa tarde. O valor recebido 18-08 no valor R$ 605,65 refere-se a quais p"
type textarea "x"
type textarea "Boa tarde. O valor recebido 18-08 no valor R$ 605,65 refere-se a quais pe"
type textarea "x"
type textarea "Boa tarde. O valor recebido 18-08 no valor R$ 605,65 refere-se a quais ped"
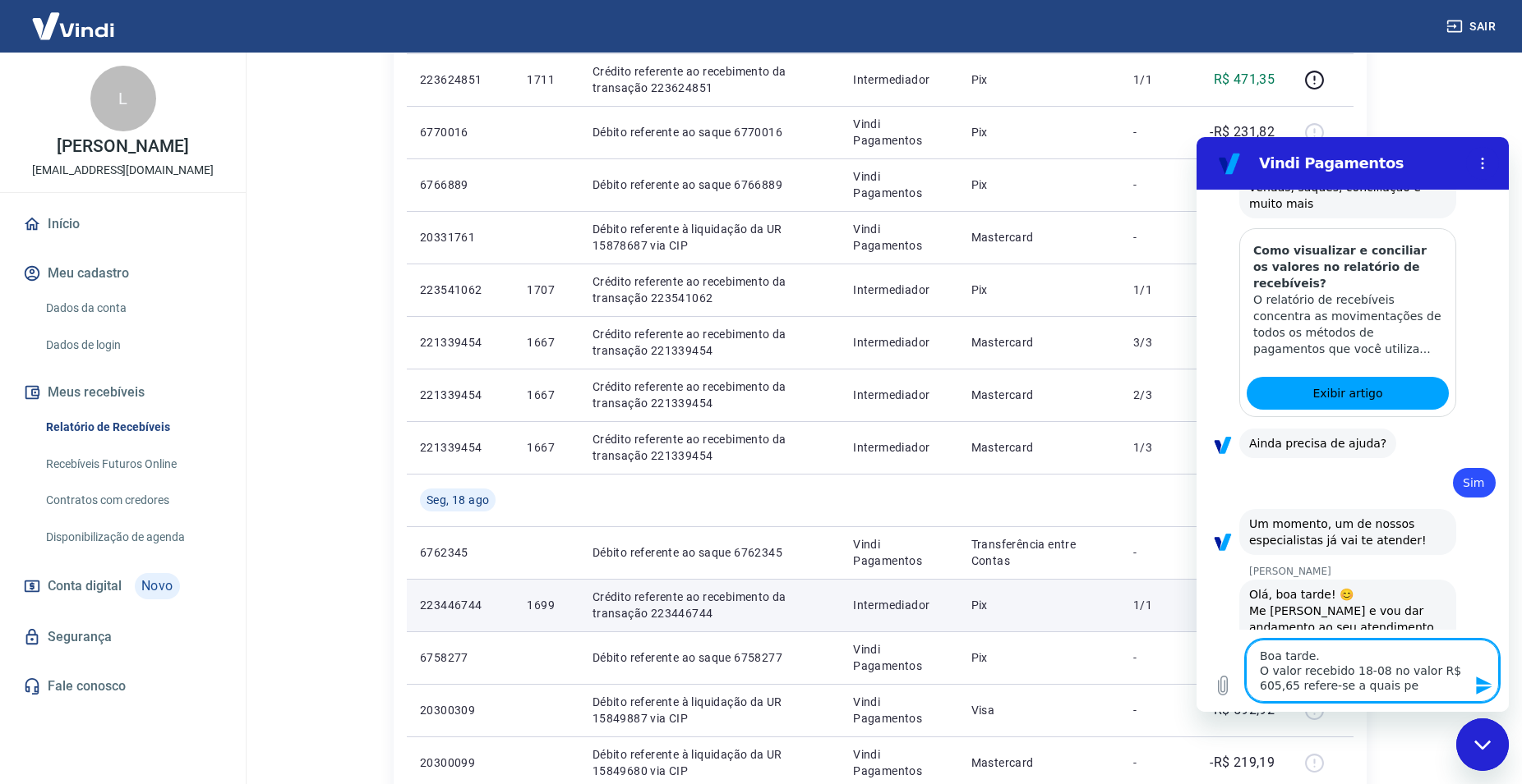
type textarea "x"
type textarea "Boa tarde. O valor recebido 18-08 no valor R$ 605,65 refere-se a quais pedi"
type textarea "x"
type textarea "Boa tarde. O valor recebido 18-08 no valor R$ 605,65 refere-se a quais pedis"
type textarea "x"
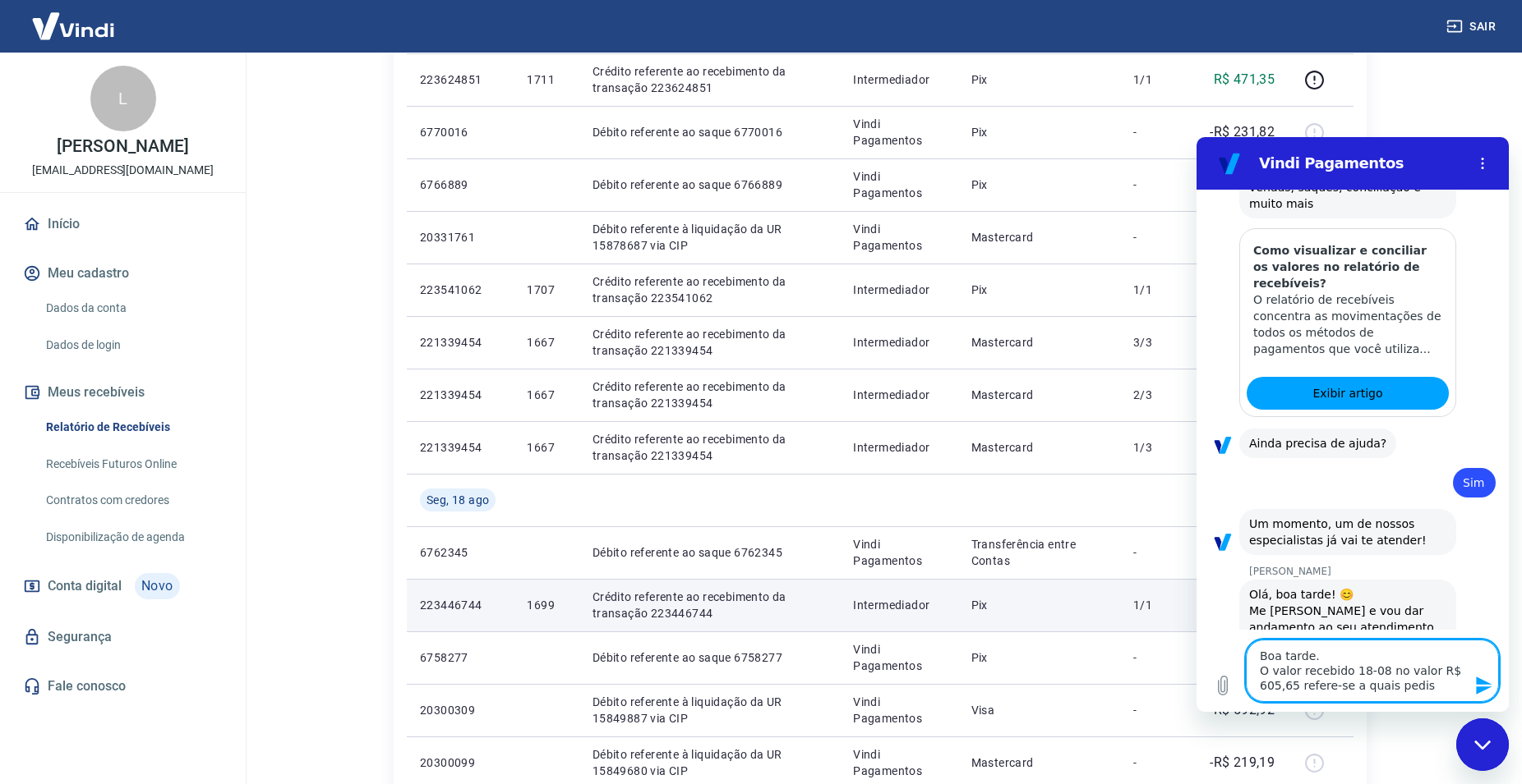
type textarea "Boa tarde. O valor recebido 18-08 no valor R$ 605,65 refere-se a quais pediso"
type textarea "x"
type textarea "Boa tarde. O valor recebido 18-08 no valor R$ 605,65 refere-se a quais pedisos"
type textarea "x"
type textarea "Boa tarde. O valor recebido 18-08 no valor R$ 605,65 refere-se a quais pediso"
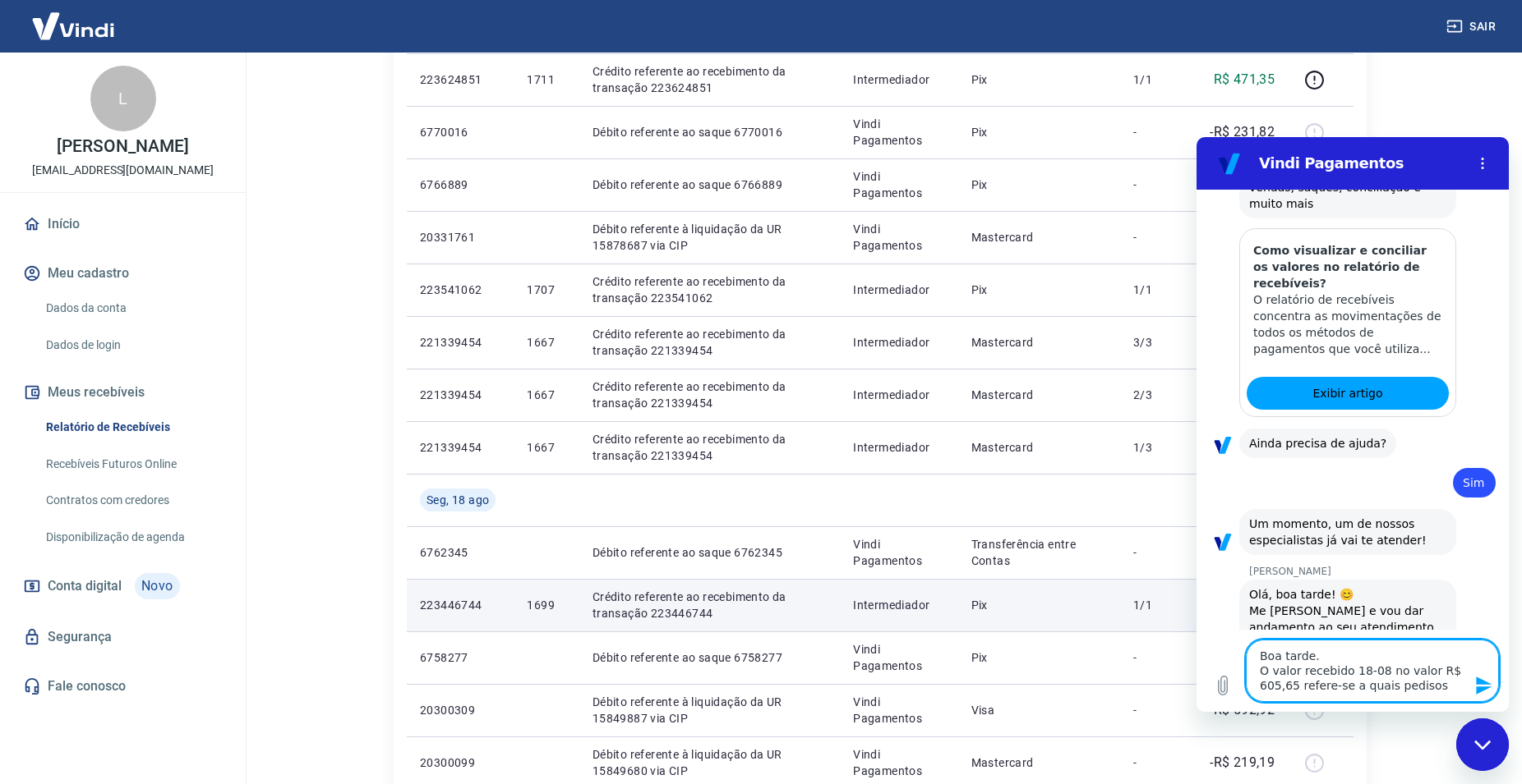
type textarea "x"
type textarea "Boa tarde. O valor recebido 18-08 no valor R$ 605,65 refere-se a quais pedis"
type textarea "x"
type textarea "Boa tarde. O valor recebido 18-08 no valor R$ 605,65 refere-se a quais pedi"
type textarea "x"
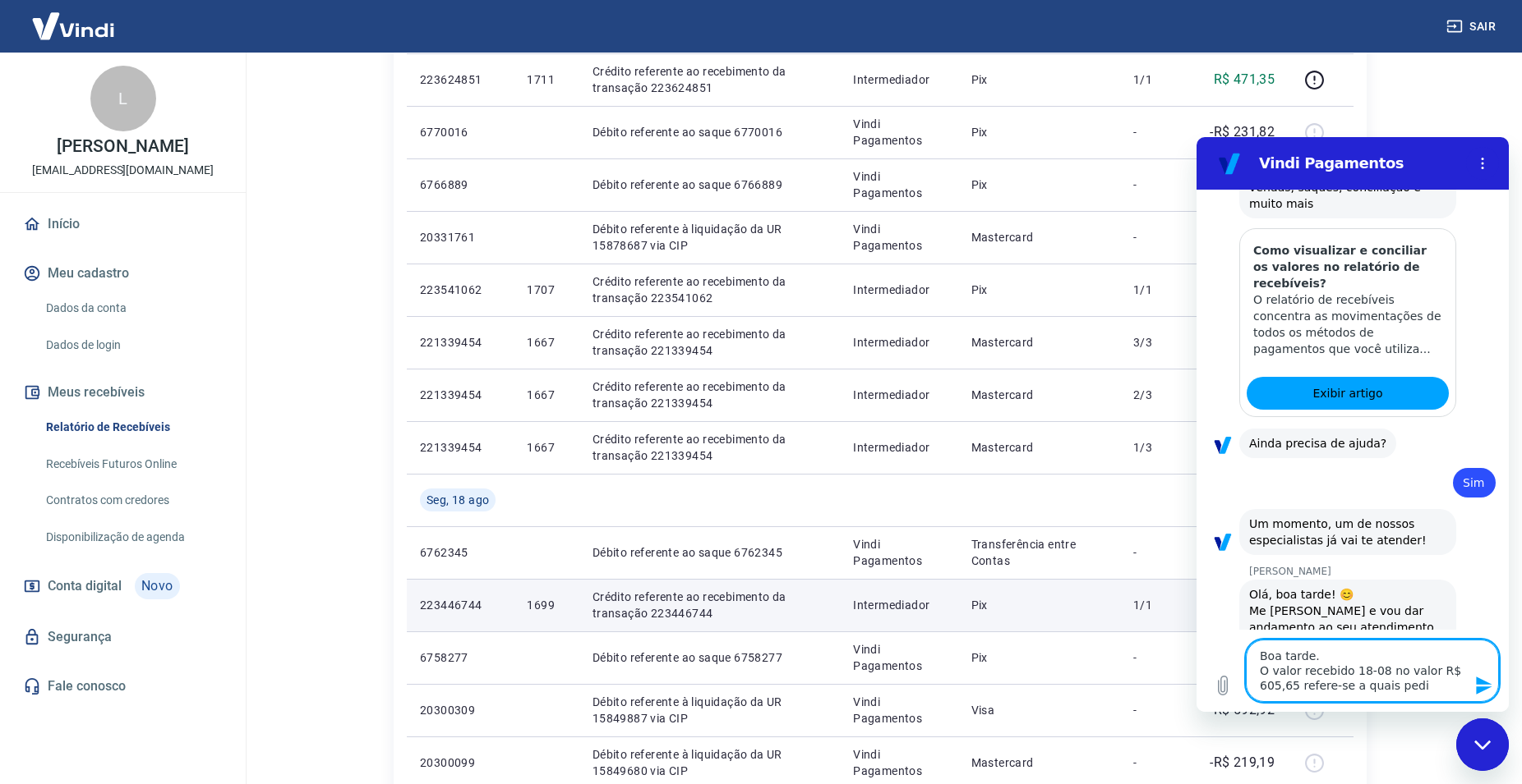
type textarea "Boa tarde. O valor recebido 18-08 no valor R$ 605,65 refere-se a quais pedid"
type textarea "x"
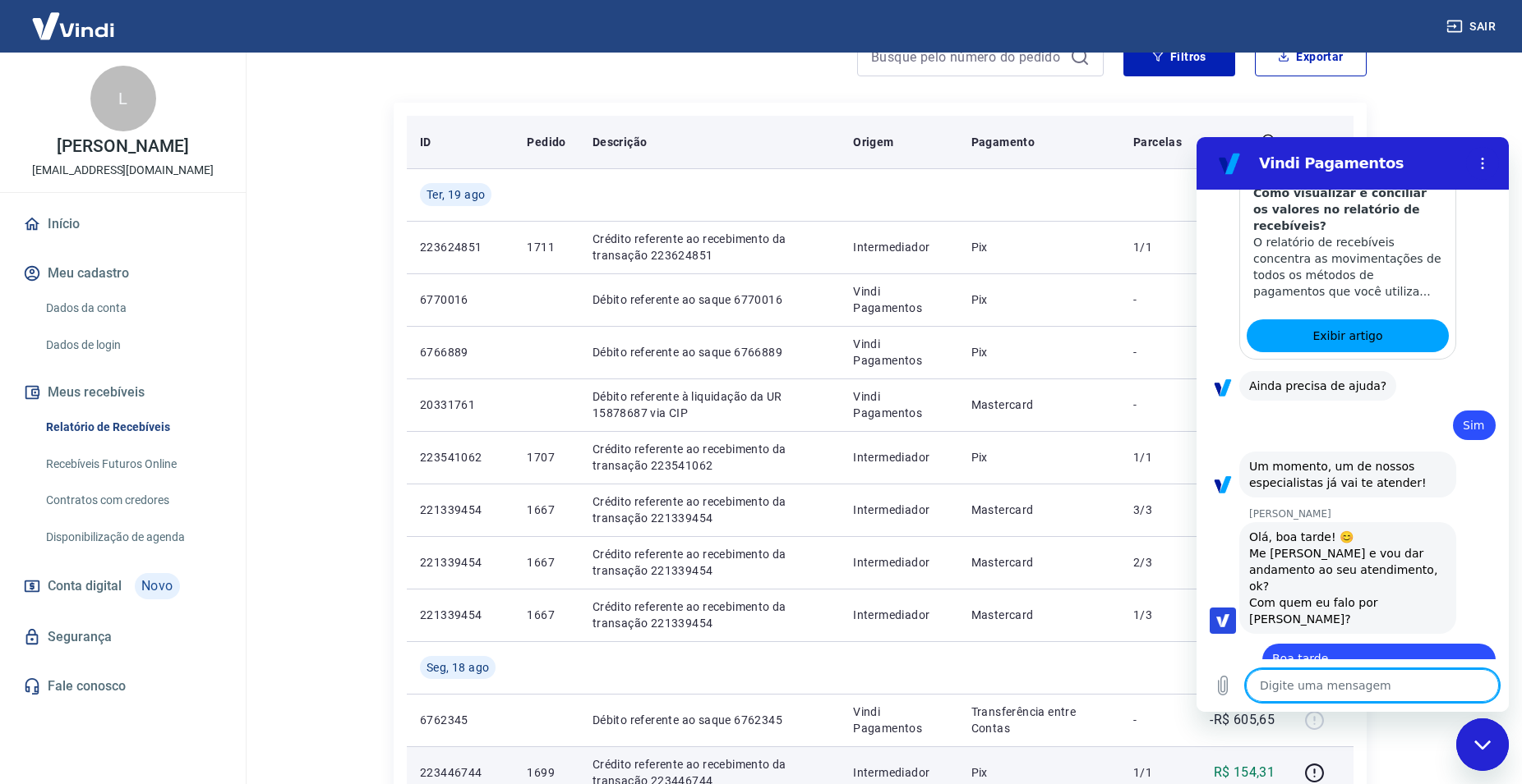
scroll to position [0, 0]
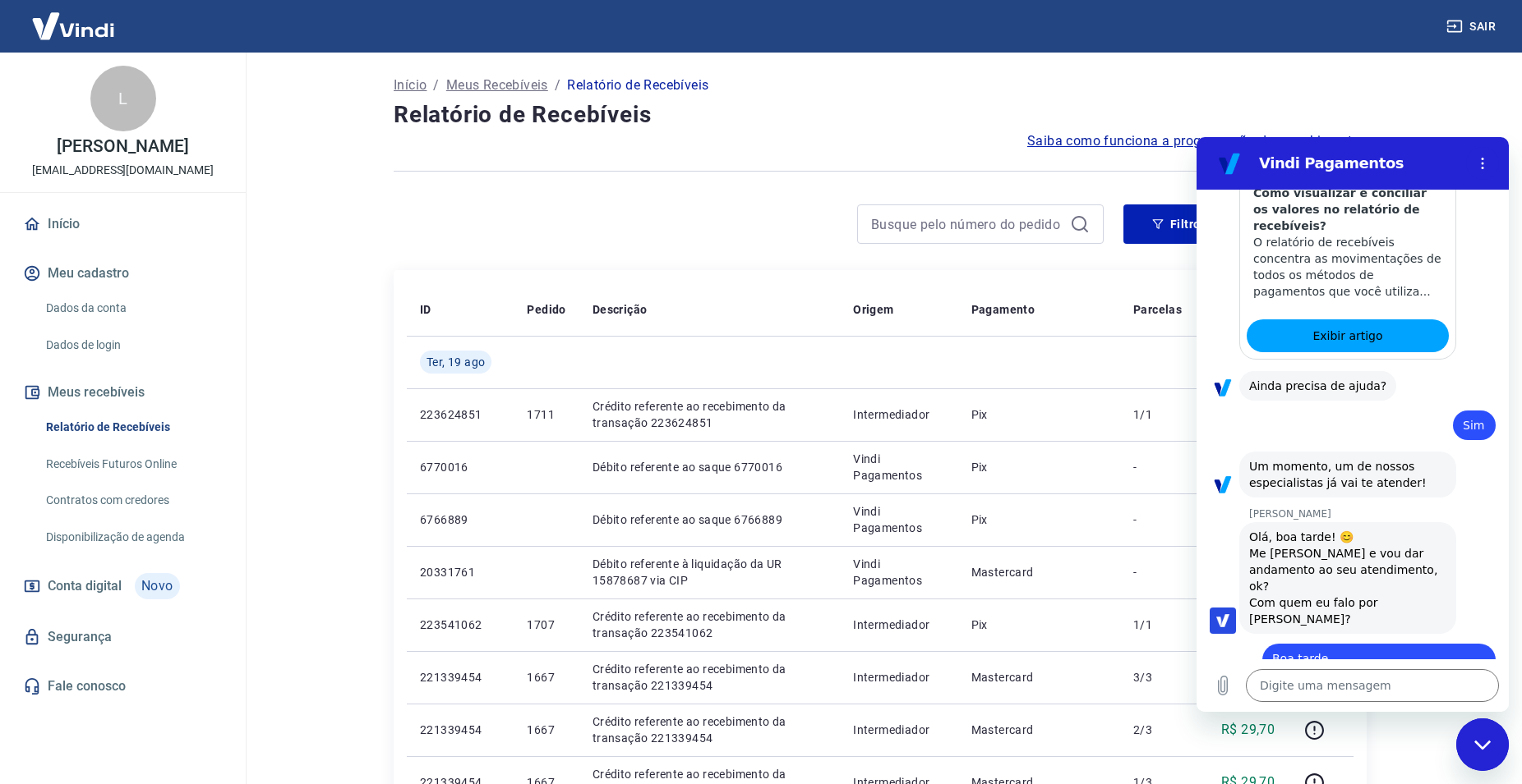
click at [1221, 249] on div at bounding box center [1224, 266] width 29 height 189
click at [1483, 746] on icon "Fechar janela de mensagens" at bounding box center [1483, 746] width 17 height 11
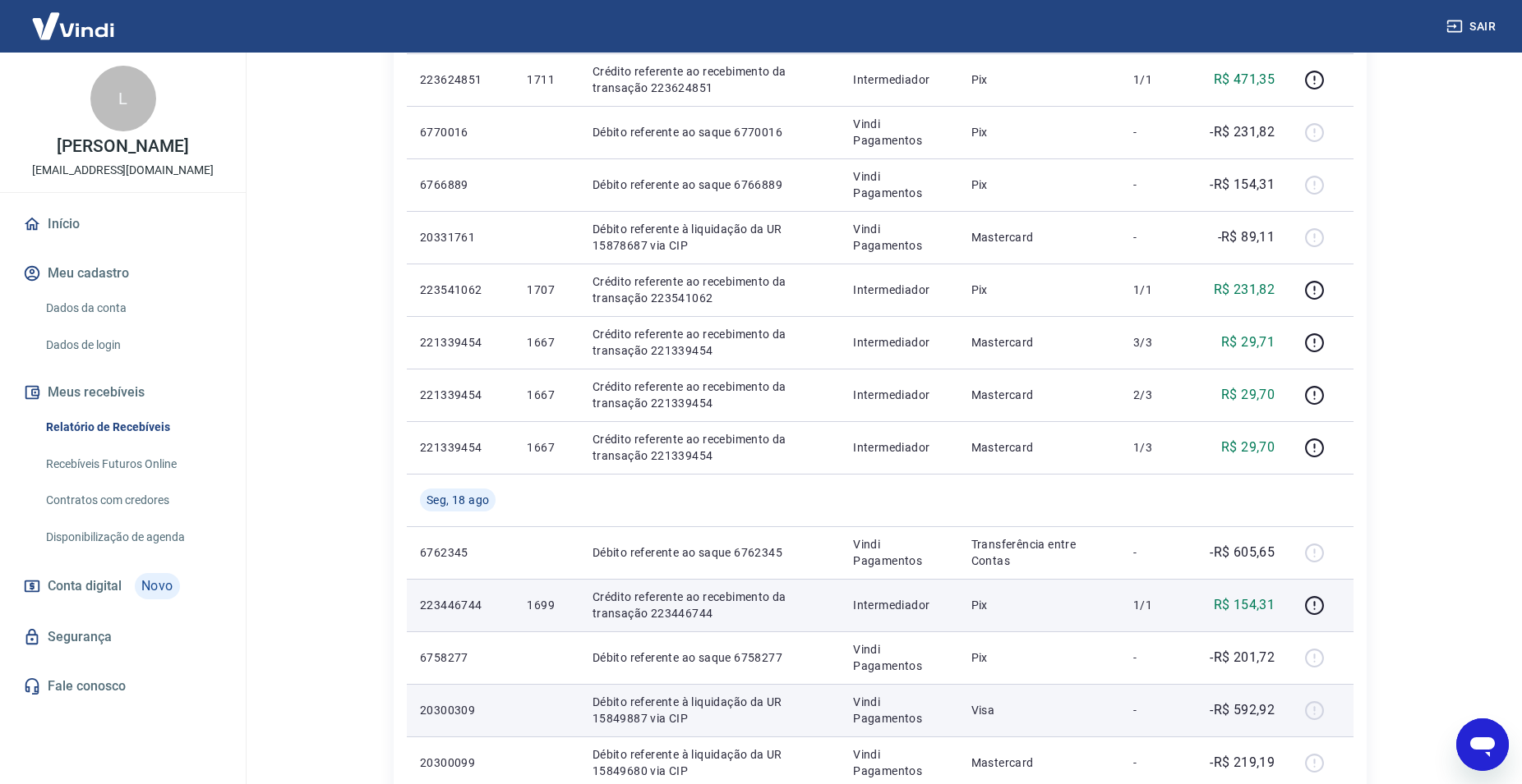
scroll to position [419, 0]
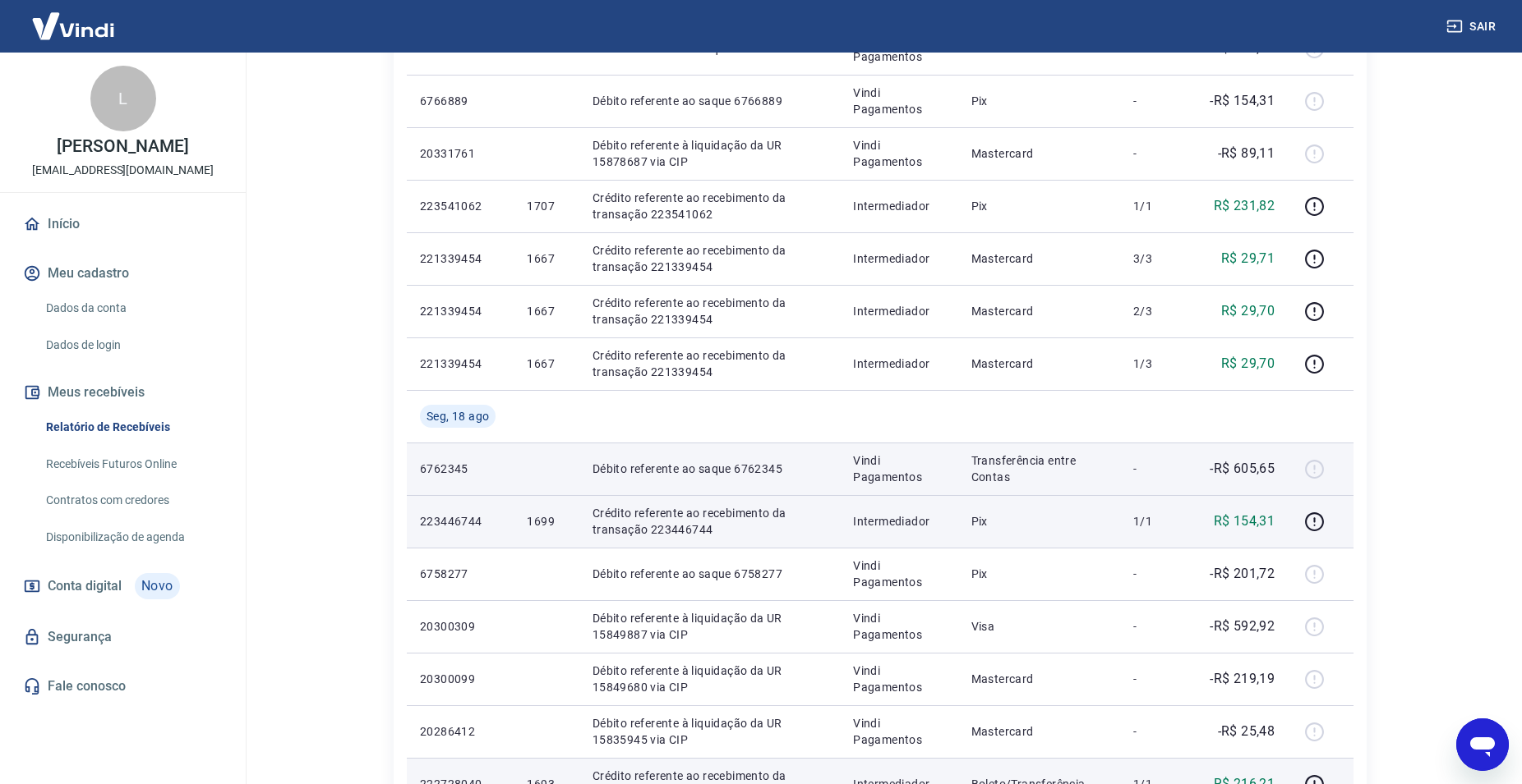
click at [1018, 458] on p "Transferência entre Contas" at bounding box center [1039, 469] width 136 height 33
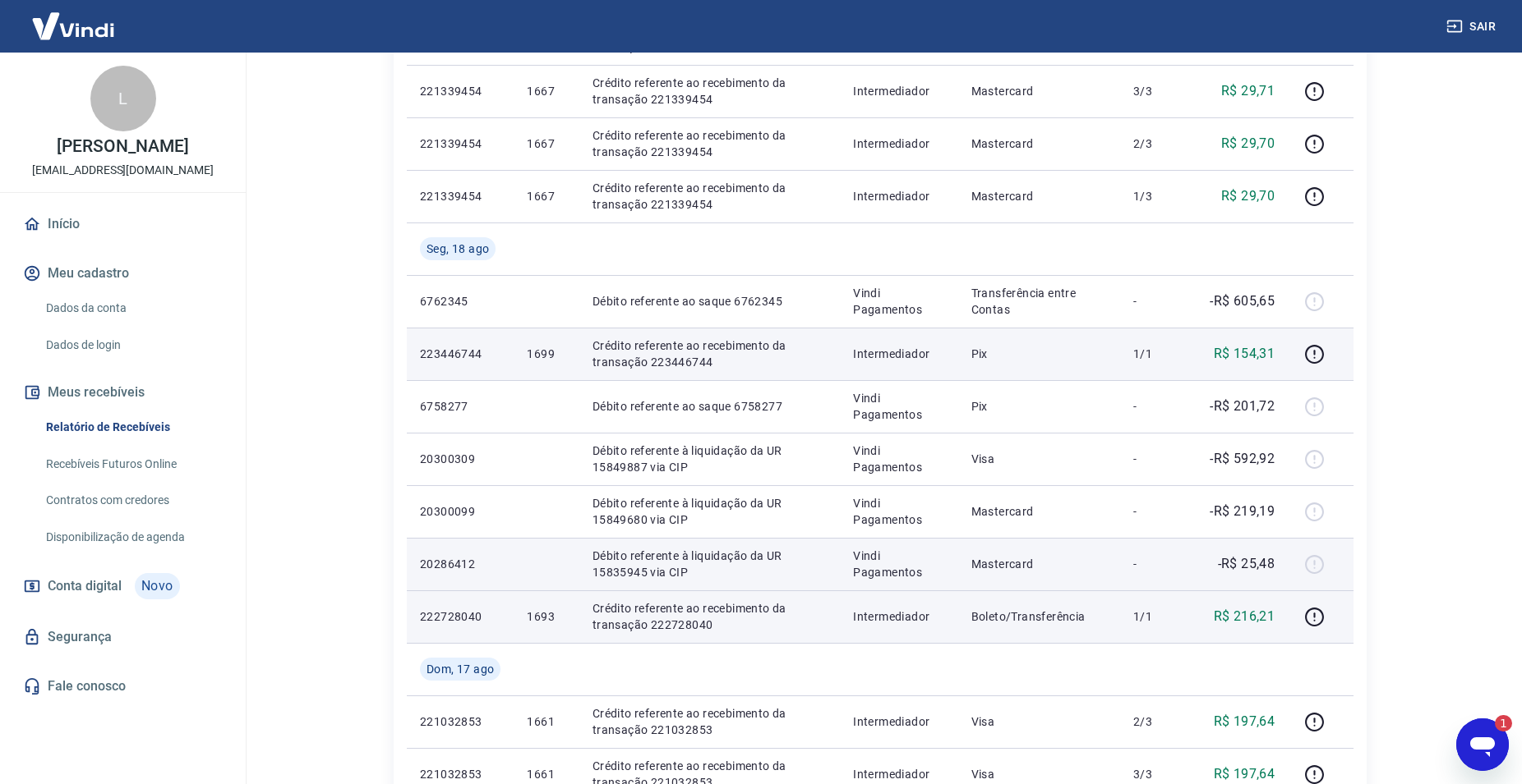
scroll to position [0, 0]
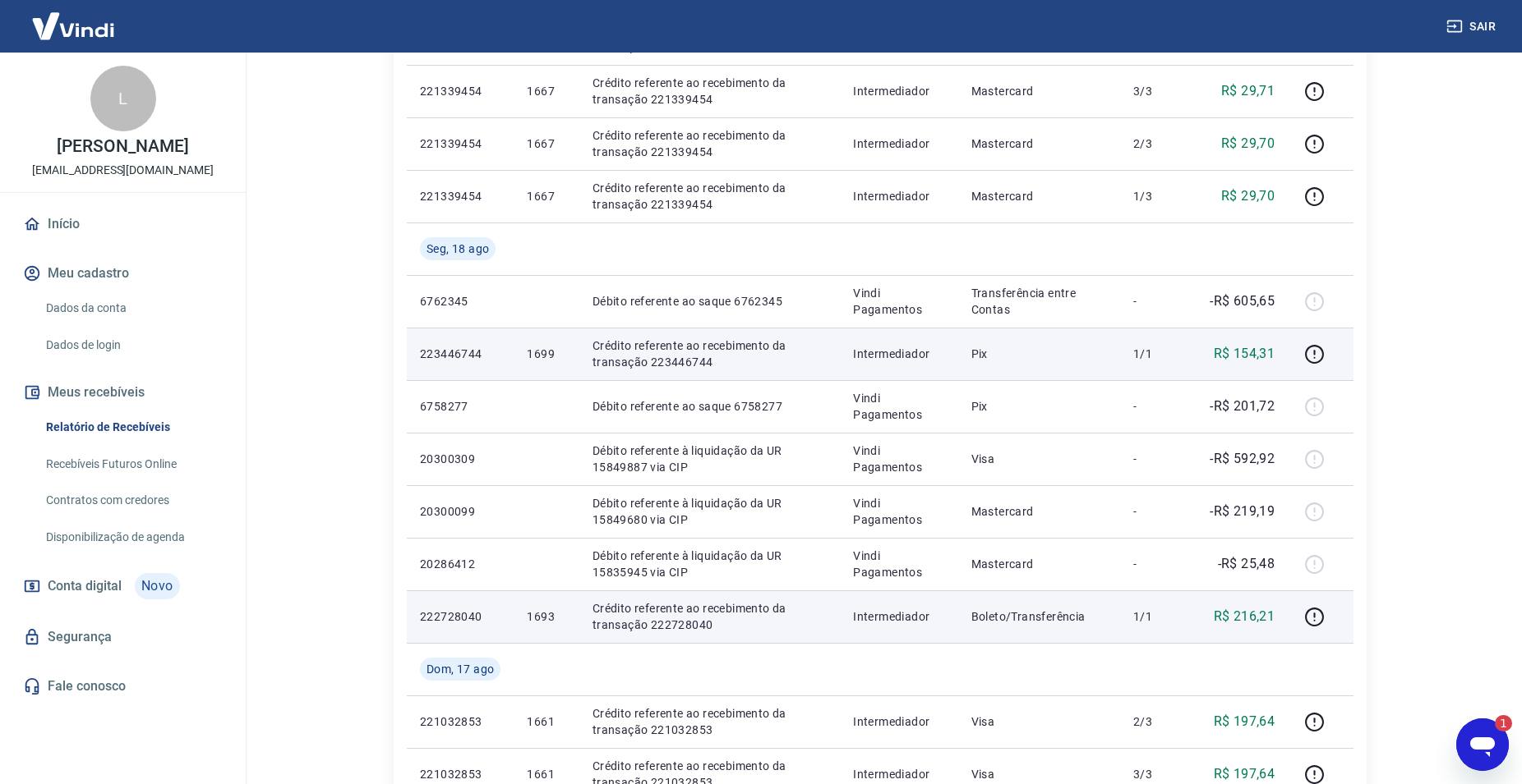
click at [1475, 746] on icon "Abrir janela de mensagens, 1 mensagem não lida" at bounding box center [1482, 747] width 25 height 20
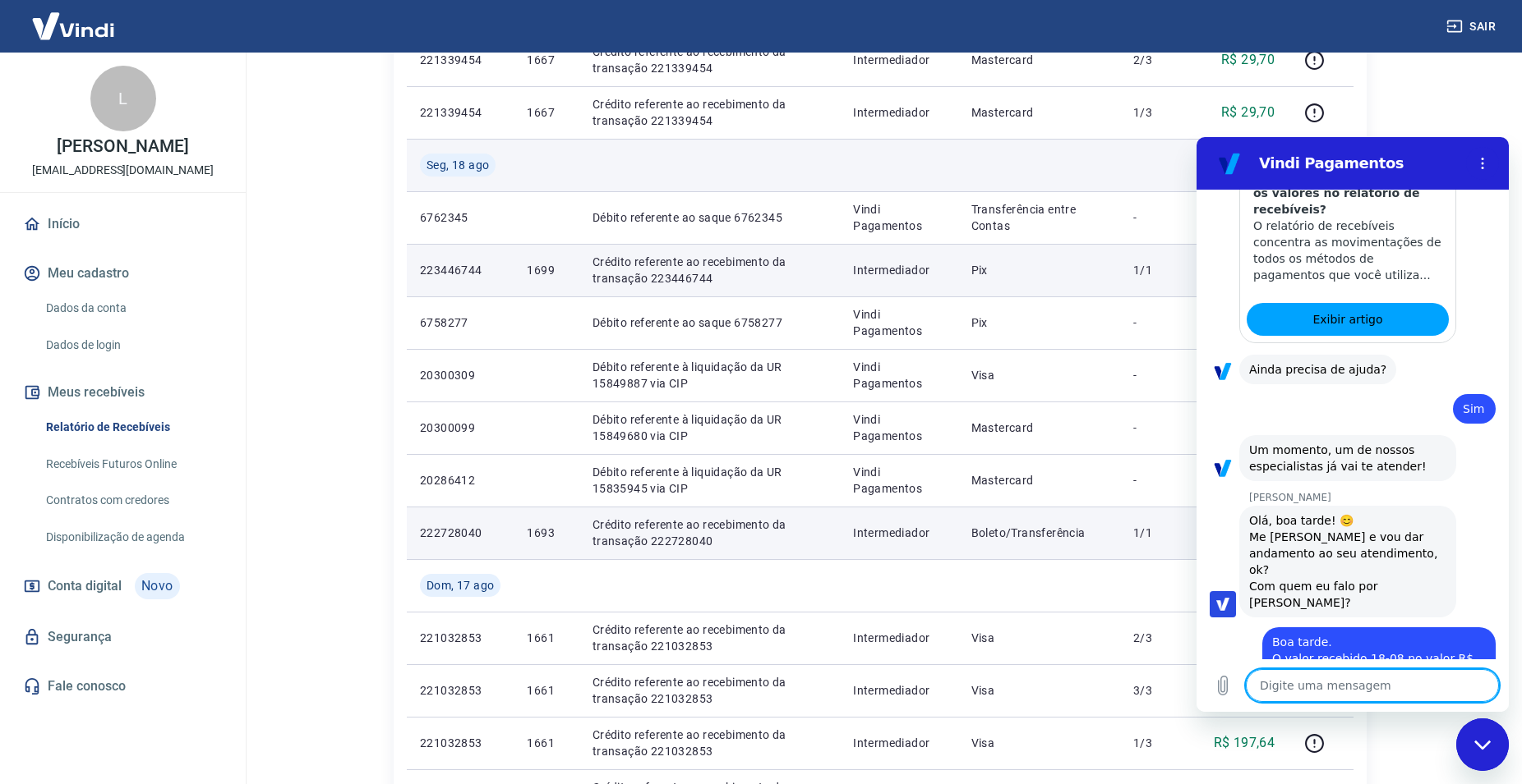
scroll to position [754, 0]
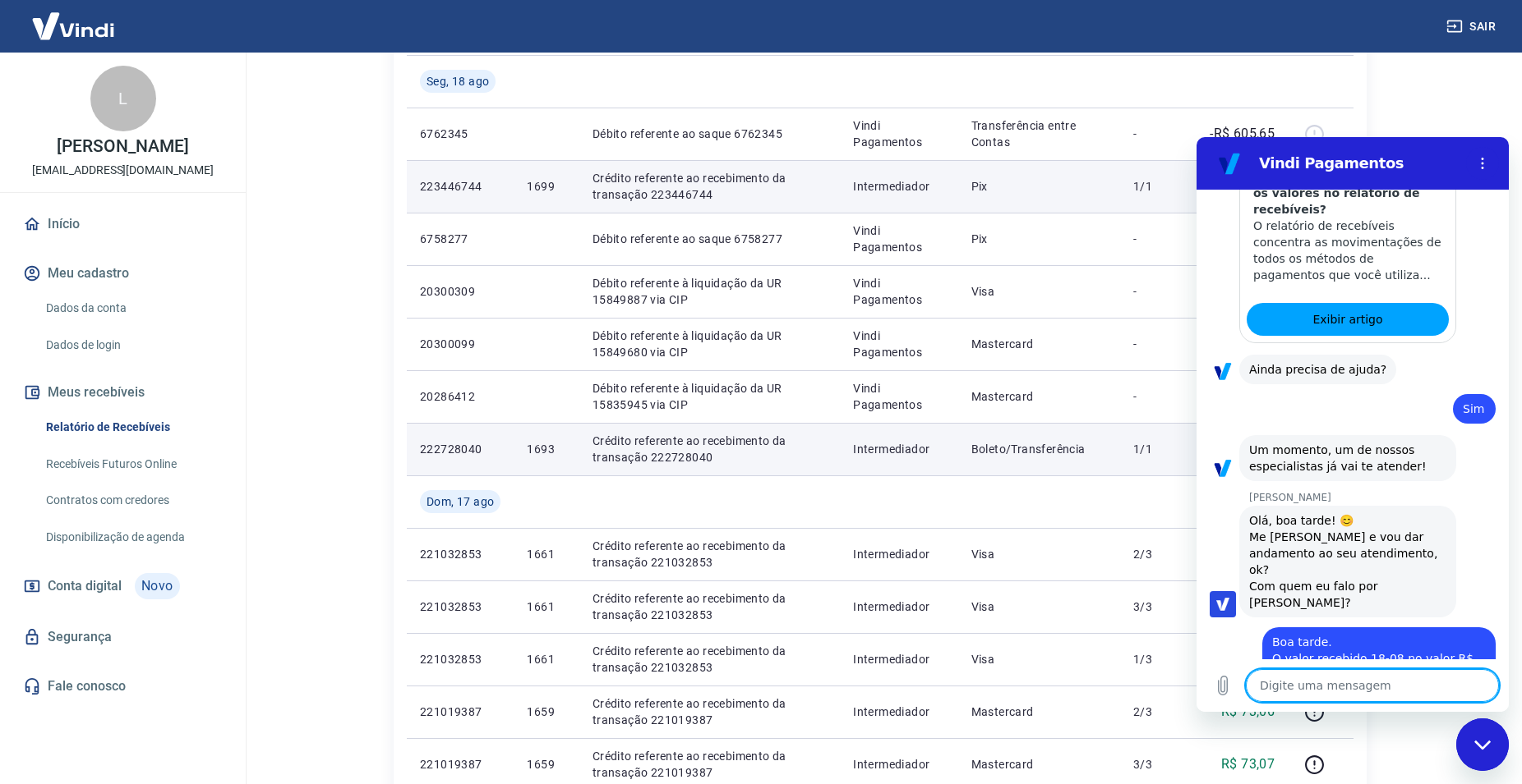
click at [1484, 746] on icon "Fechar janela de mensagens" at bounding box center [1482, 745] width 16 height 9
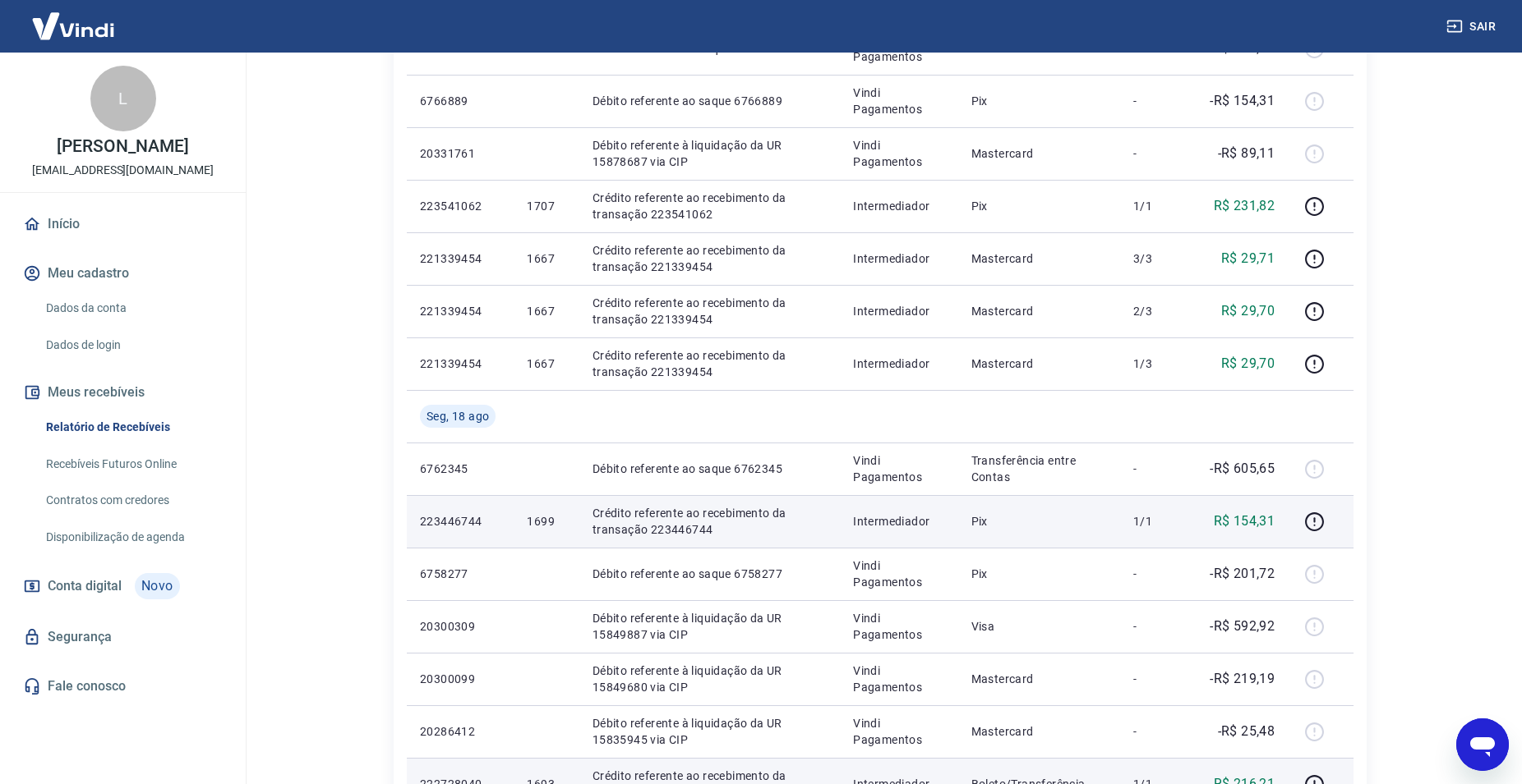
scroll to position [586, 0]
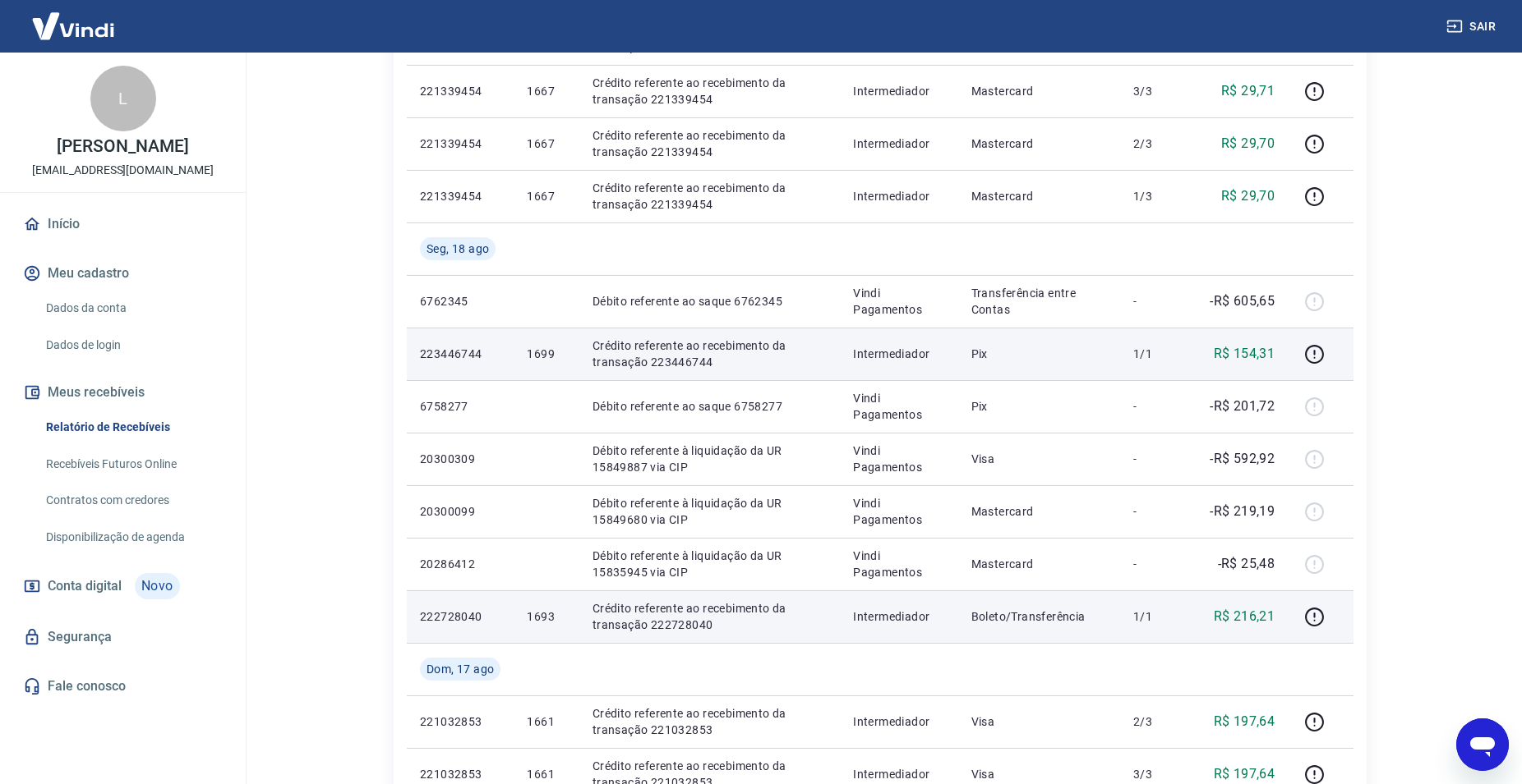
click at [1498, 745] on div "Abrir janela de mensagens" at bounding box center [1483, 745] width 49 height 49
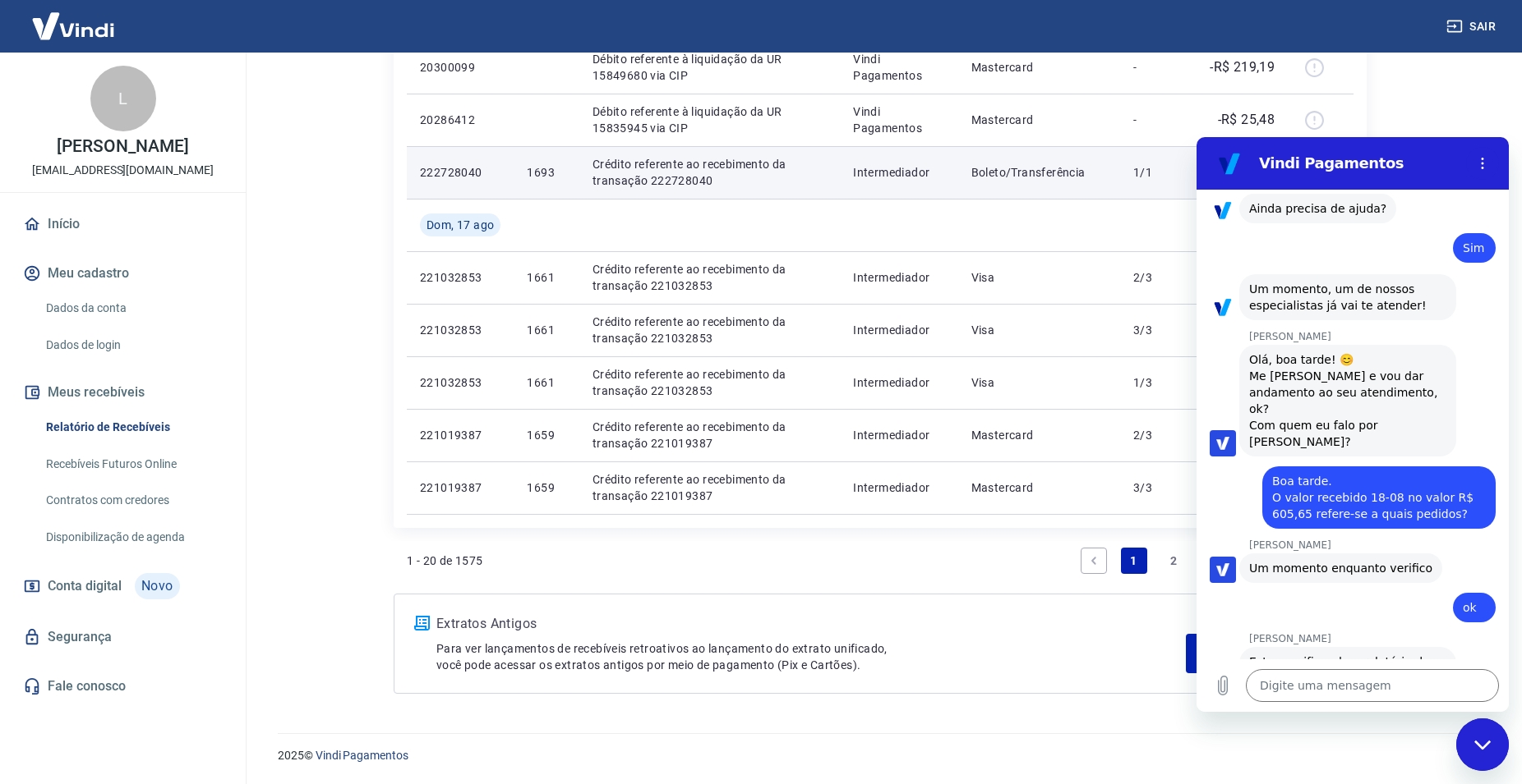
scroll to position [1717, 0]
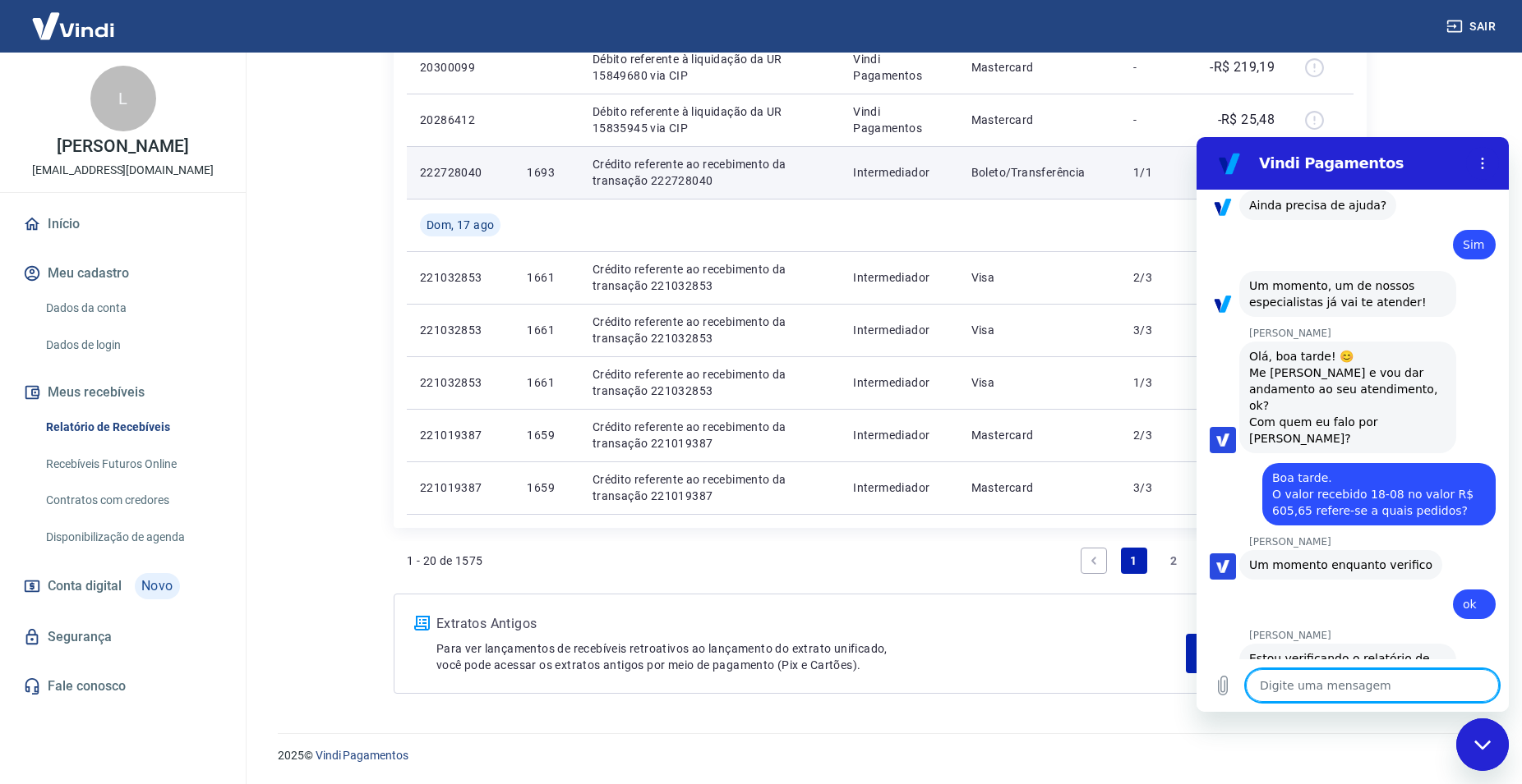
click at [1302, 686] on textarea at bounding box center [1372, 686] width 253 height 33
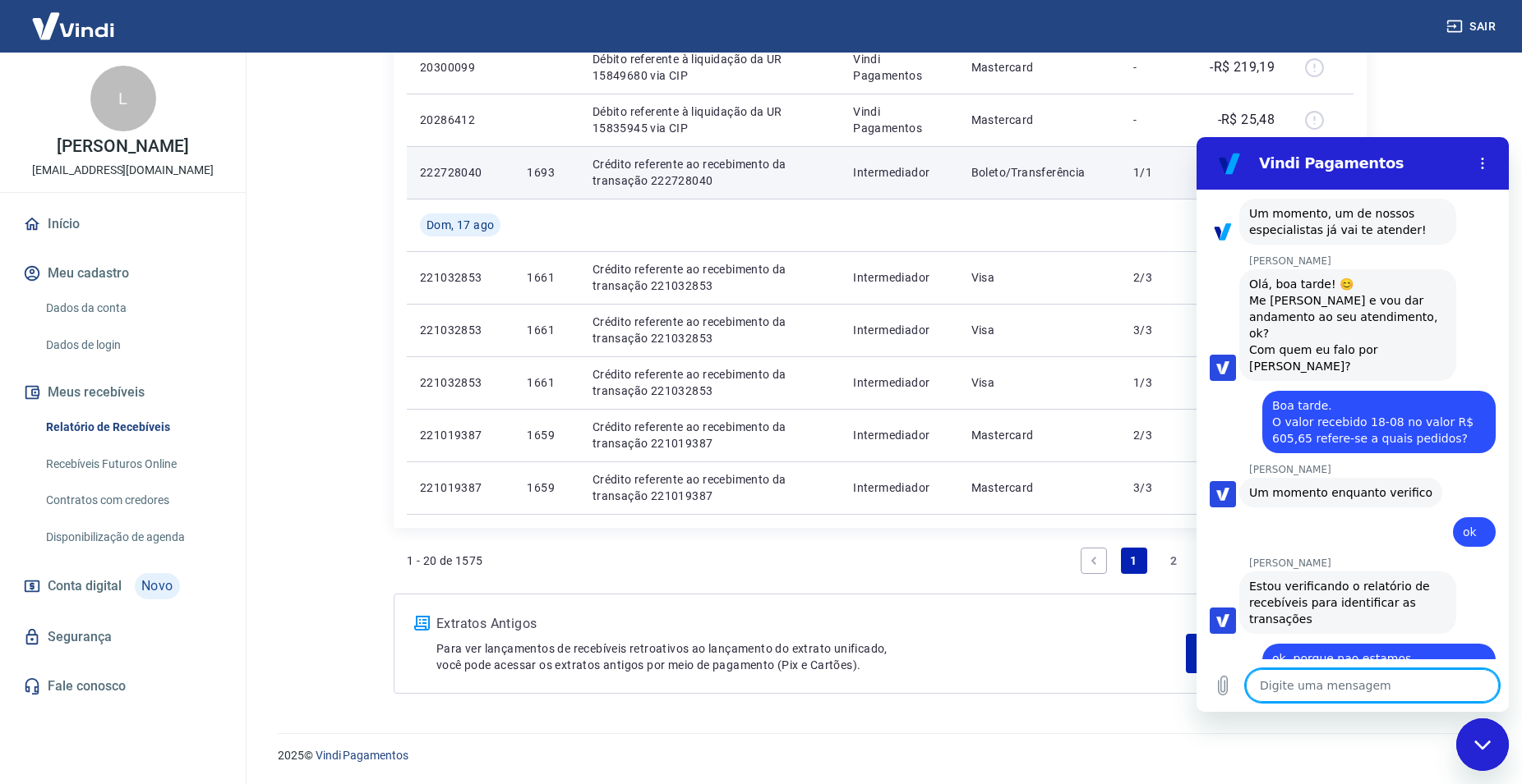
scroll to position [1891, 0]
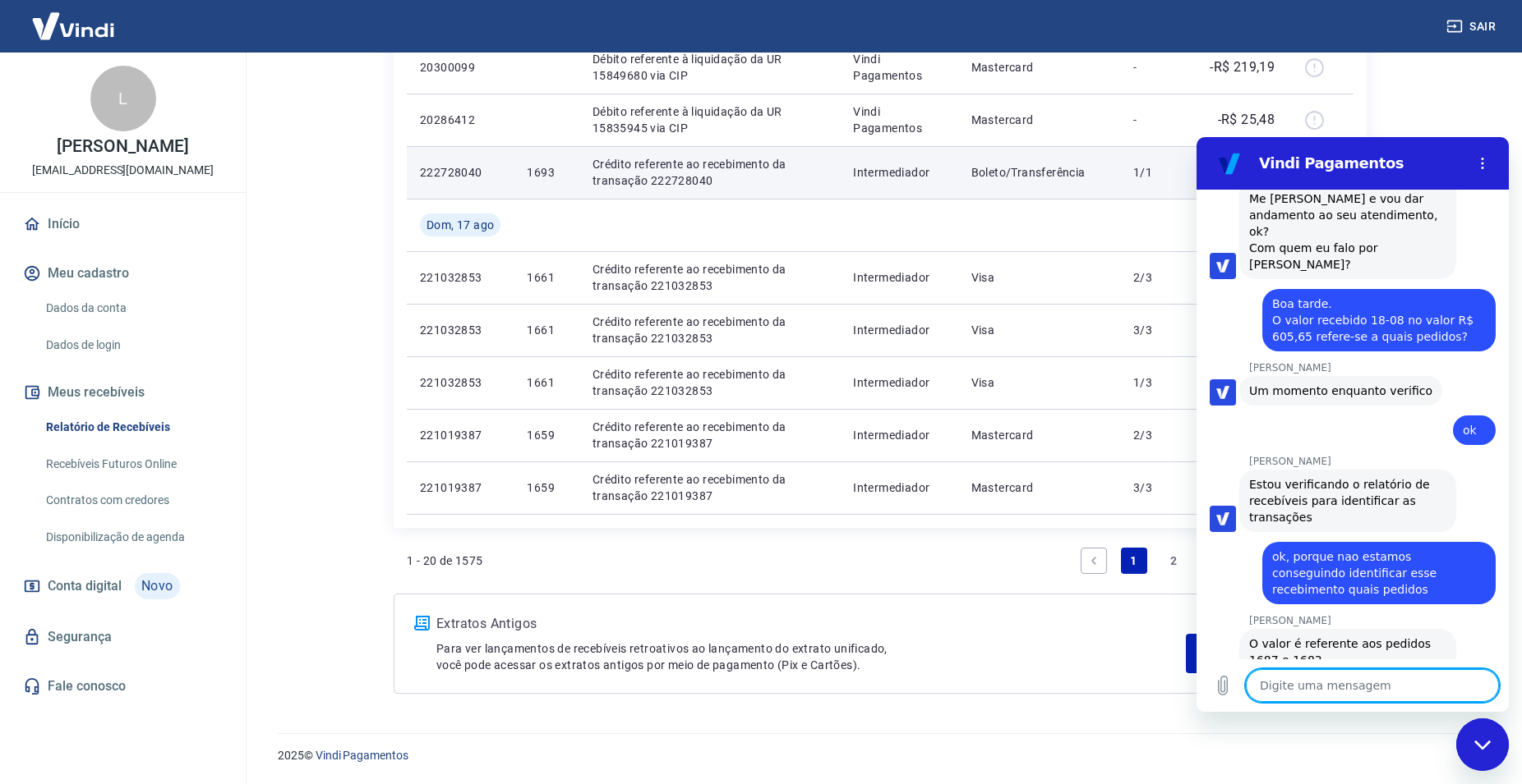
click at [1292, 695] on textarea at bounding box center [1372, 686] width 253 height 33
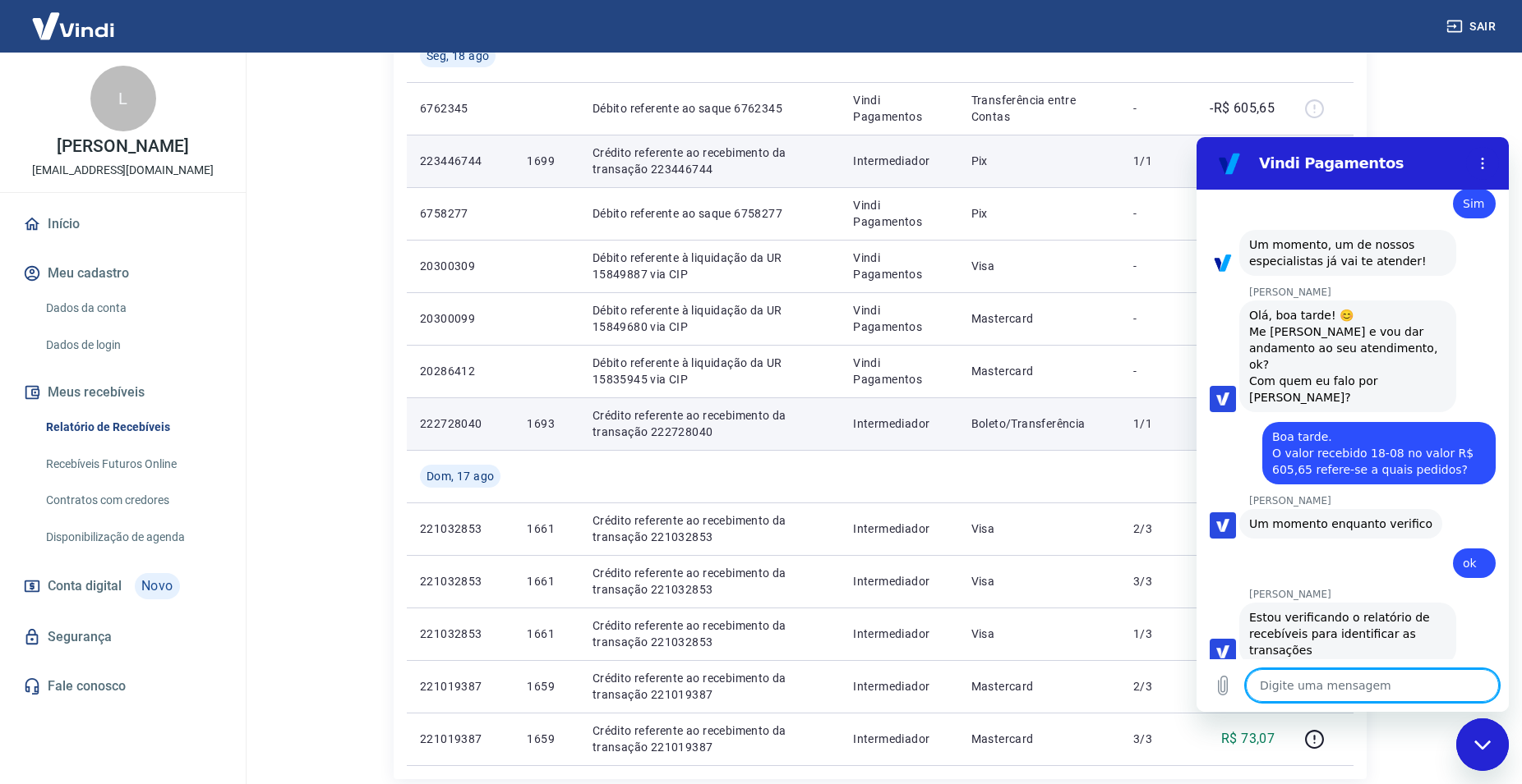
scroll to position [1655, 0]
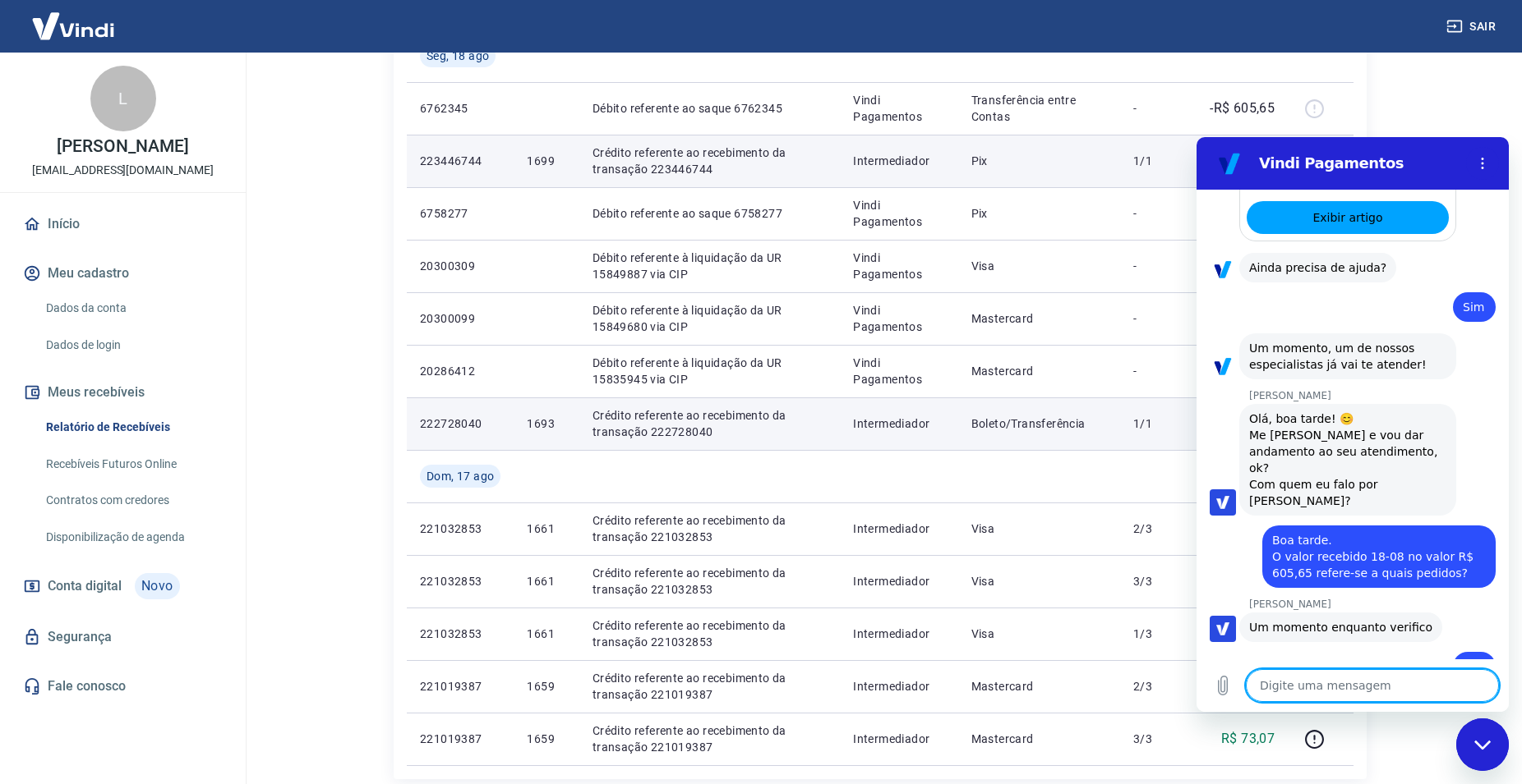
click at [1474, 749] on icon "Fechar janela de mensagens" at bounding box center [1483, 746] width 17 height 11
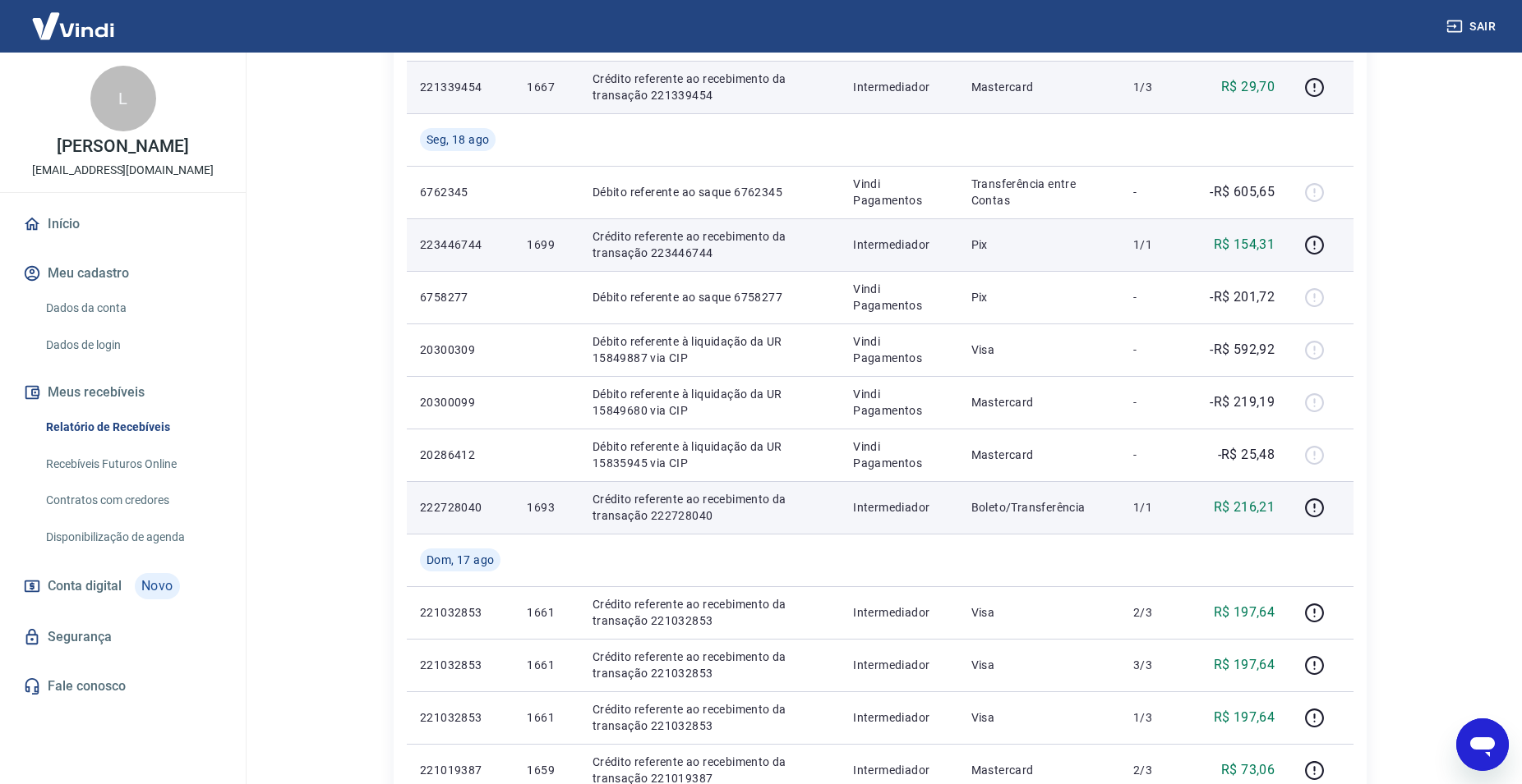
scroll to position [612, 0]
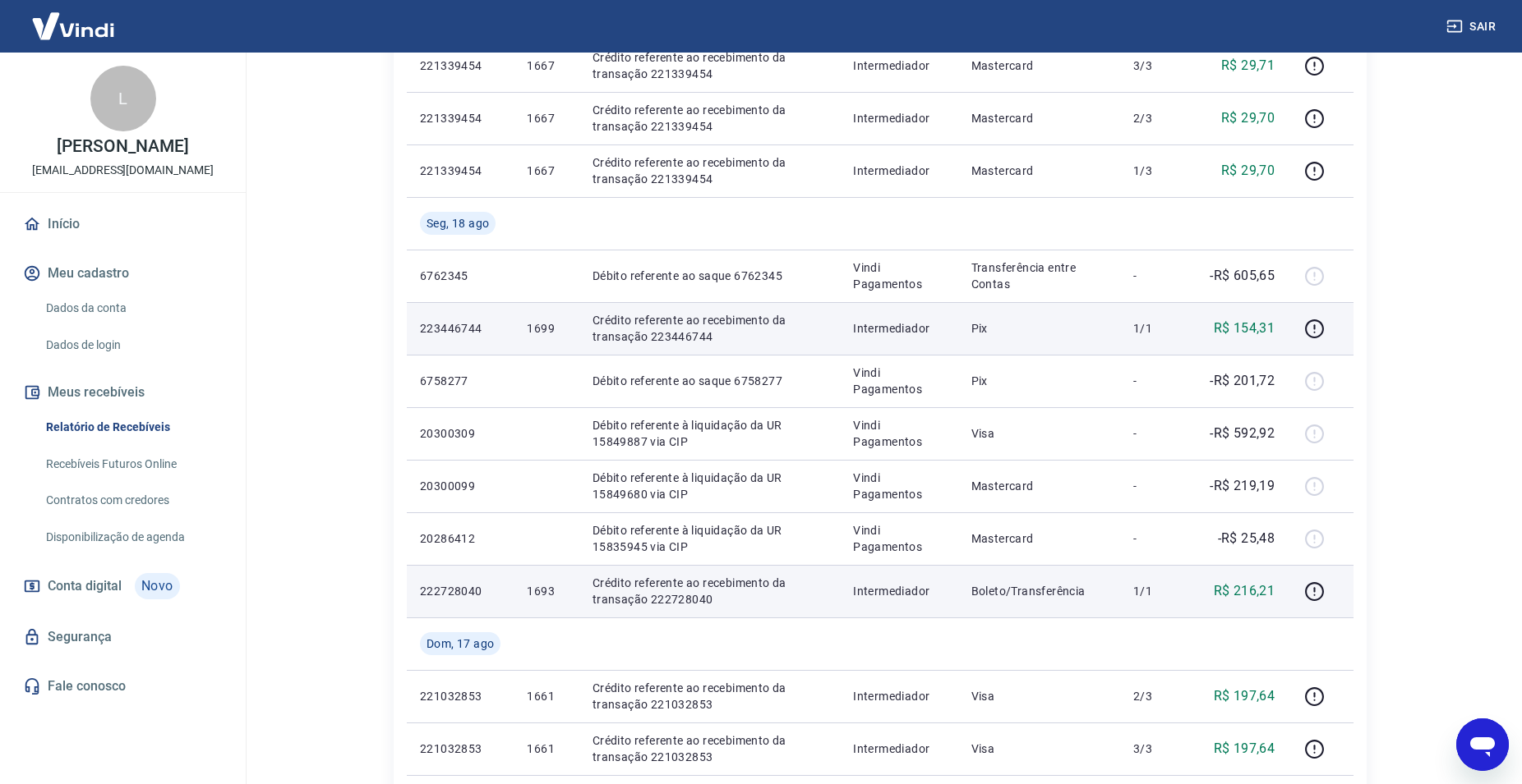
click at [1482, 752] on icon "Abrir janela de mensagens" at bounding box center [1482, 745] width 29 height 29
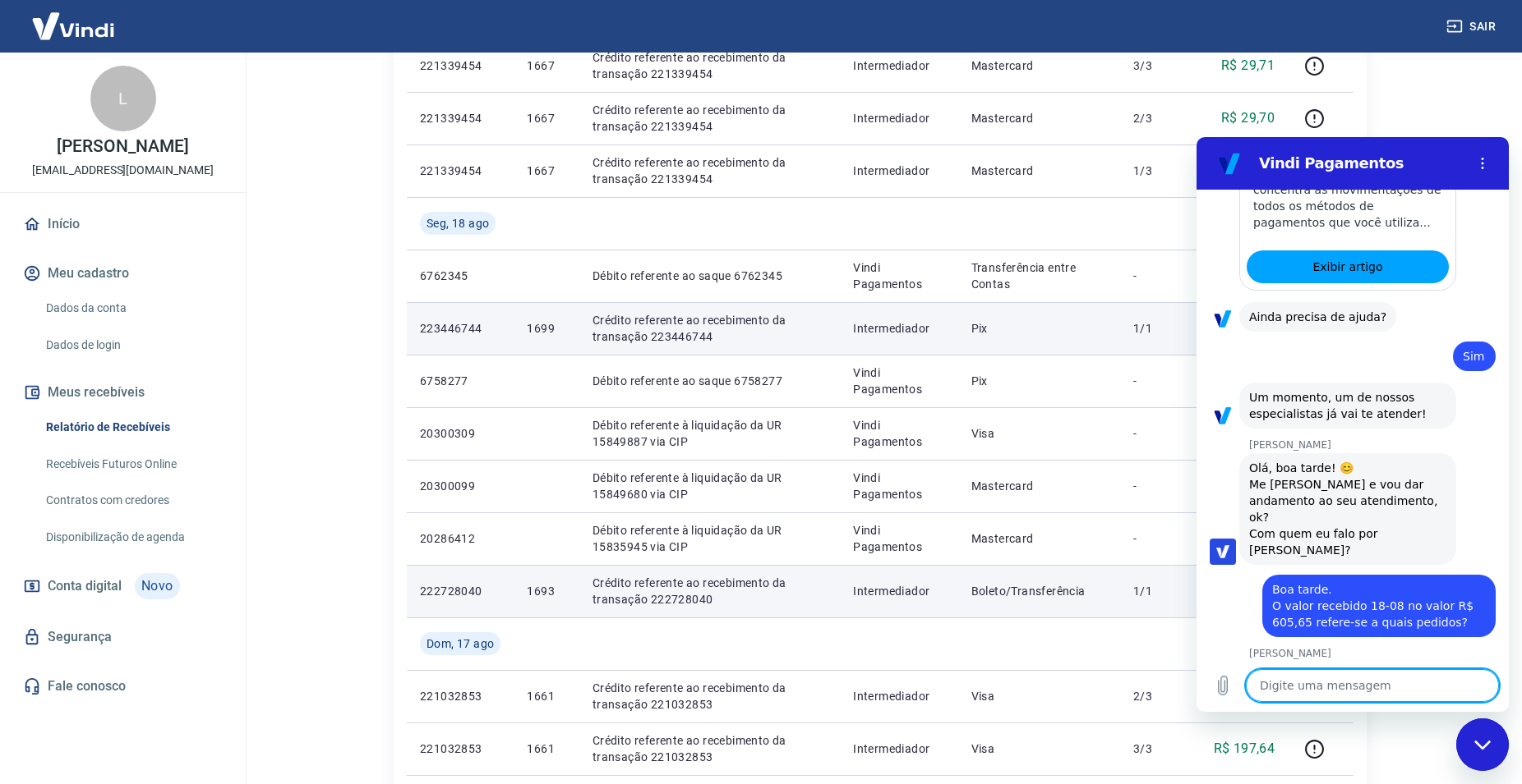
scroll to position [0, 0]
click at [1287, 691] on textarea at bounding box center [1372, 686] width 253 height 33
click at [1282, 685] on textarea at bounding box center [1372, 686] width 253 height 33
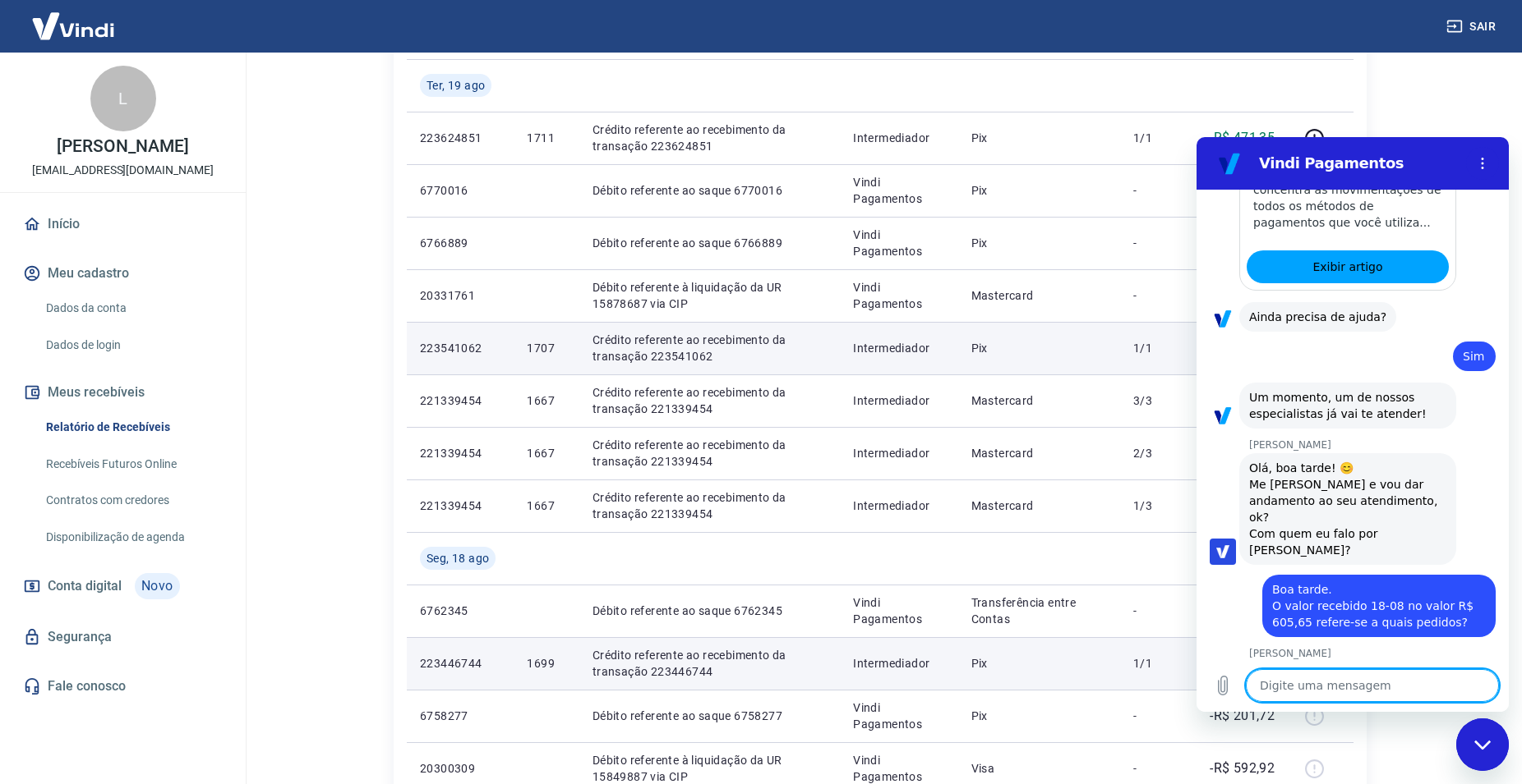
scroll to position [361, 0]
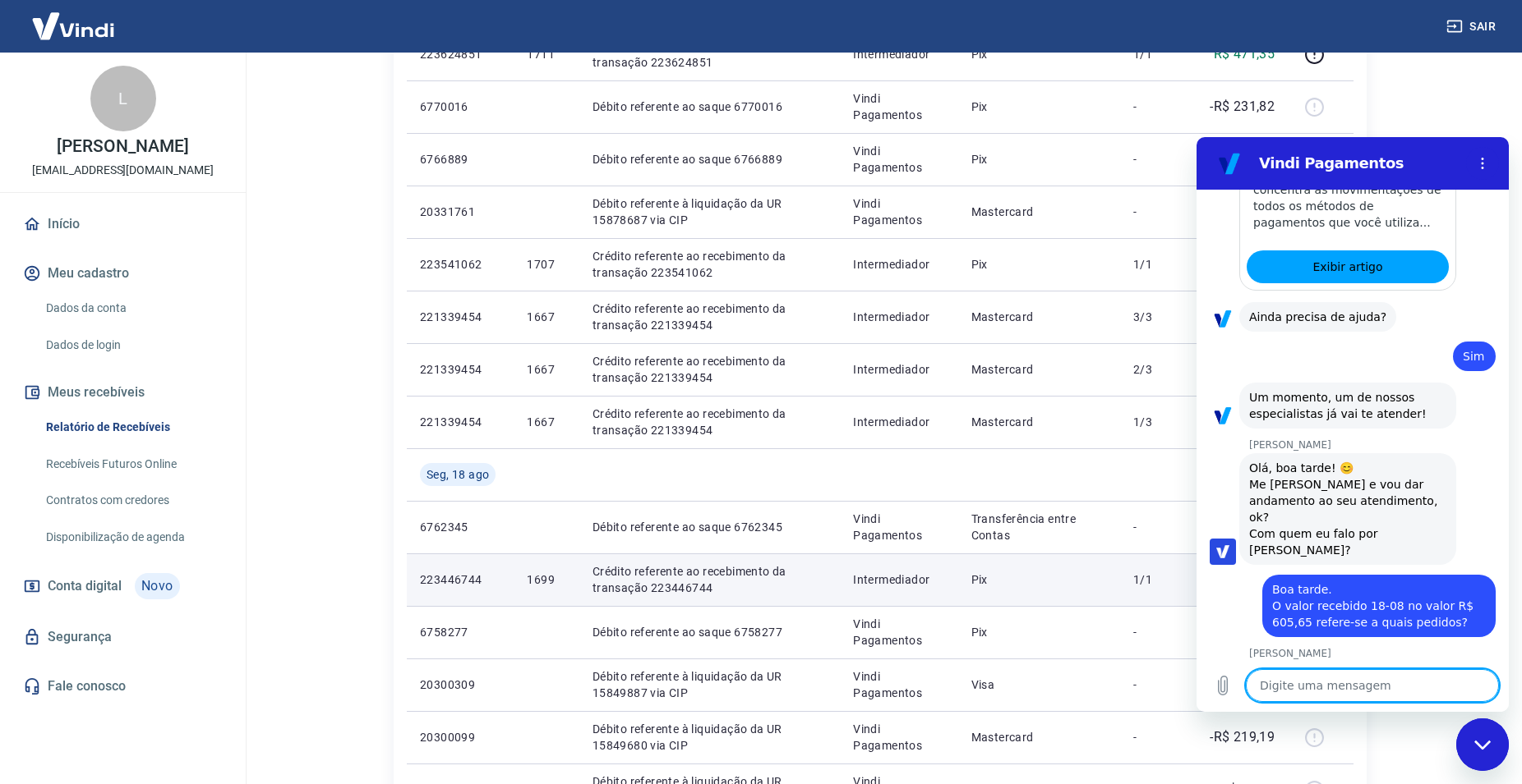
click at [1503, 742] on div "Fechar janela de mensagens" at bounding box center [1483, 745] width 49 height 49
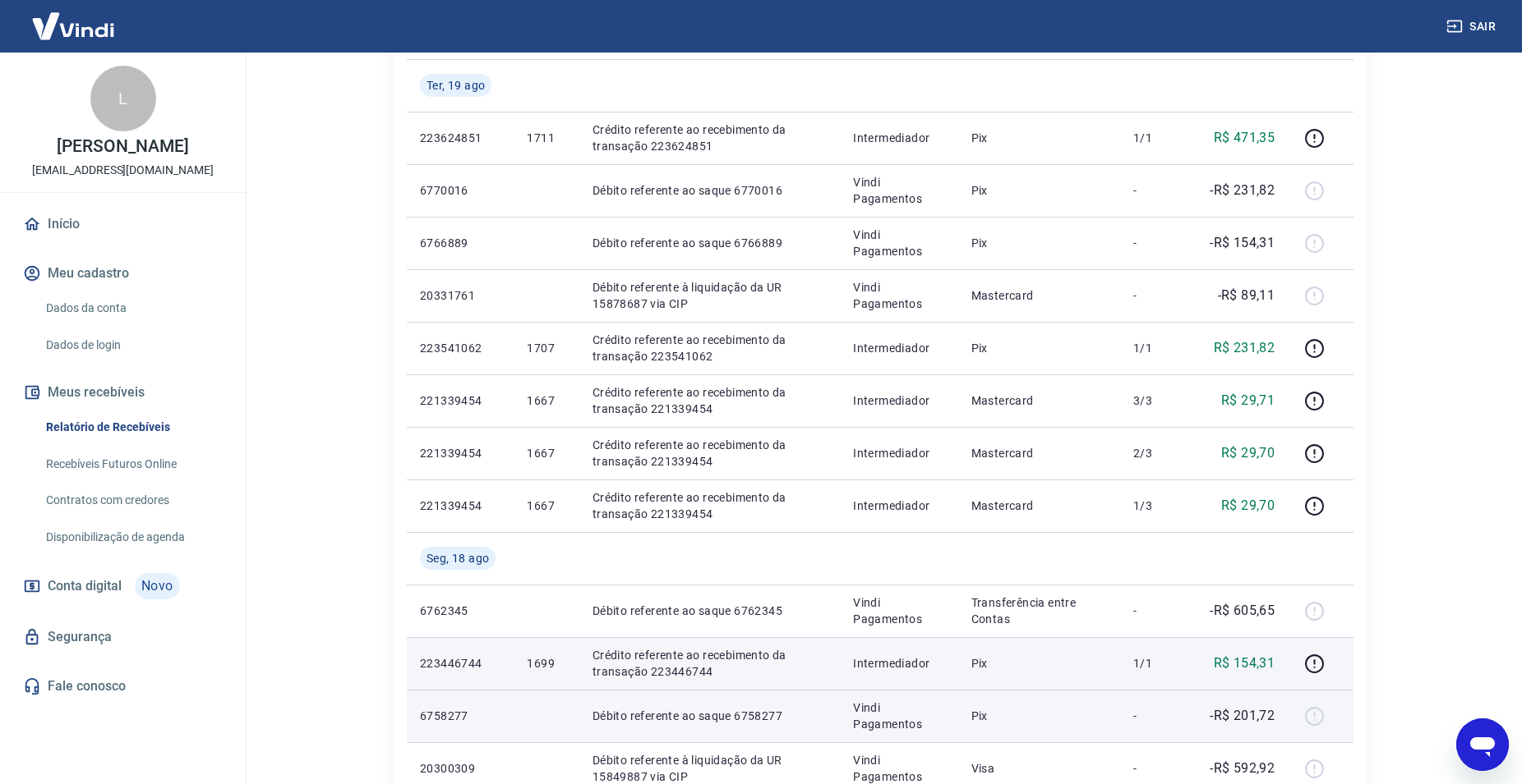
scroll to position [528, 0]
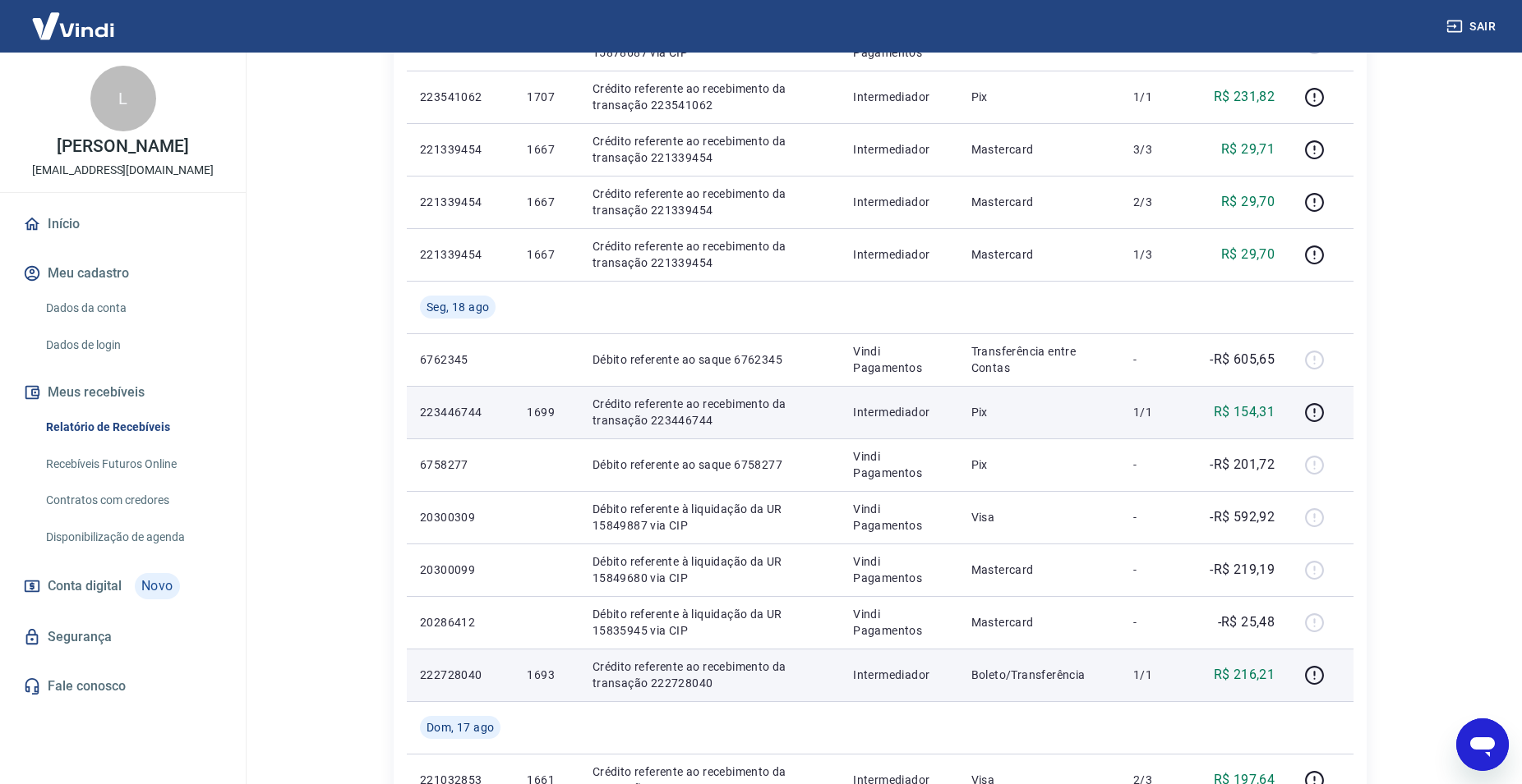
click at [1476, 736] on icon "Abrir janela de mensagens" at bounding box center [1482, 745] width 29 height 29
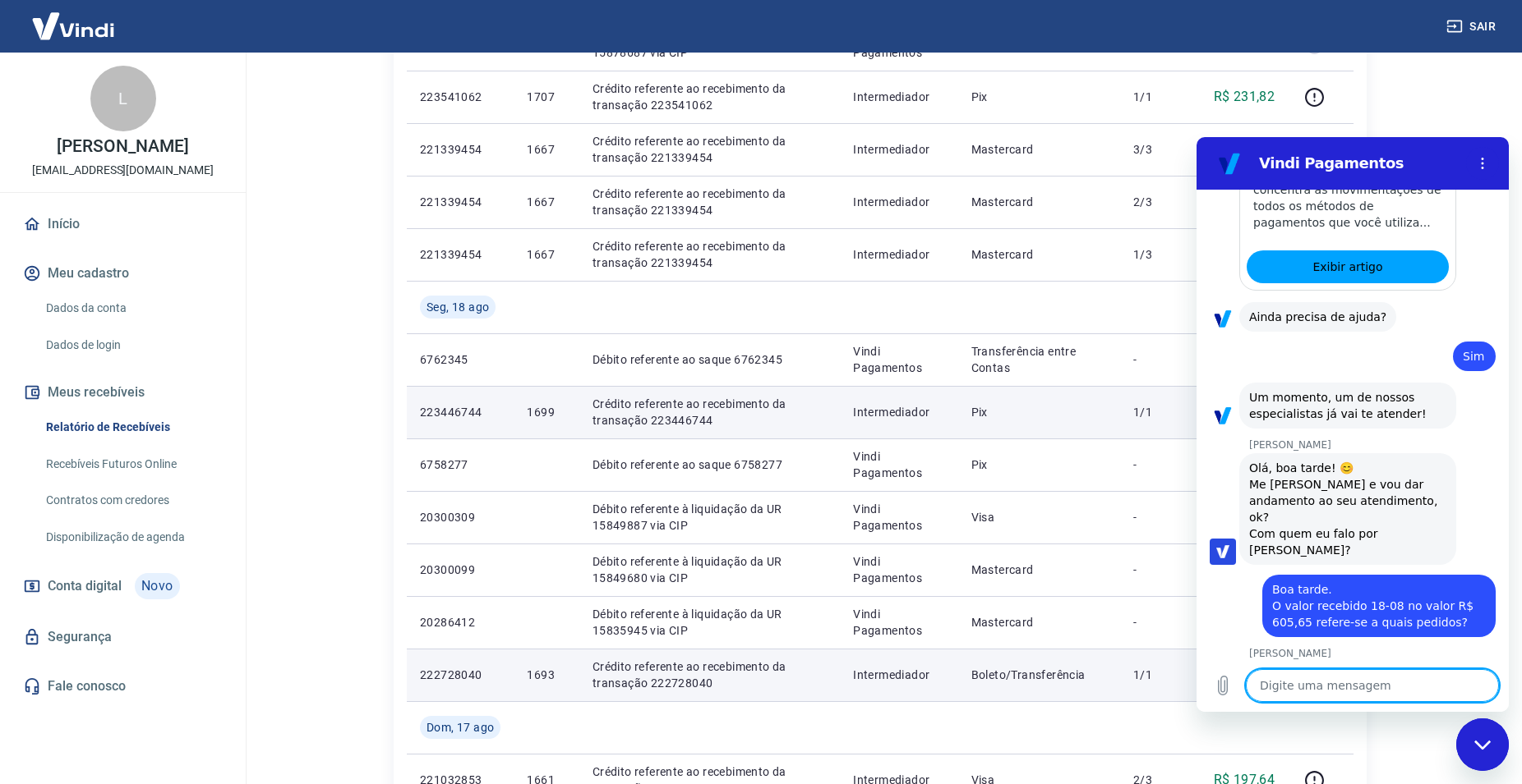
scroll to position [0, 0]
click at [1288, 690] on textarea at bounding box center [1372, 686] width 253 height 33
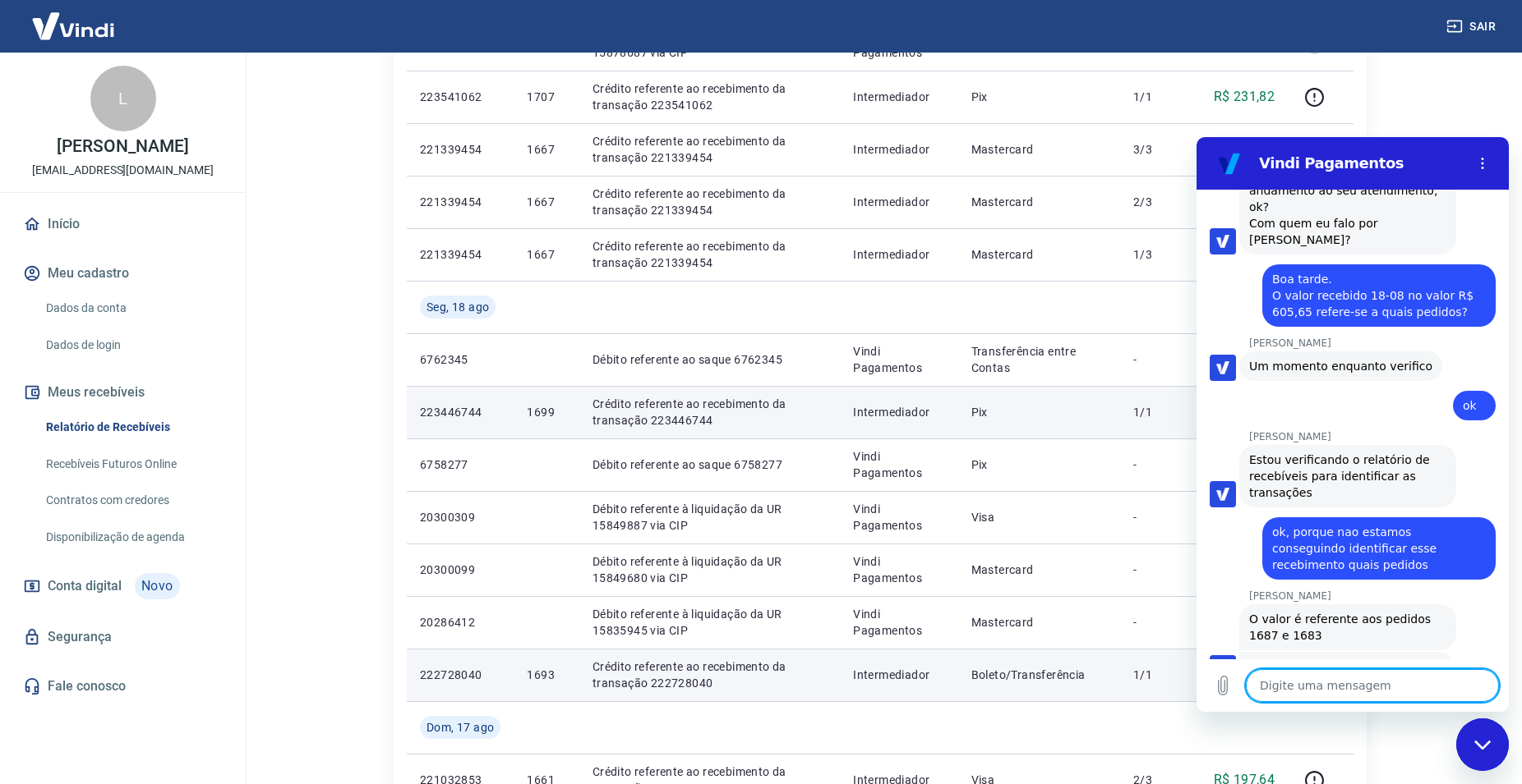
scroll to position [2072, 0]
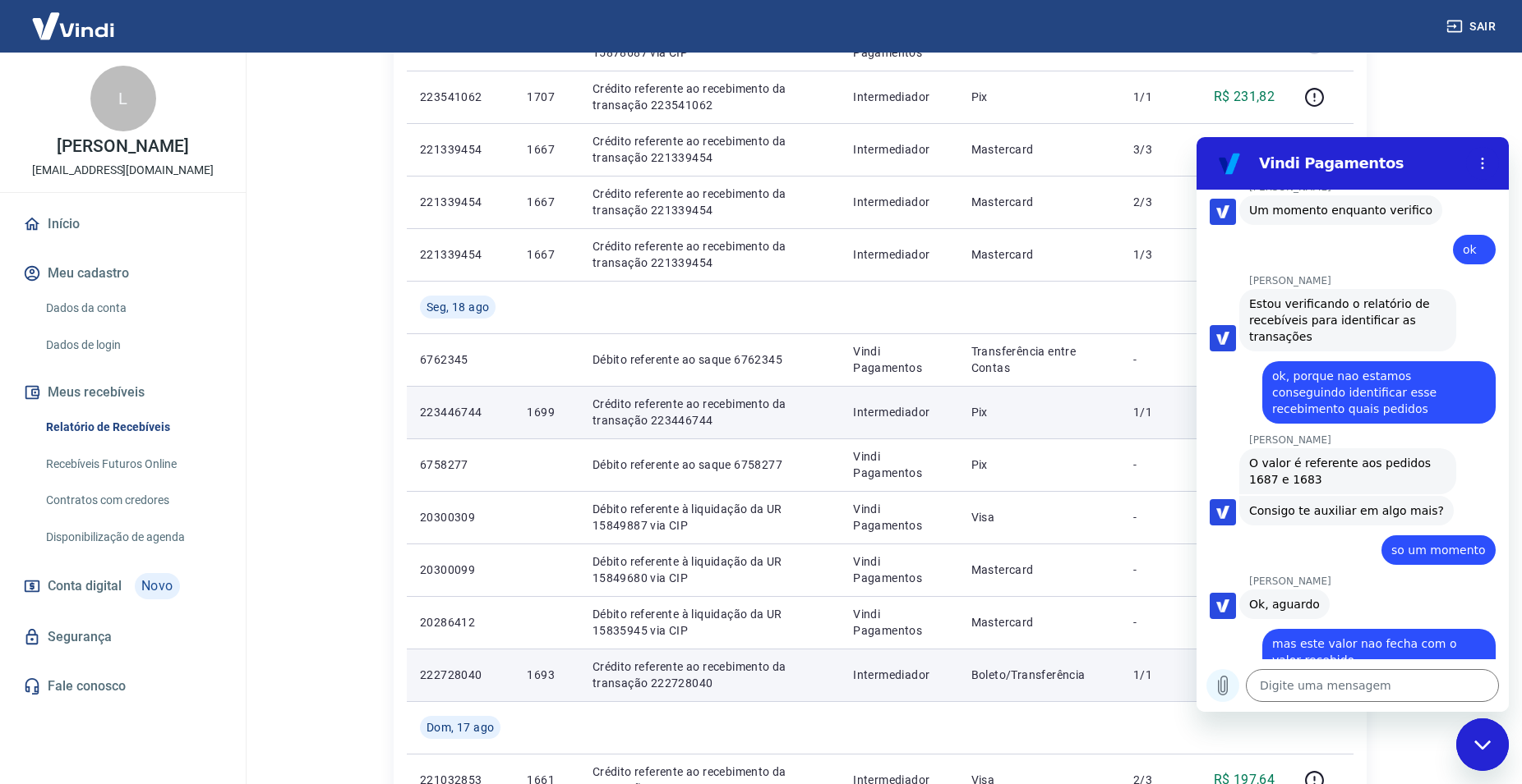
click at [1223, 696] on button "Carregar arquivo" at bounding box center [1222, 686] width 33 height 33
click at [1300, 688] on textarea at bounding box center [1372, 686] width 253 height 33
click at [1244, 675] on div "diz: o valor recebido 605,65" at bounding box center [1346, 691] width 299 height 31
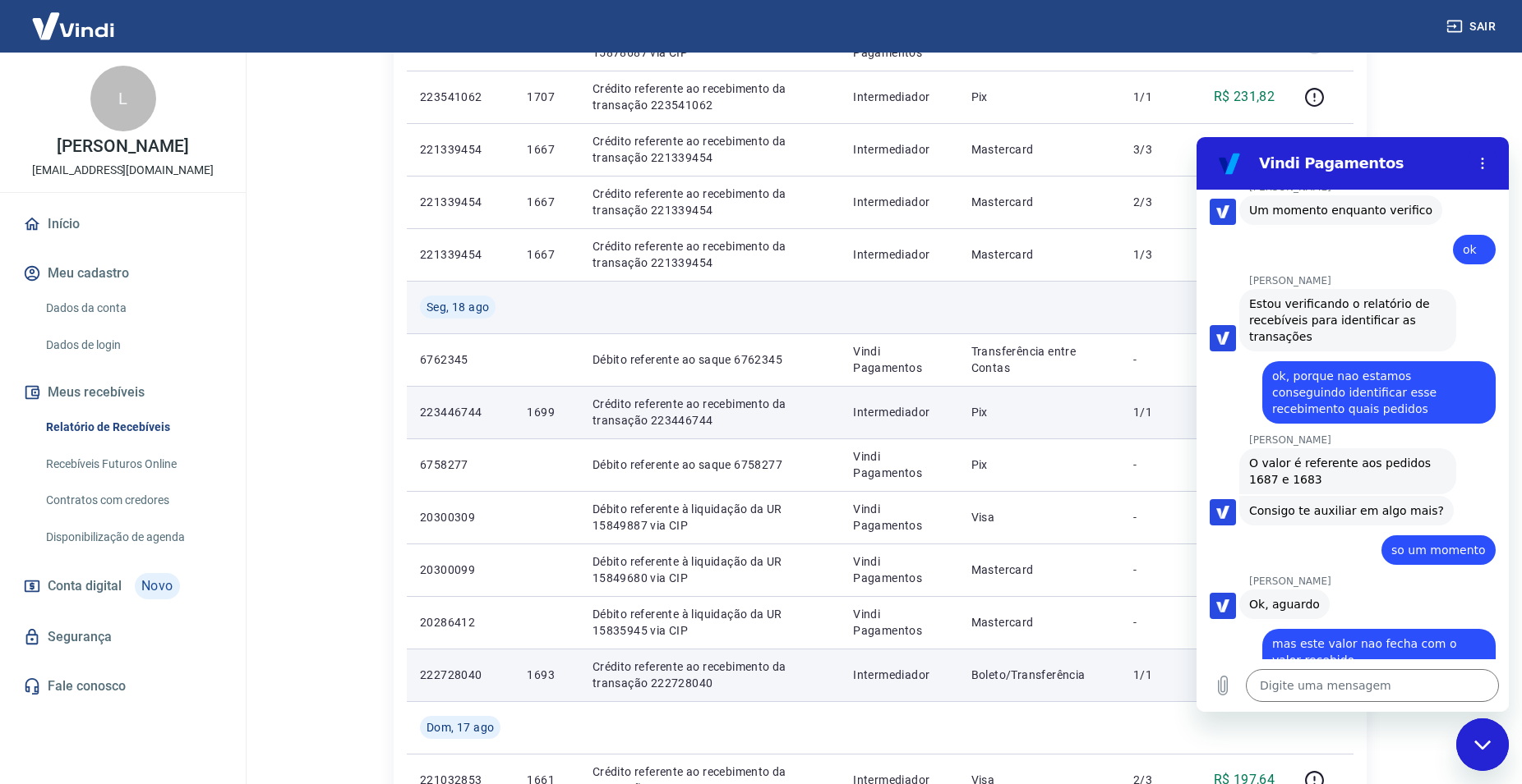
click at [1154, 314] on td at bounding box center [1157, 307] width 75 height 52
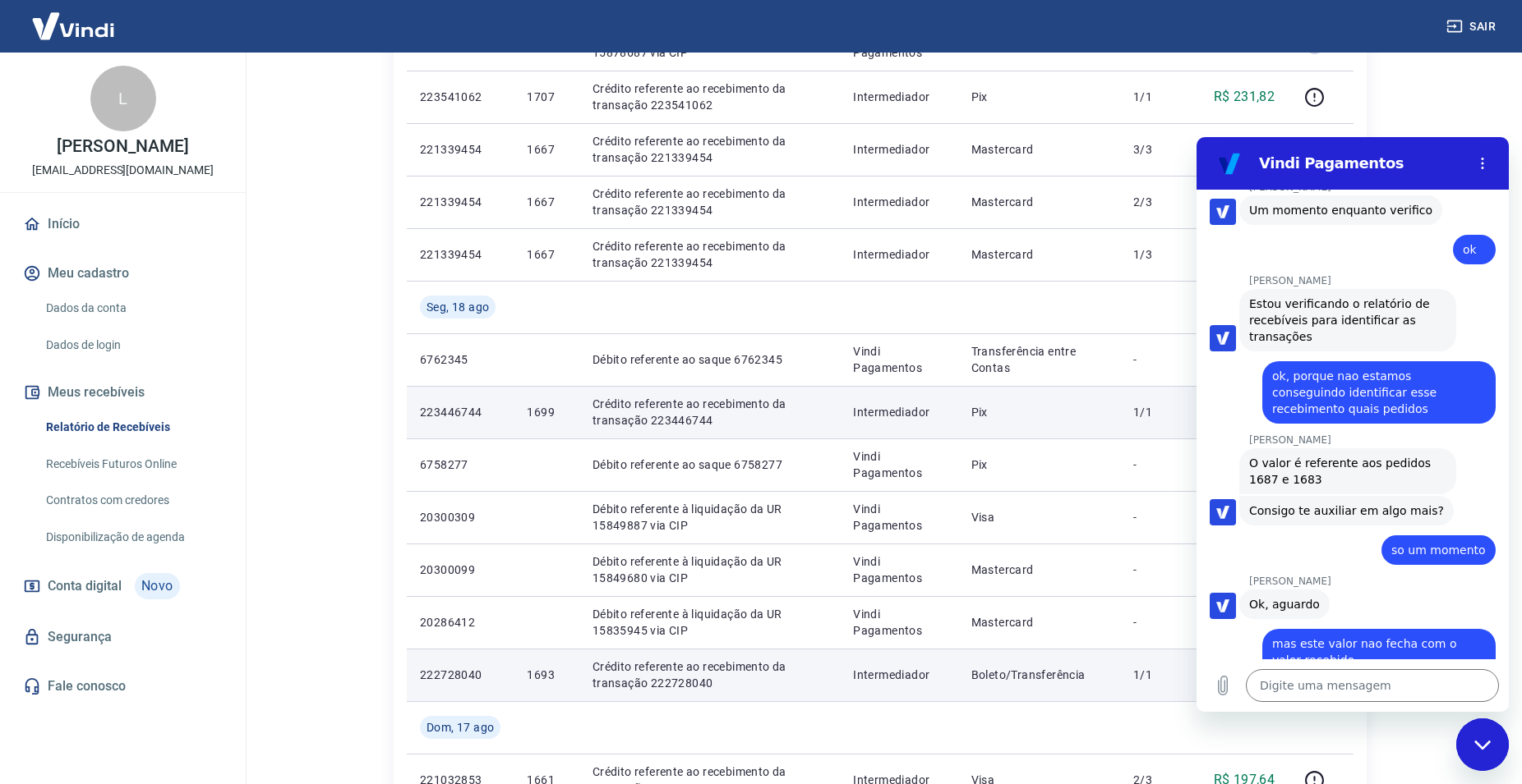
click at [1485, 747] on icon "Fechar janela de mensagens" at bounding box center [1483, 746] width 17 height 11
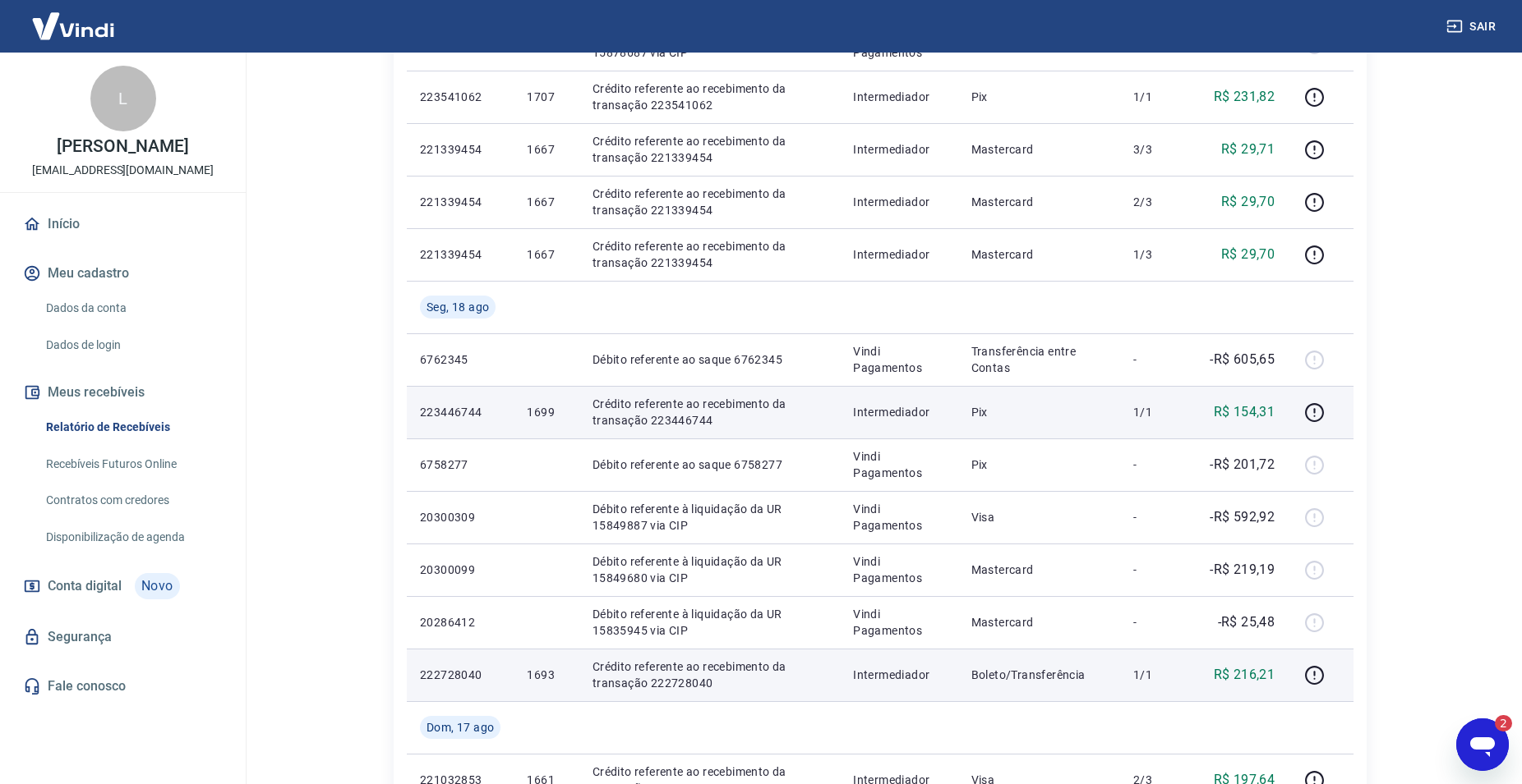
scroll to position [0, 0]
click at [1475, 740] on icon "Abrir janela de mensagens, 3 mensagens não lidas" at bounding box center [1482, 747] width 25 height 20
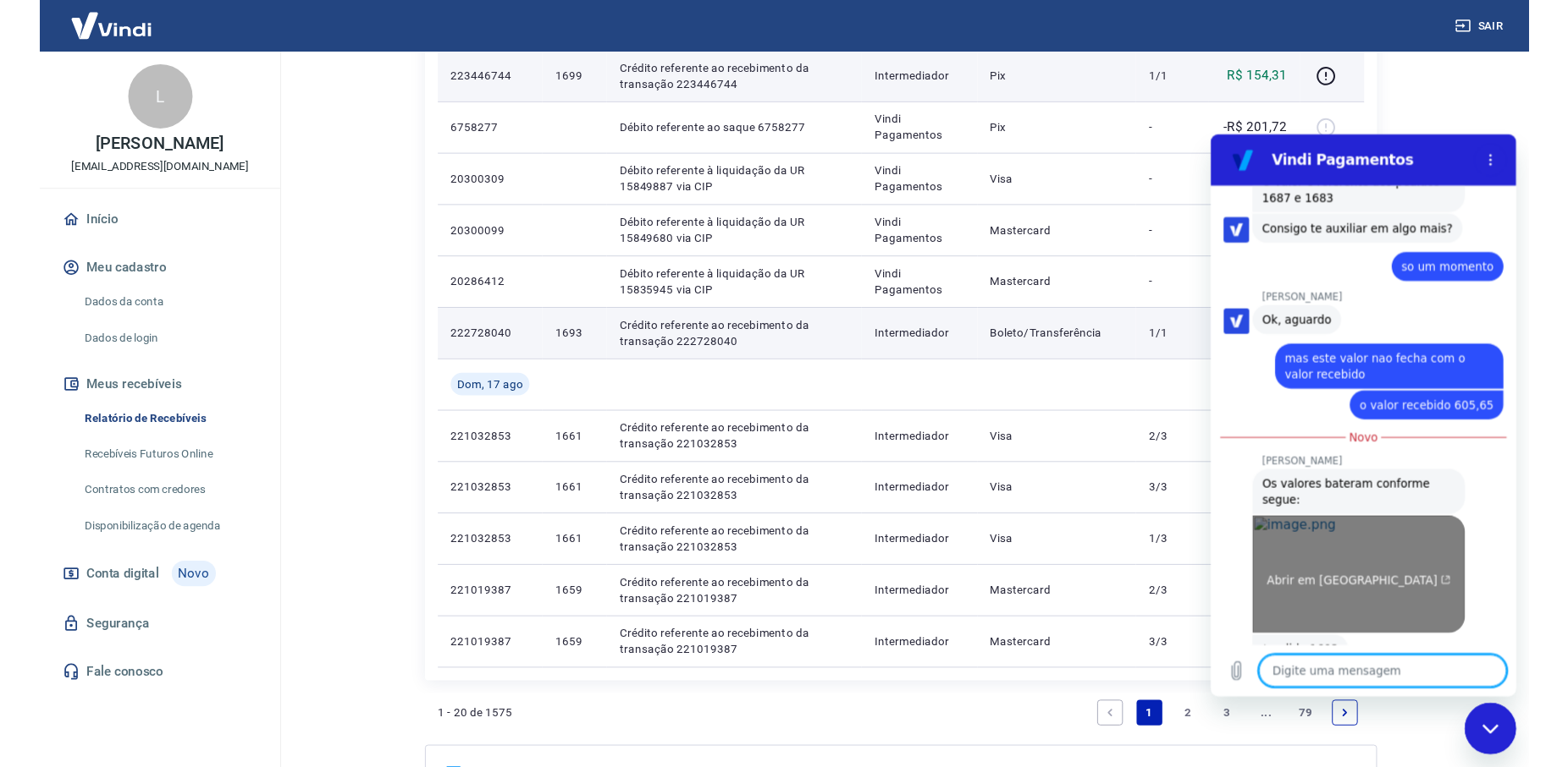
scroll to position [2424, 0]
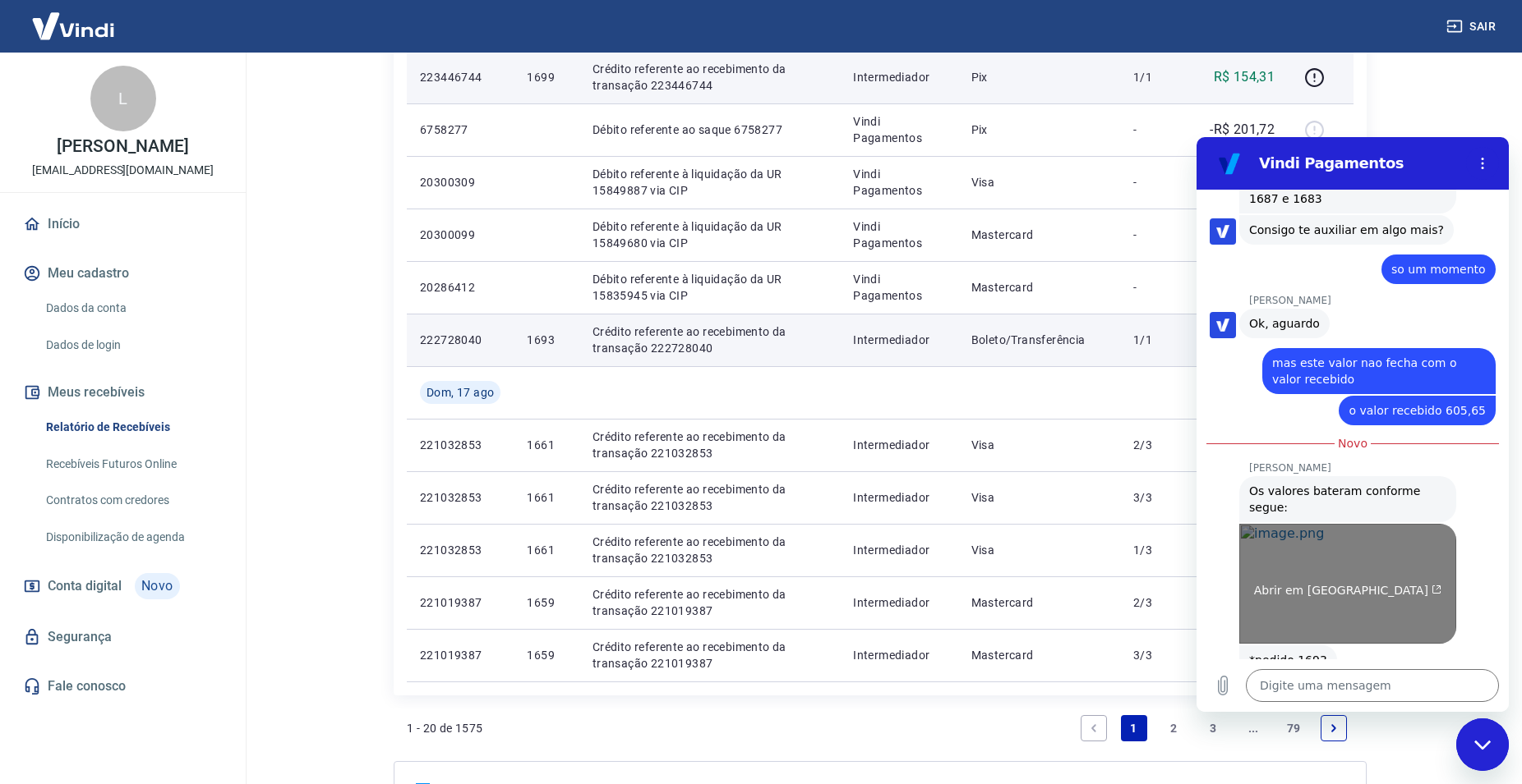
click at [1322, 524] on img "Imagem compartilhada. Se necessário, peça mais contexto ao seu agente. A abertu…" at bounding box center [1347, 583] width 217 height 120
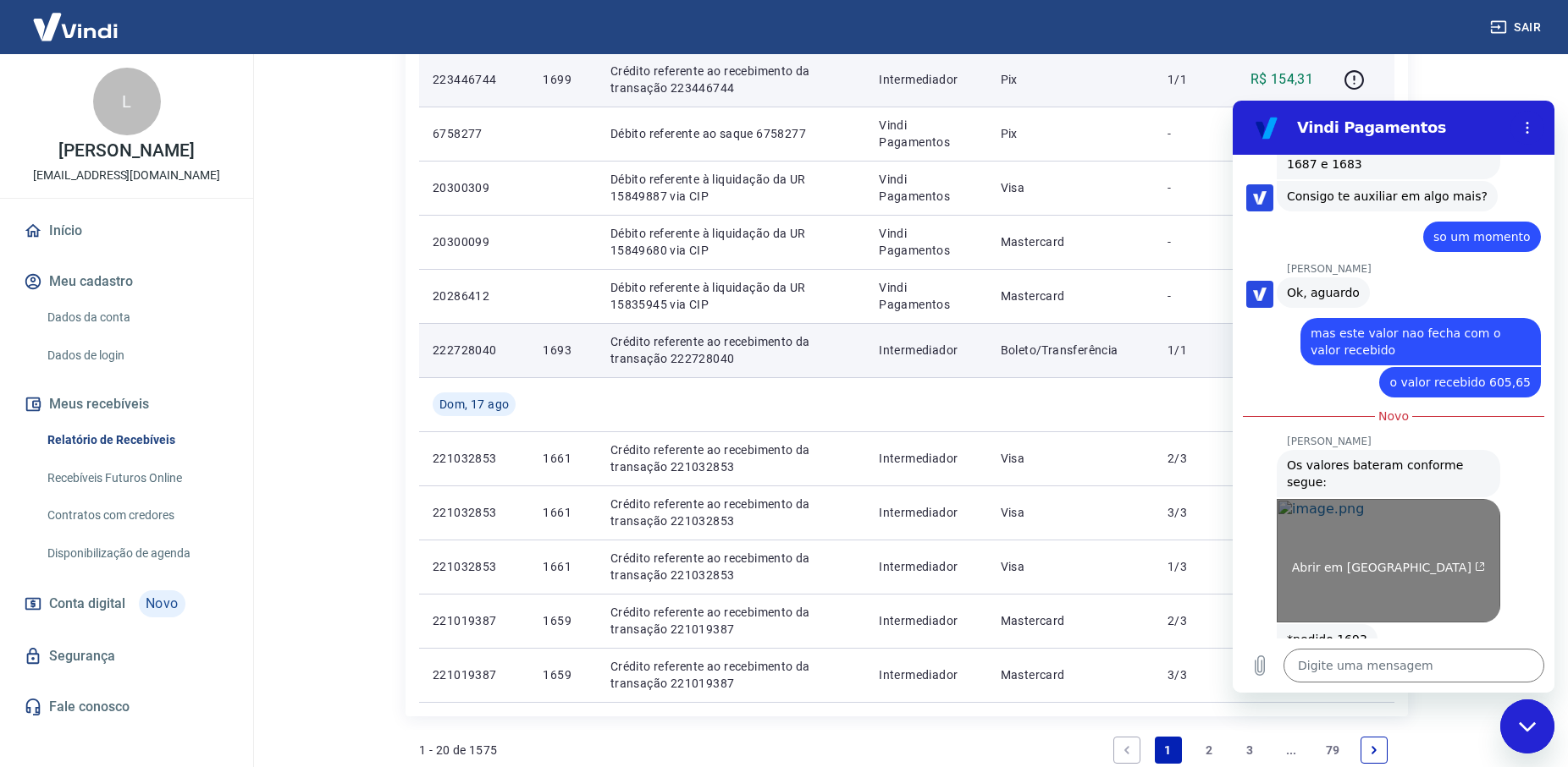
click at [1368, 499] on img "Imagem compartilhada. Se necessário, peça mais contexto ao seu agente. A abertu…" at bounding box center [1388, 560] width 224 height 124
click at [1305, 499] on img "Imagem compartilhada. Se necessário, peça mais contexto ao seu agente. A abertu…" at bounding box center [1388, 560] width 224 height 124
click at [1413, 530] on img "Imagem compartilhada. Se necessário, peça mais contexto ao seu agente. A abertu…" at bounding box center [1388, 560] width 224 height 124
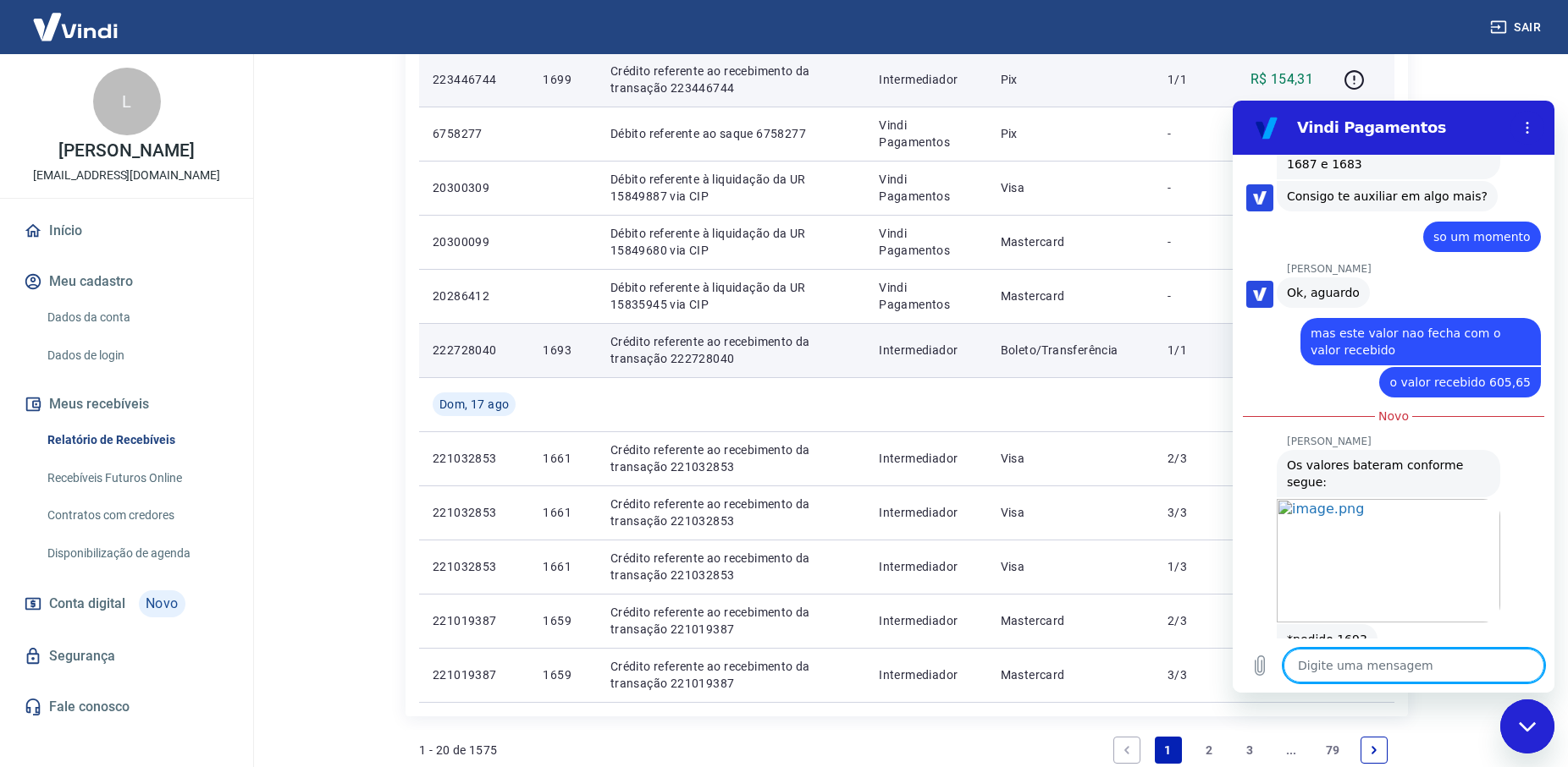
click at [1340, 665] on textarea at bounding box center [1413, 666] width 261 height 34
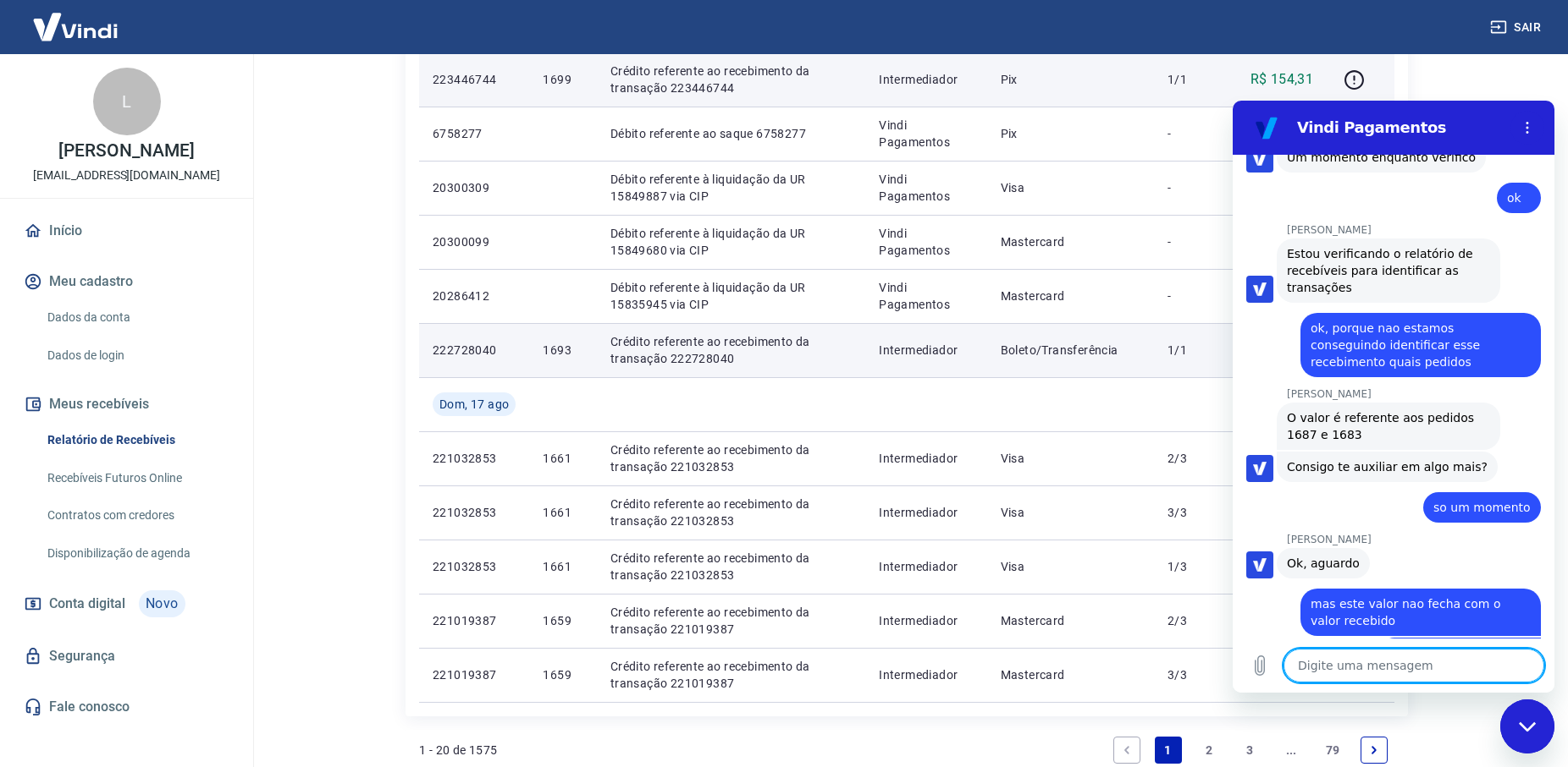
scroll to position [2505, 0]
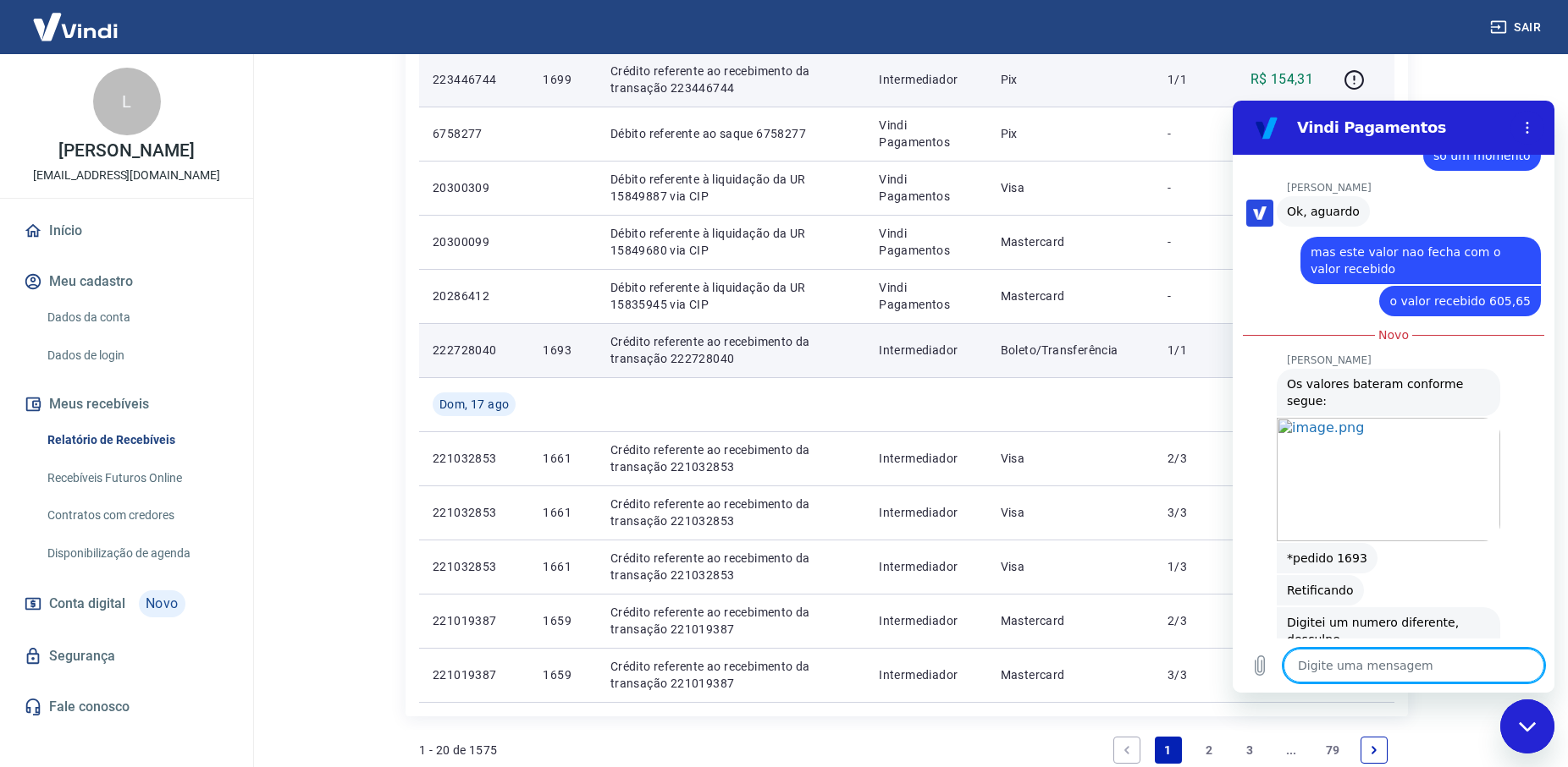
click at [1336, 672] on textarea at bounding box center [1413, 666] width 261 height 34
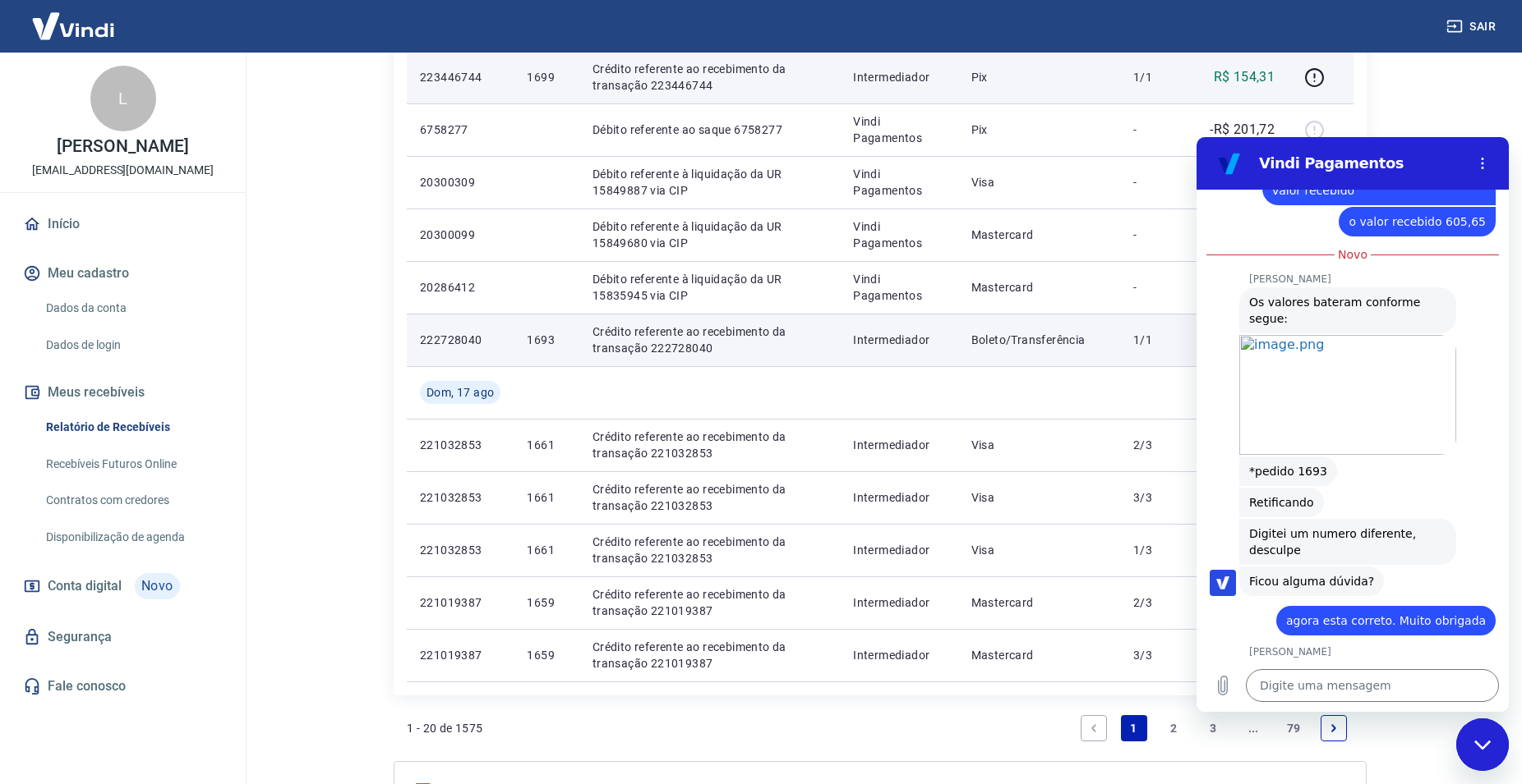
scroll to position [2698, 0]
